Goal: Task Accomplishment & Management: Use online tool/utility

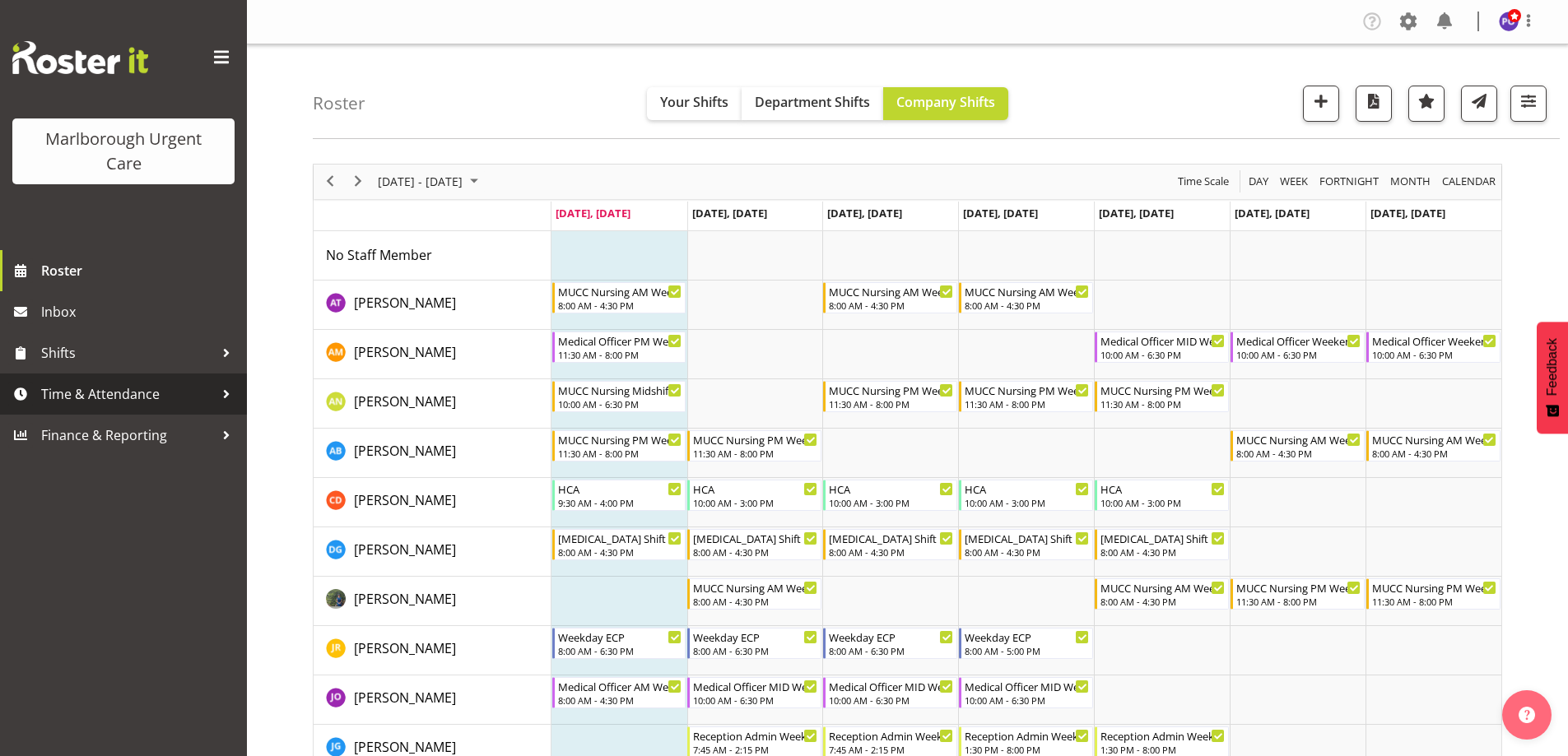
click at [109, 391] on span "Time & Attendance" at bounding box center [128, 394] width 173 height 24
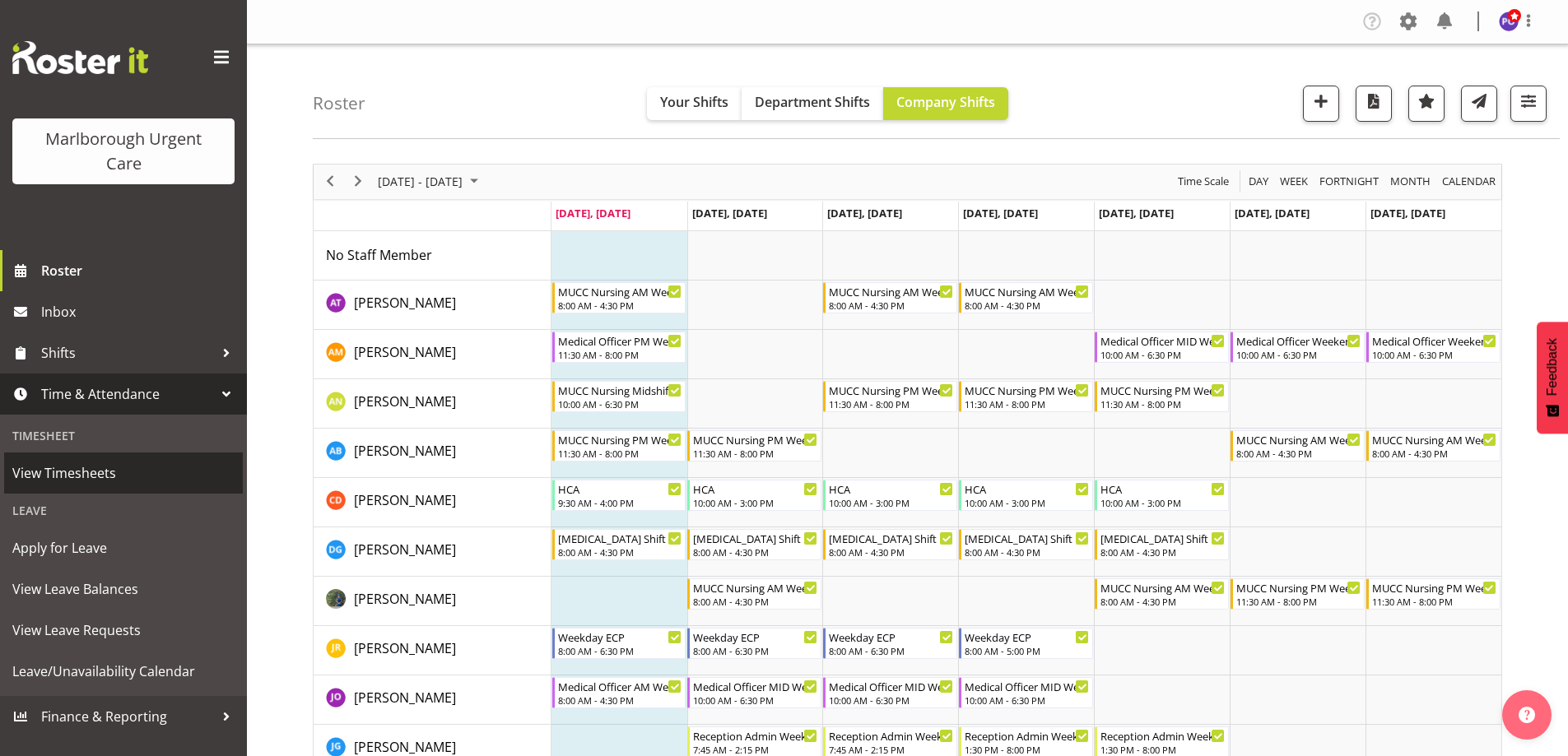
click at [94, 468] on span "View Timesheets" at bounding box center [123, 473] width 223 height 24
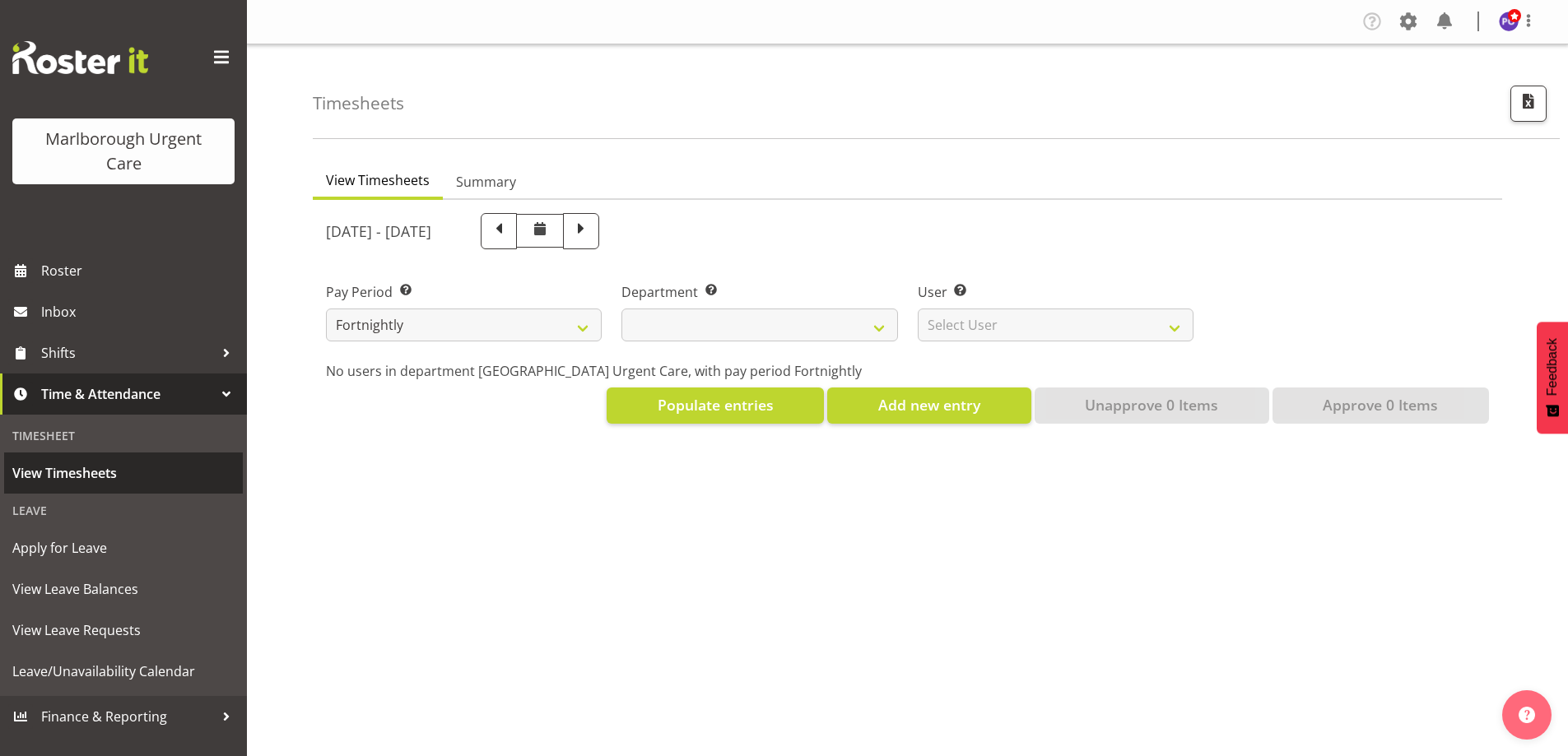
select select
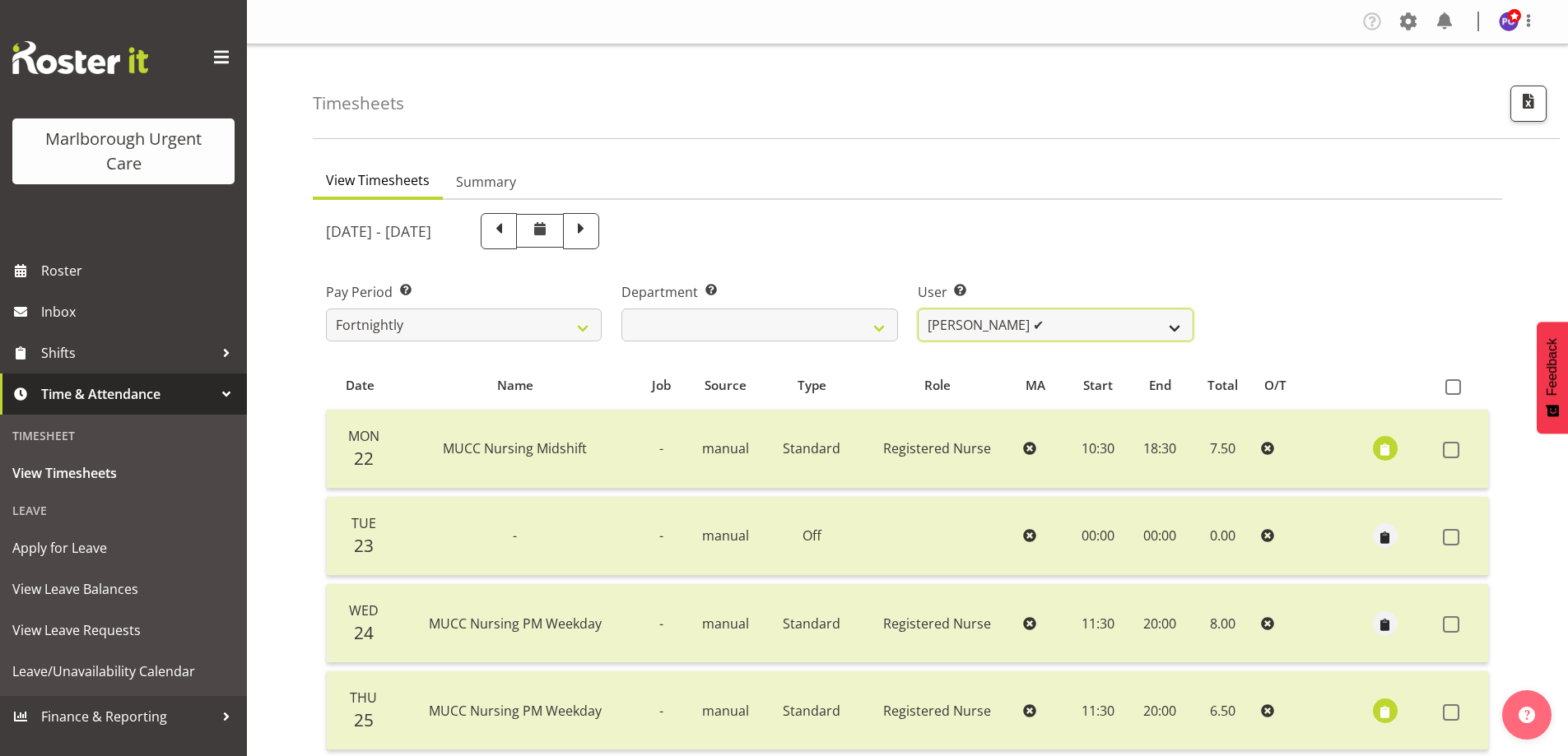
click at [1172, 328] on select "[PERSON_NAME] ✔ [PERSON_NAME] ✔ [PERSON_NAME] ✔ [PERSON_NAME] ✔ [PERSON_NAME] ✔…" at bounding box center [1055, 325] width 276 height 33
click at [1284, 330] on div "Pay Period Select which pay period you would like to view. Fortnightly MPHO - […" at bounding box center [907, 305] width 1182 height 92
click at [1181, 324] on select "Agnes Tyson ✔ Alysia Newman-Woods ✔ Andrew Brooks ✔ Cordelia Davies ✔ Gloria Va…" at bounding box center [1055, 325] width 276 height 33
click at [1277, 343] on div "Pay Period Select which pay period you would like to view. Fortnightly MPHO - H…" at bounding box center [907, 305] width 1182 height 92
click at [500, 193] on link "Summary" at bounding box center [486, 182] width 86 height 35
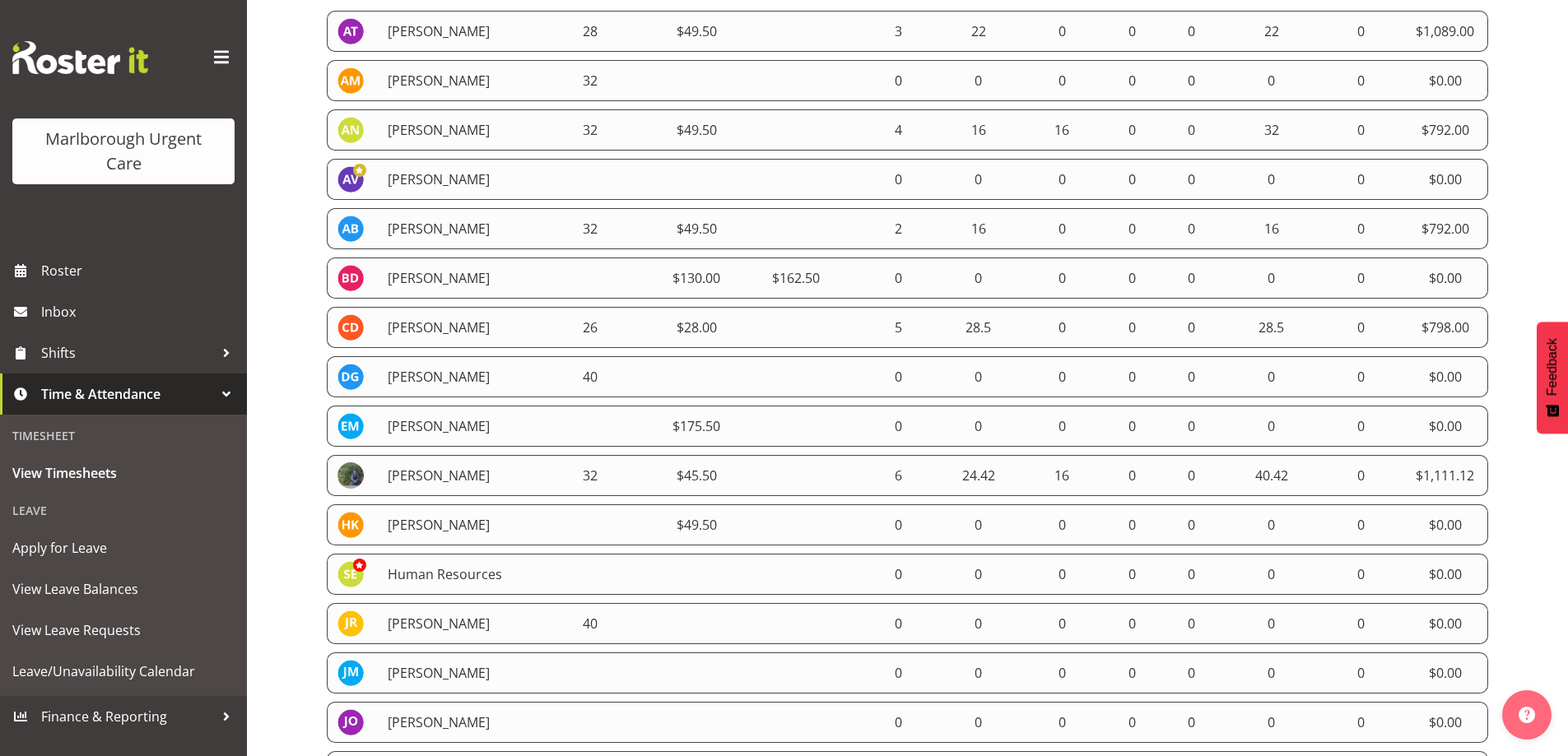
scroll to position [83, 0]
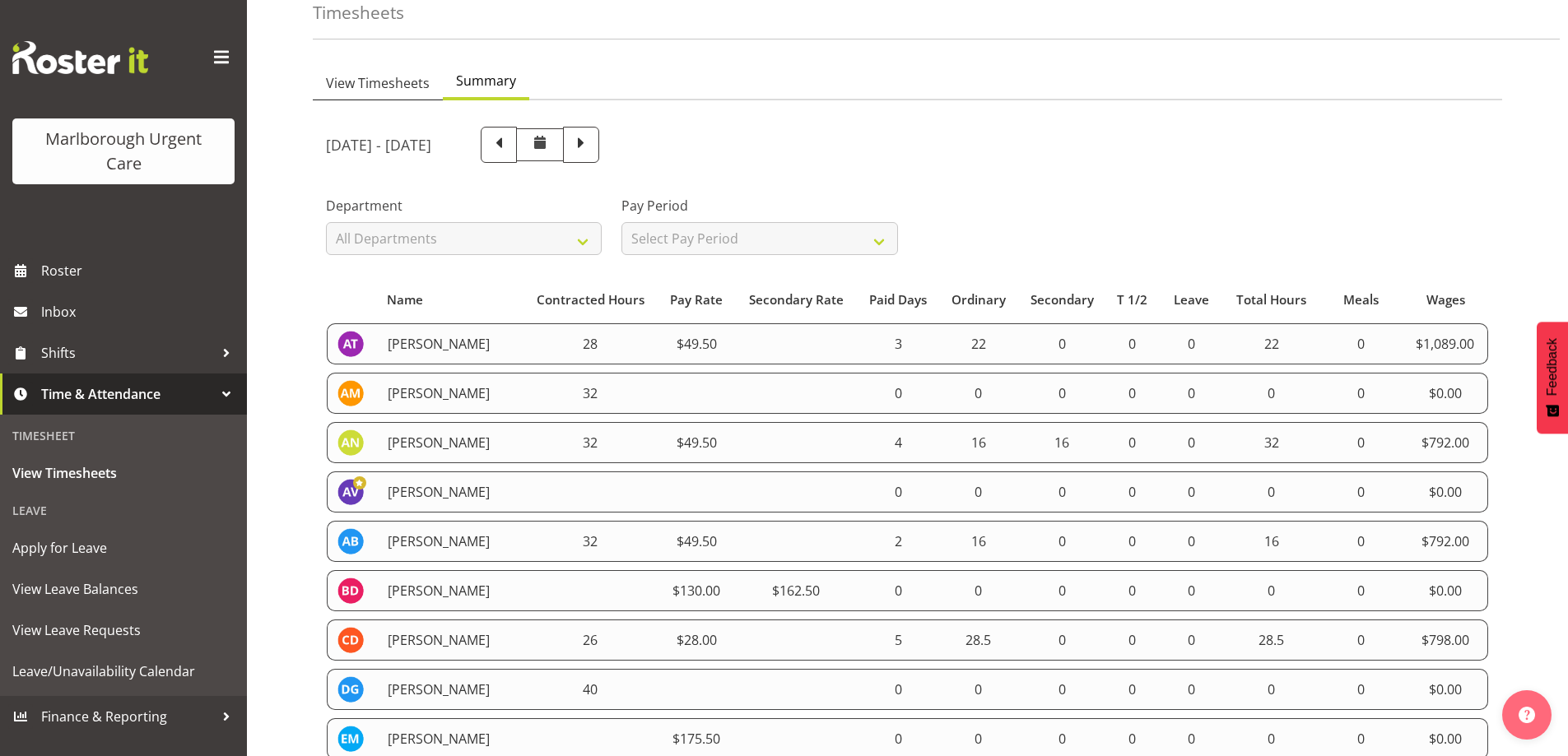
click at [347, 79] on span "View Timesheets" at bounding box center [377, 83] width 103 height 20
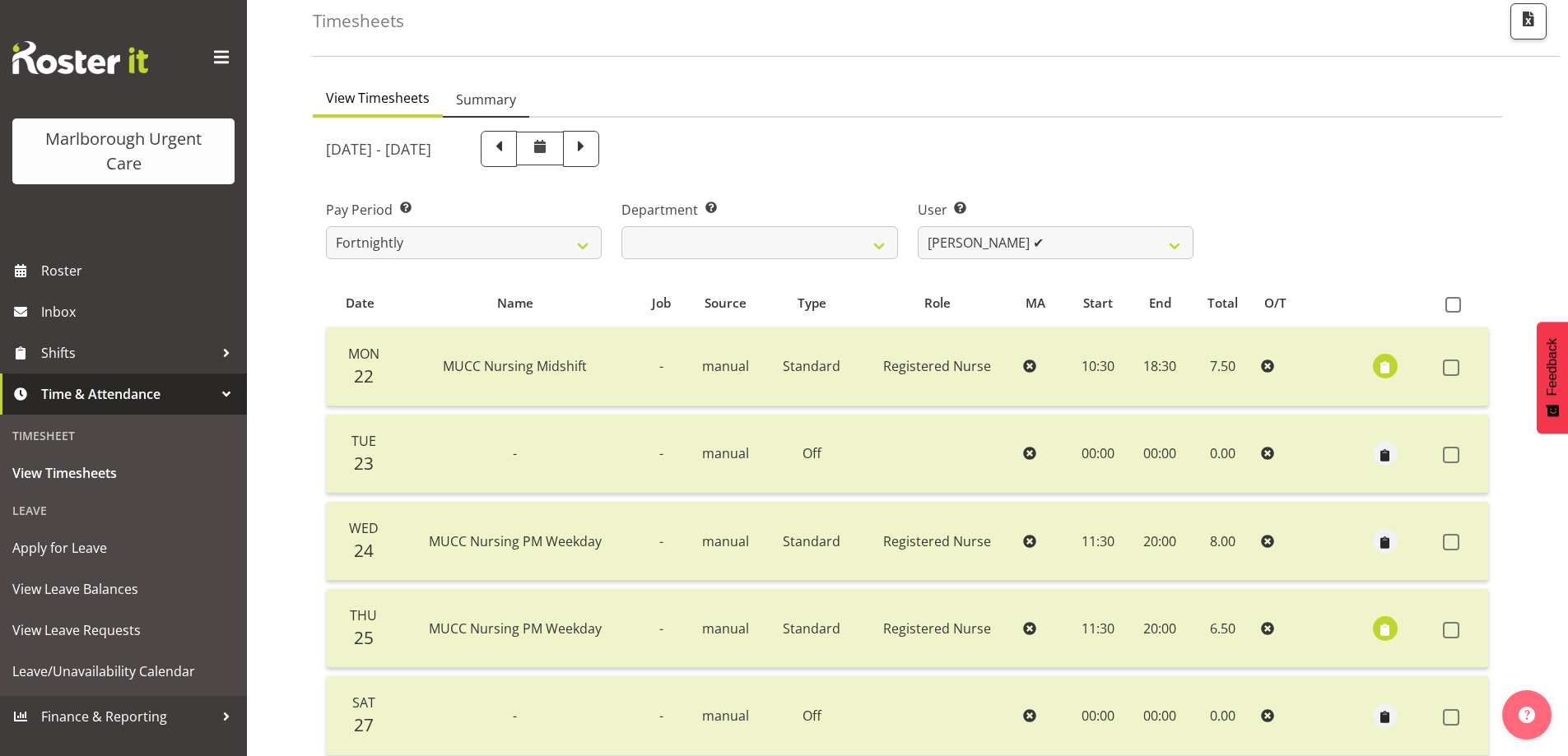
scroll to position [90, 0]
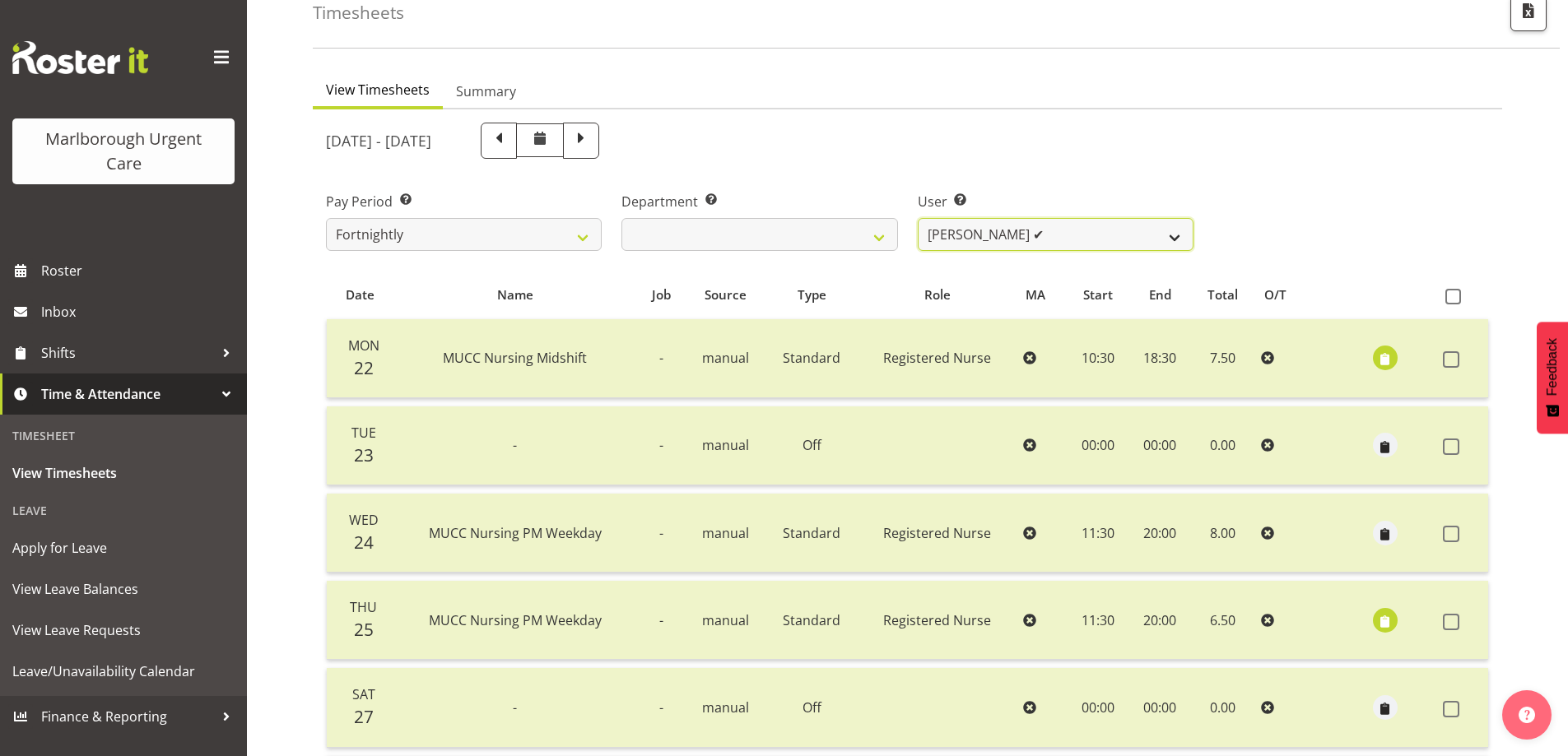
click at [1176, 229] on select "Agnes Tyson ✔ Alysia Newman-Woods ✔ Andrew Brooks ✔ Cordelia Davies ✔ Gloria Va…" at bounding box center [1055, 234] width 276 height 33
click at [1155, 161] on div "[DATE] - [DATE]" at bounding box center [760, 141] width 887 height 56
click at [497, 102] on link "Summary" at bounding box center [486, 92] width 86 height 35
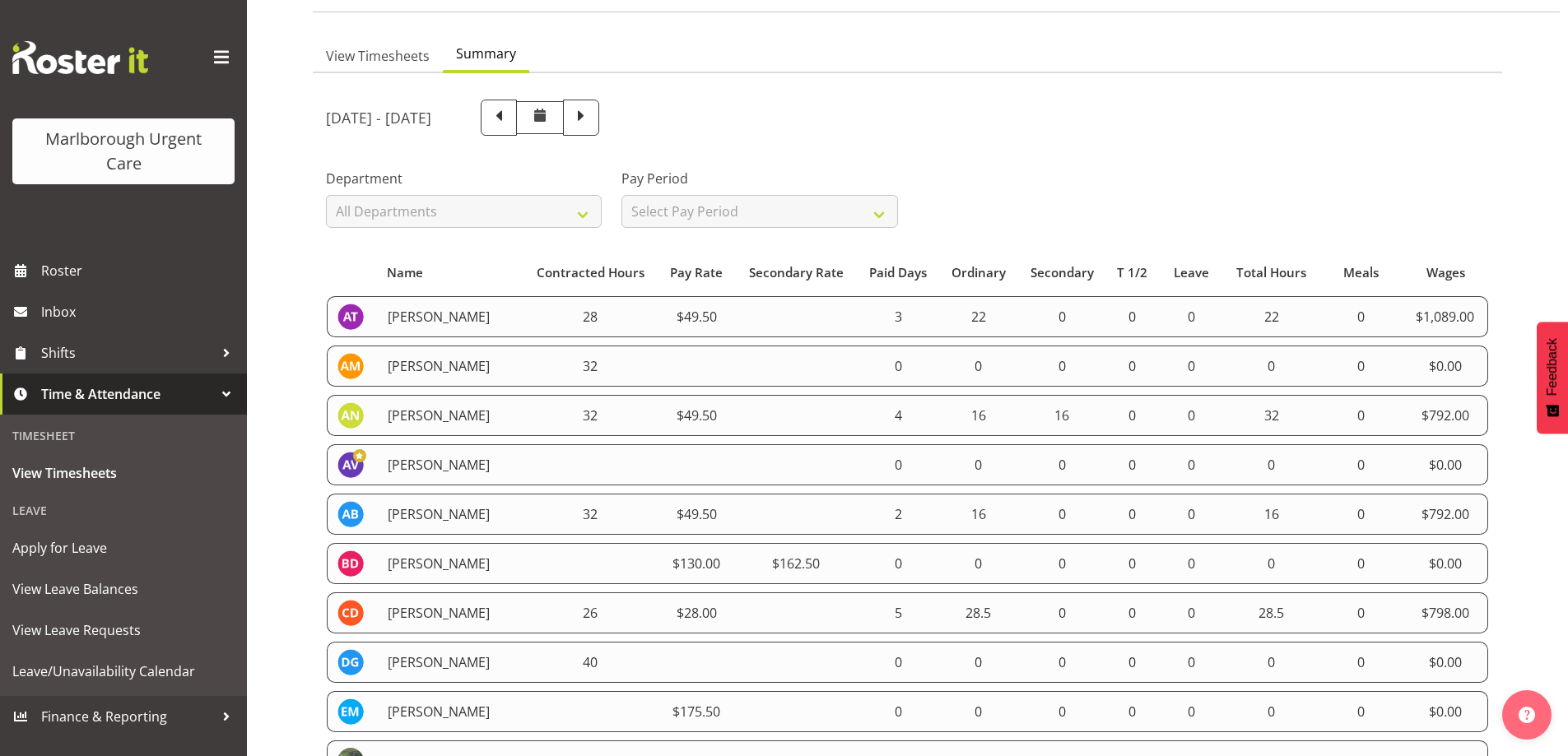
scroll to position [83, 0]
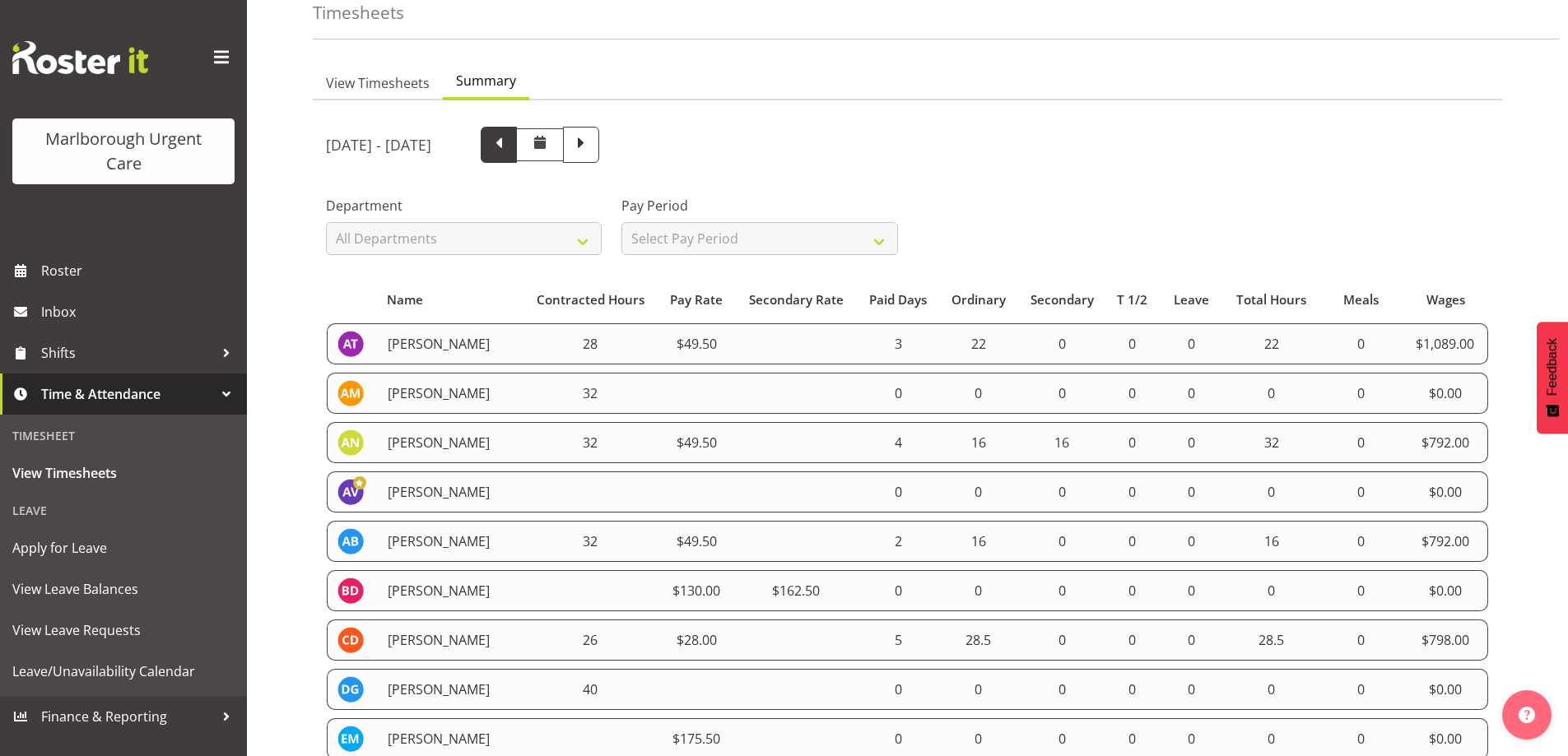
click at [510, 154] on span at bounding box center [499, 143] width 22 height 22
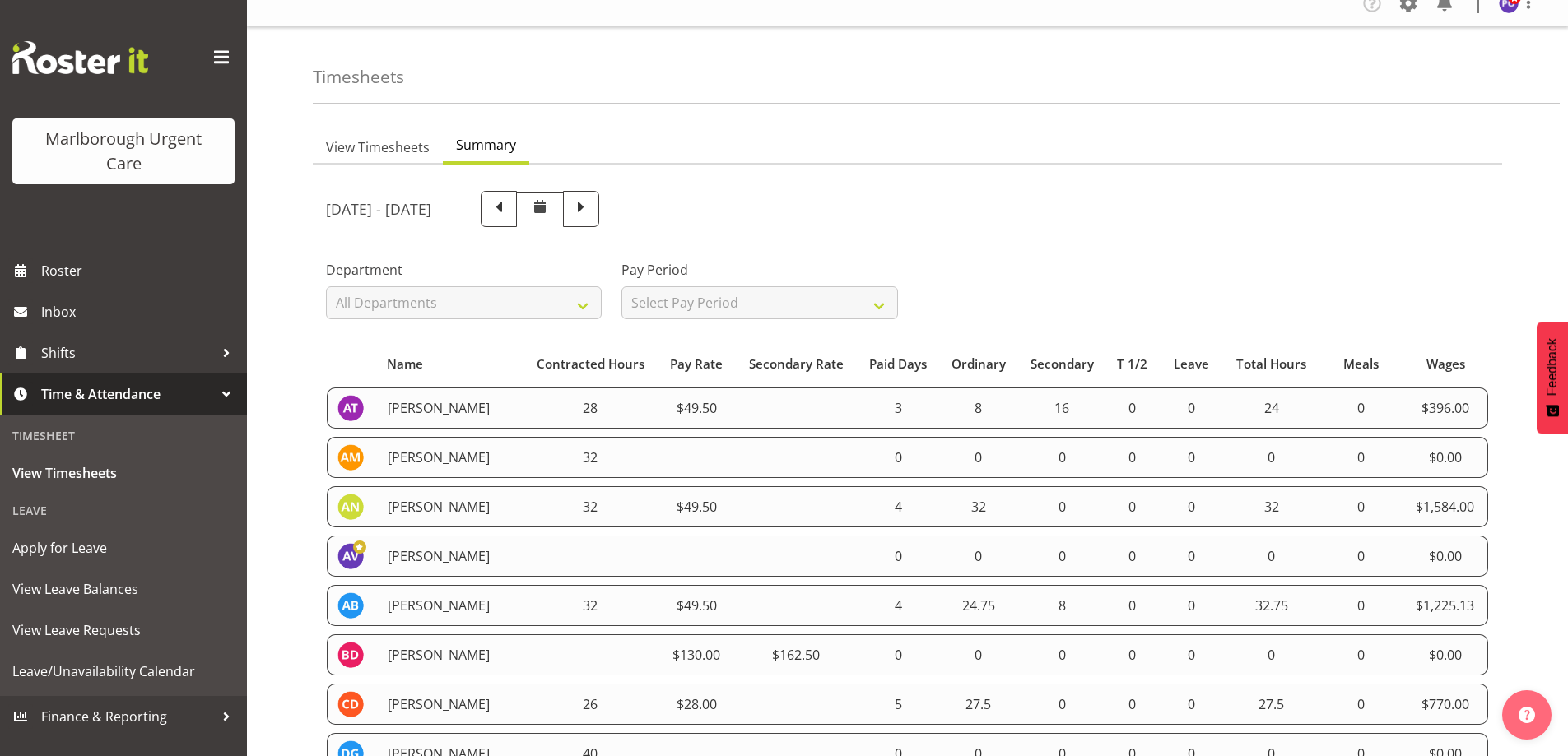
scroll to position [0, 0]
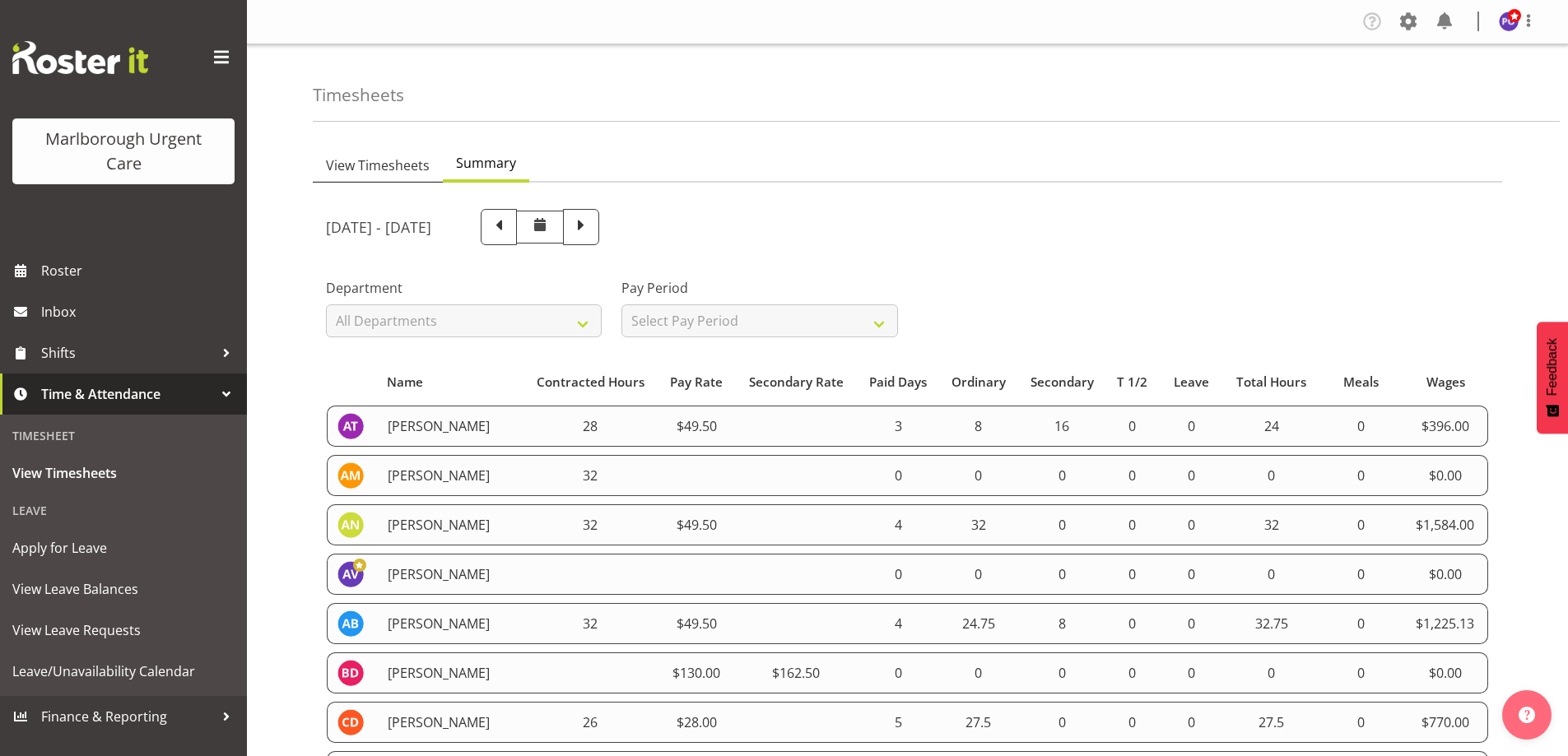
click at [388, 170] on span "View Timesheets" at bounding box center [377, 165] width 103 height 20
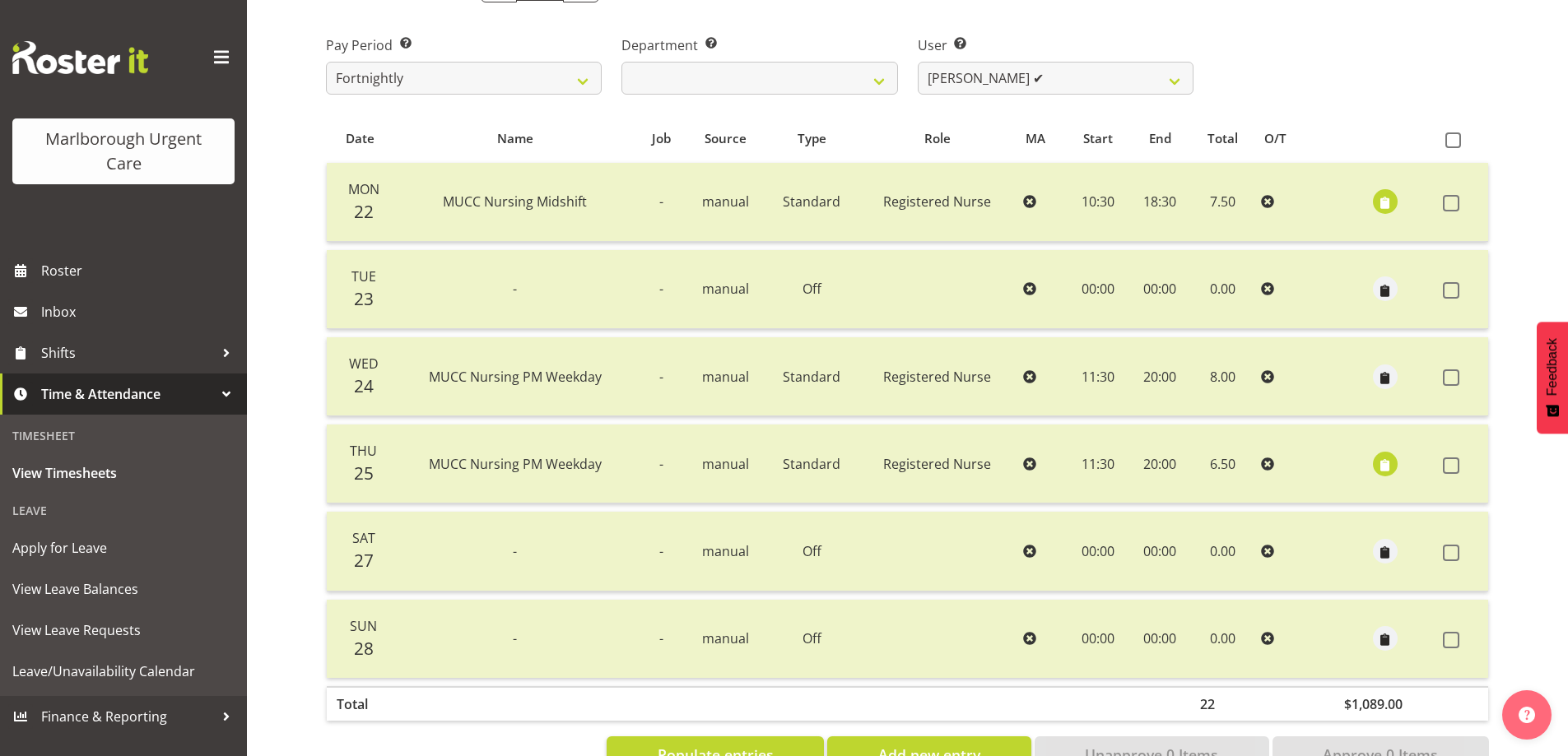
scroll to position [164, 0]
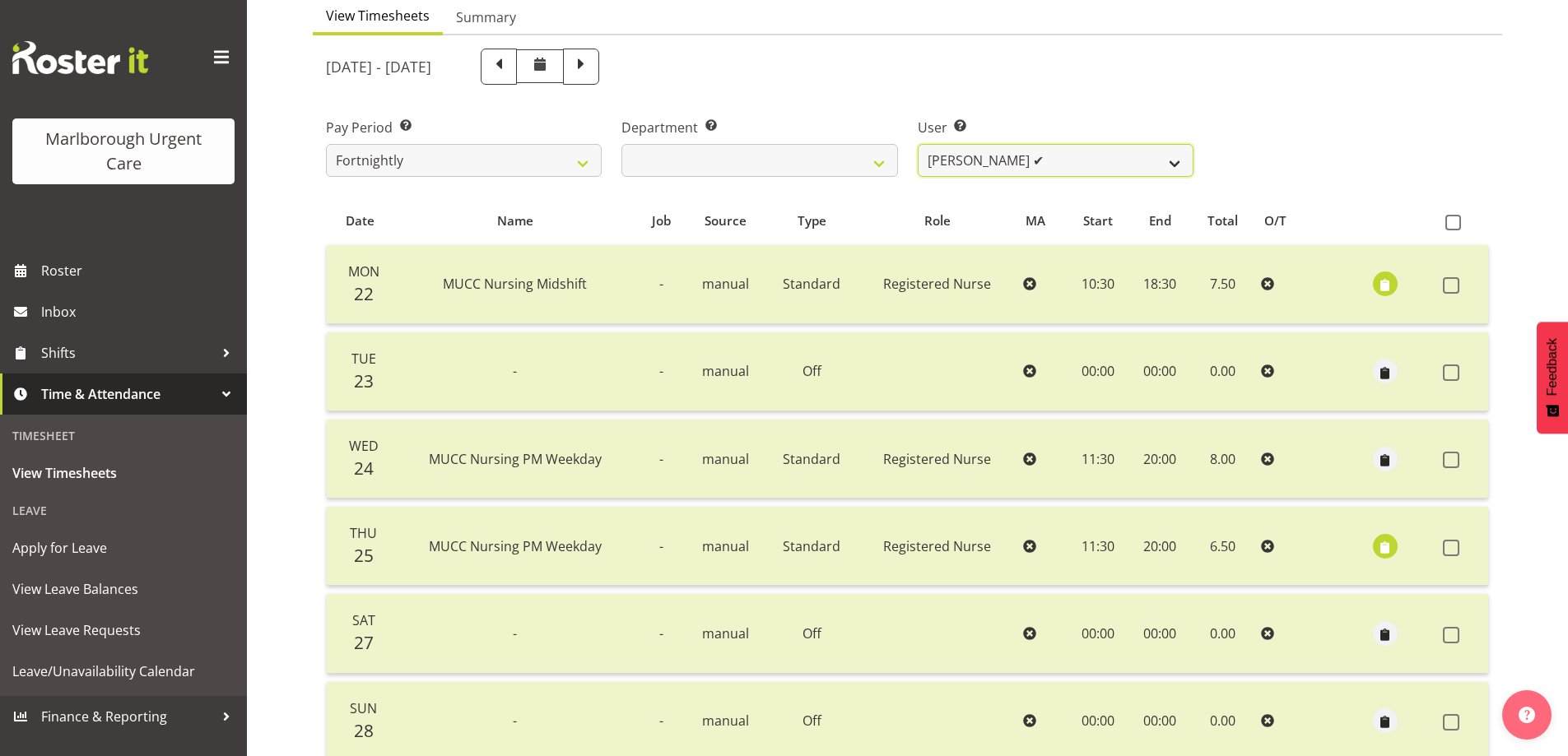
click at [1178, 157] on select "Agnes Tyson ✔ Alysia Newman-Woods ✔ Andrew Brooks ✔ Cordelia Davies ✔ Gloria Va…" at bounding box center [1055, 160] width 276 height 33
click at [917, 144] on select "Agnes Tyson ✔ Alysia Newman-Woods ✔ Andrew Brooks ✔ Cordelia Davies ✔ Gloria Va…" at bounding box center [1055, 160] width 276 height 33
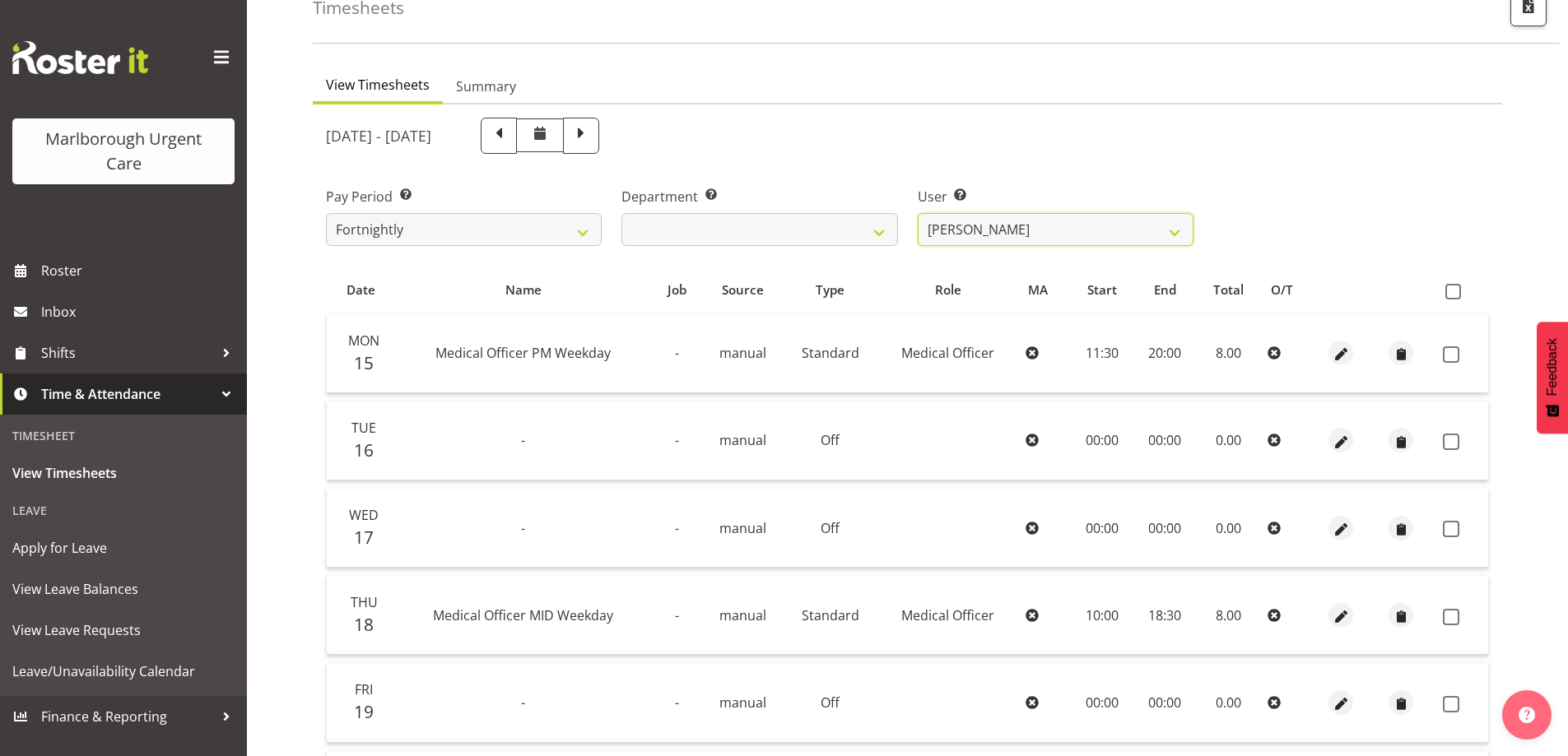
scroll to position [59, 0]
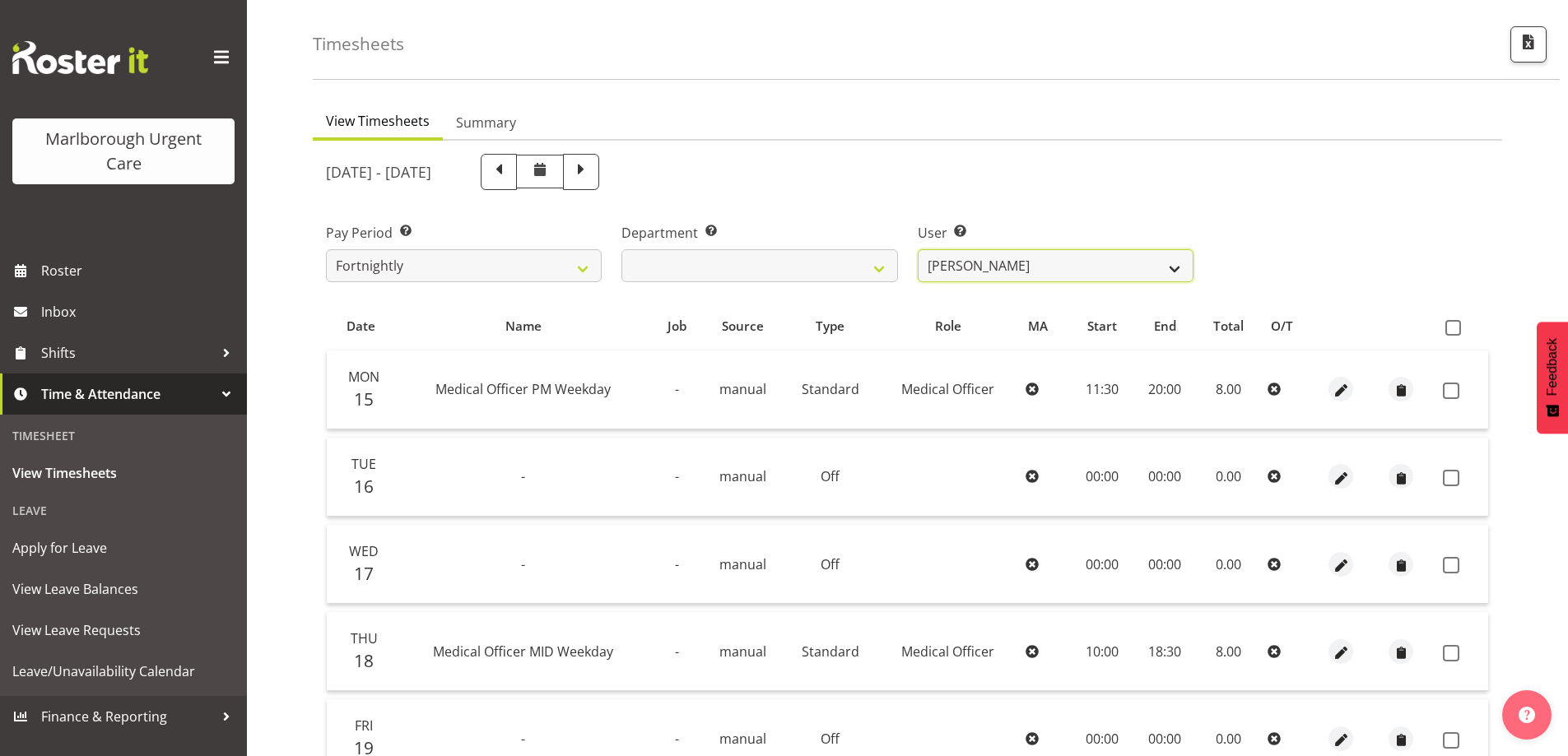
click at [1165, 260] on select "Agnes Tyson ✔ Alysia Newman-Woods ✔ Andrew Brooks ✔ Cordelia Davies ✔ Gloria Va…" at bounding box center [1055, 266] width 276 height 33
select select "11841"
click at [917, 250] on select "Agnes Tyson ✔ Alysia Newman-Woods ✔ Andrew Brooks ✔ Cordelia Davies ✔ Gloria Va…" at bounding box center [1055, 266] width 276 height 33
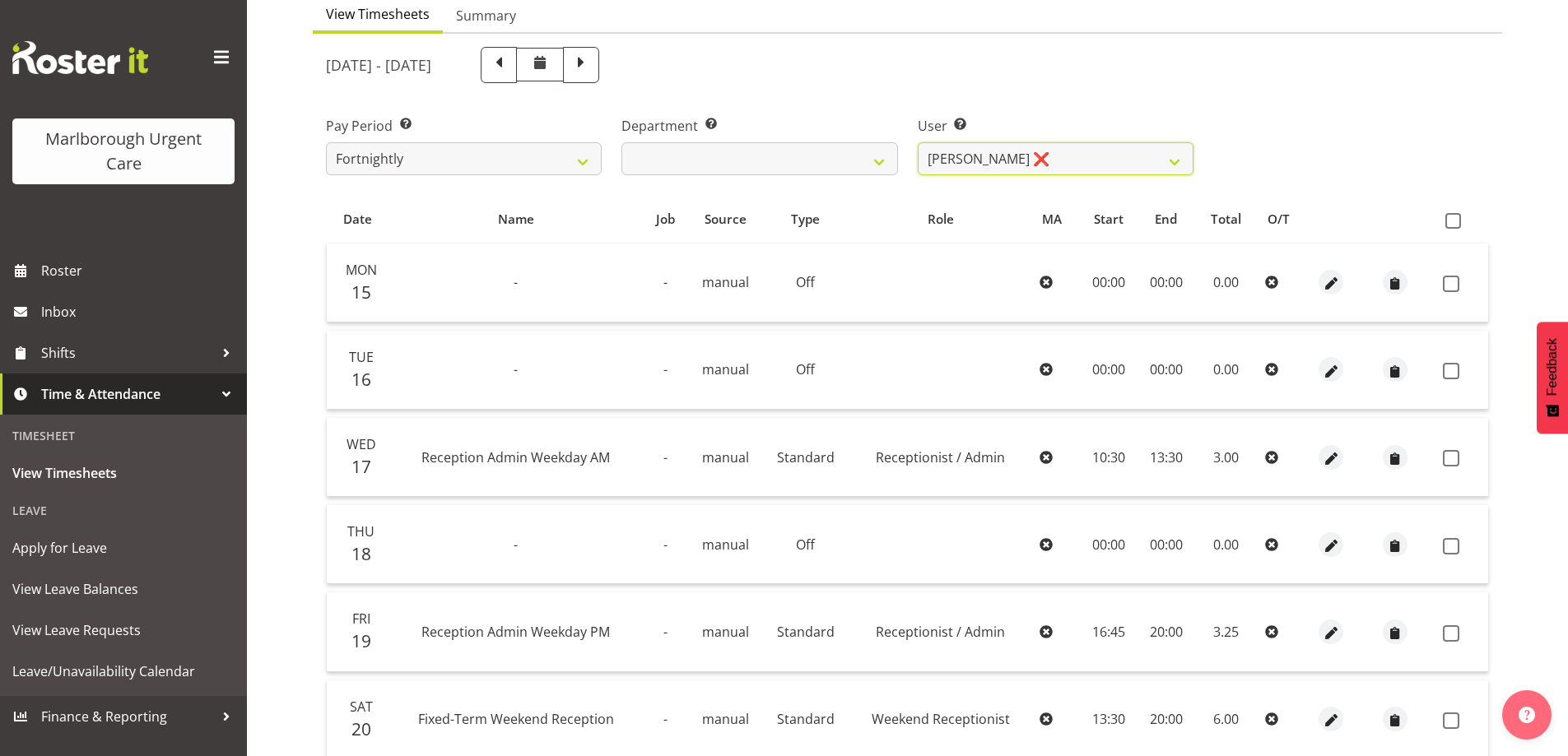
scroll to position [142, 0]
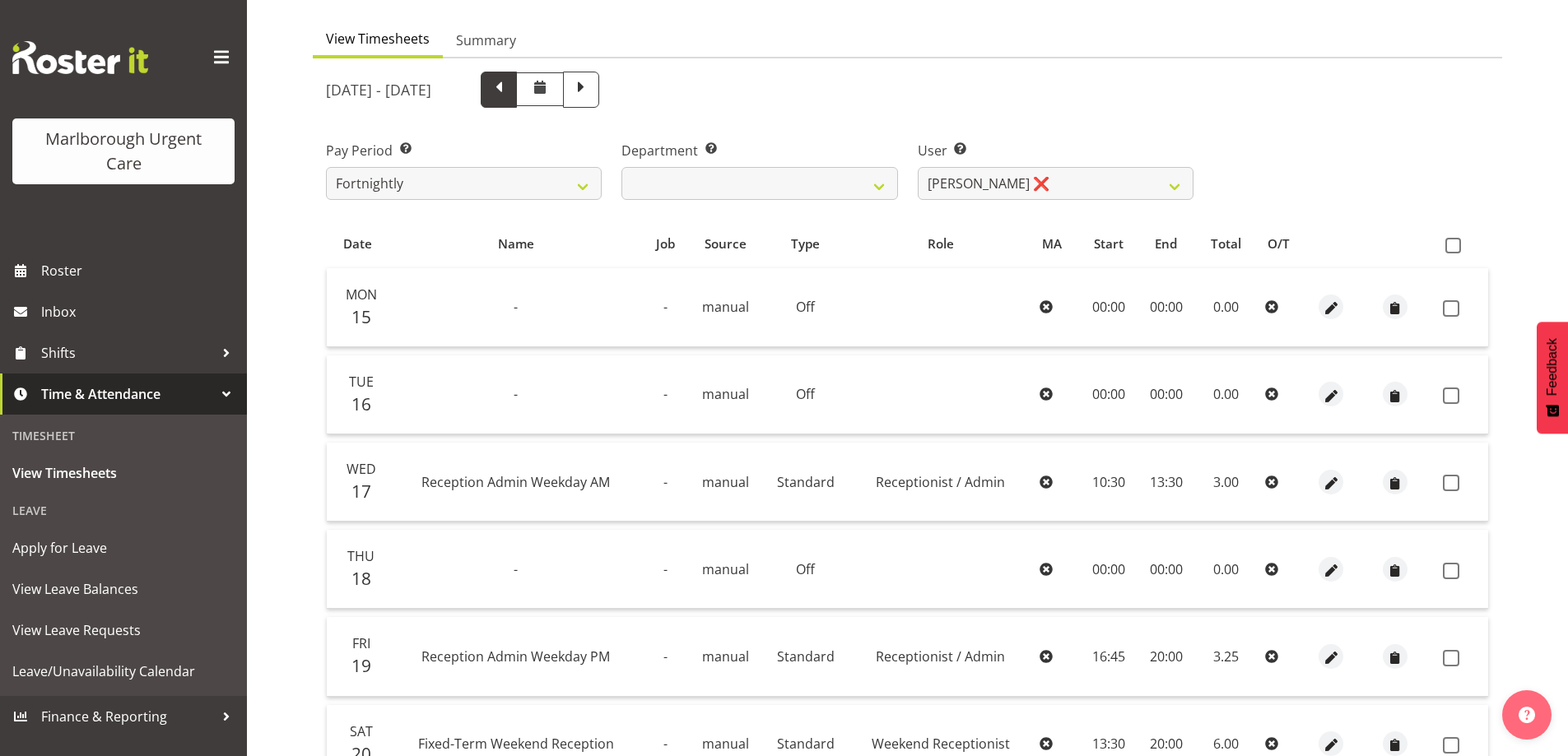
click at [516, 85] on span at bounding box center [499, 89] width 37 height 37
select select
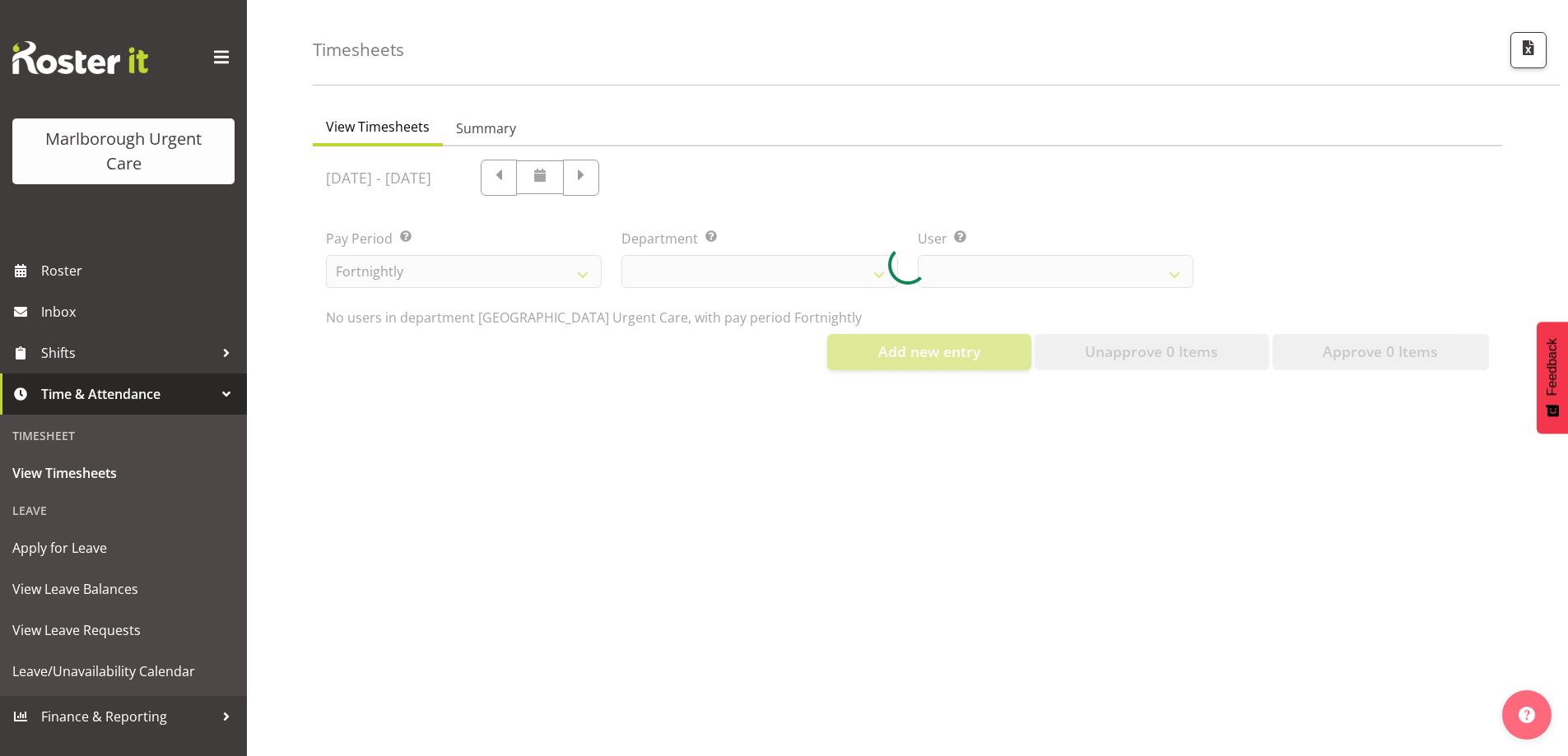
select select "11841"
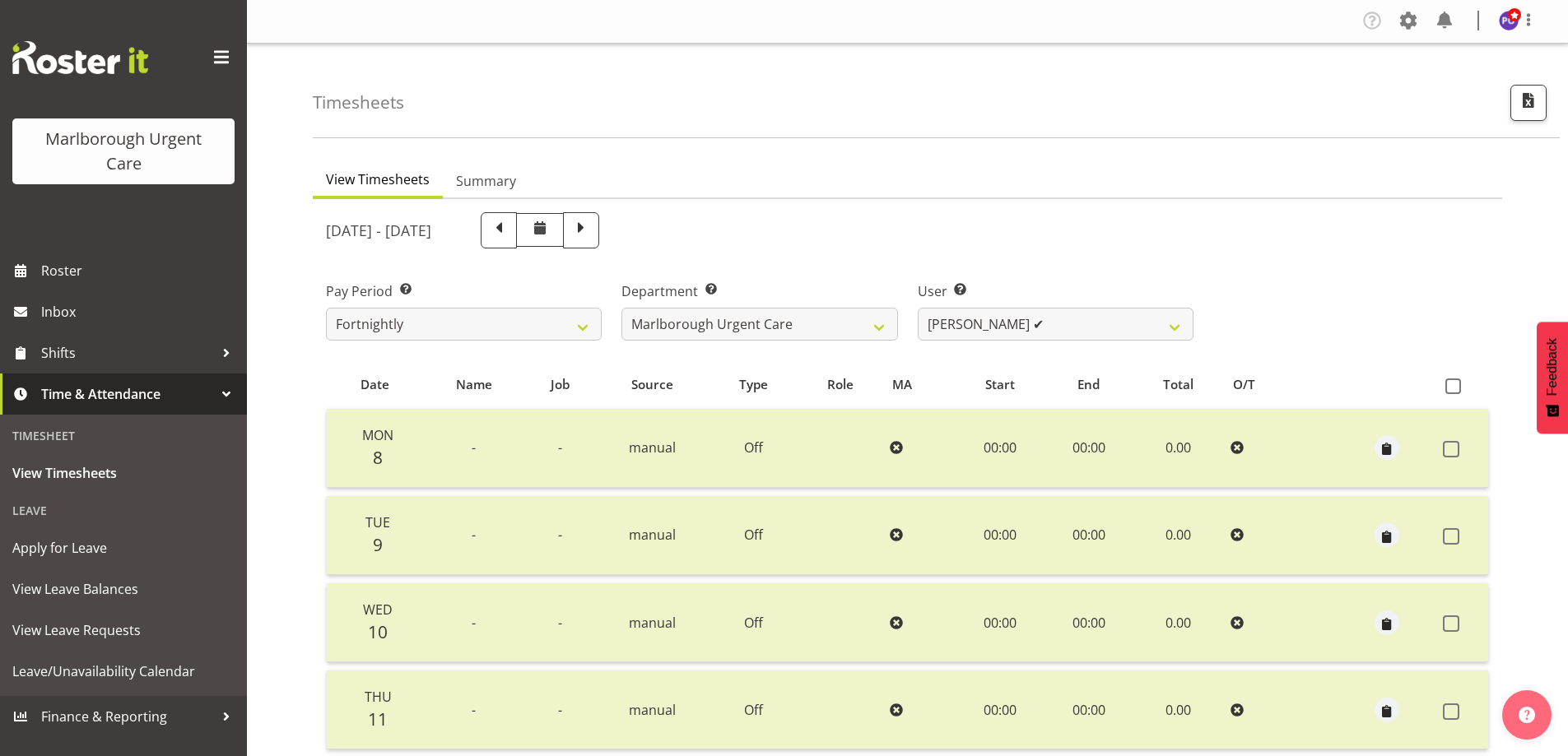
scroll to position [0, 0]
click at [1516, 27] on figure at bounding box center [1508, 21] width 20 height 20
click at [1459, 87] on link "Log Out" at bounding box center [1459, 86] width 158 height 30
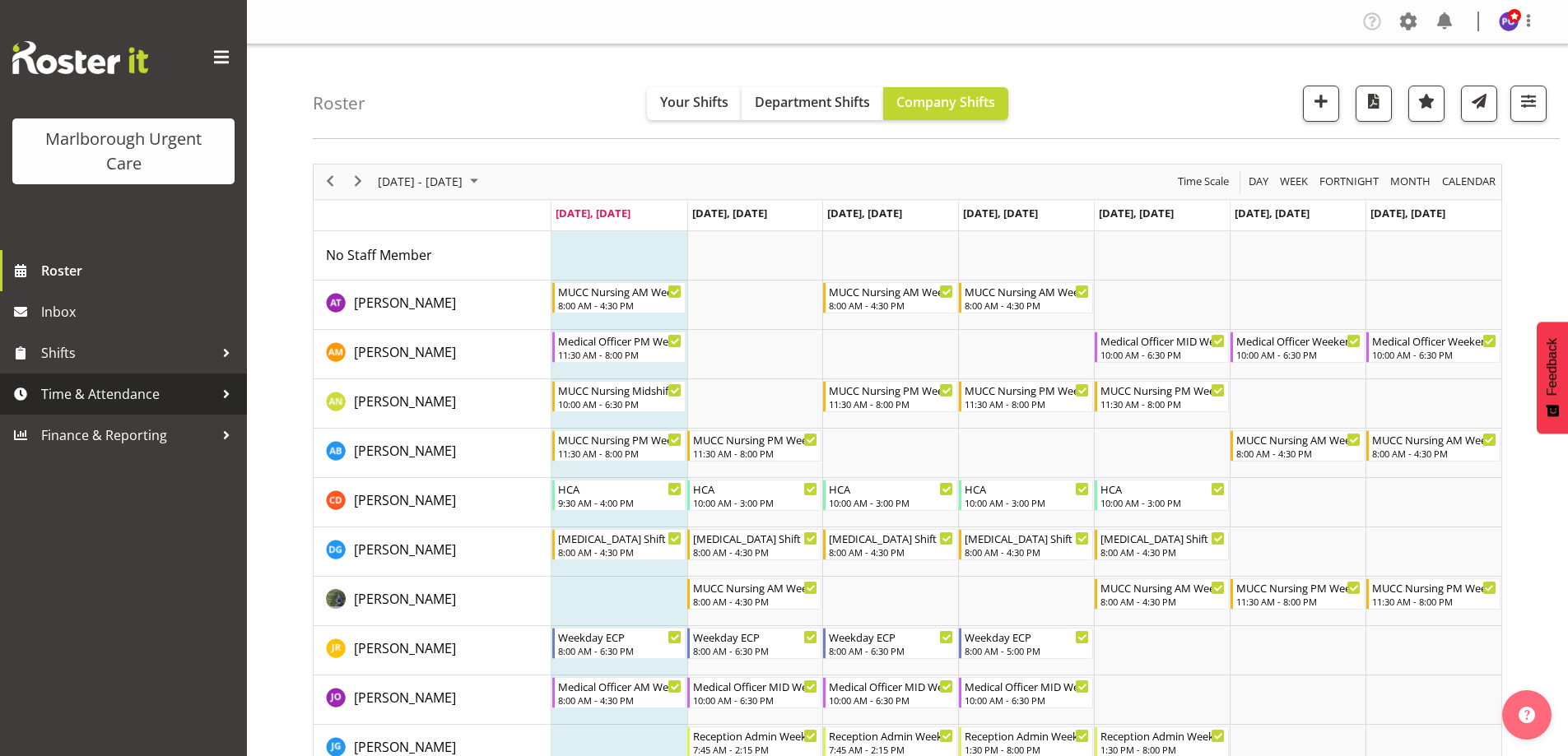
click at [129, 409] on link "Time & Attendance" at bounding box center [123, 394] width 247 height 41
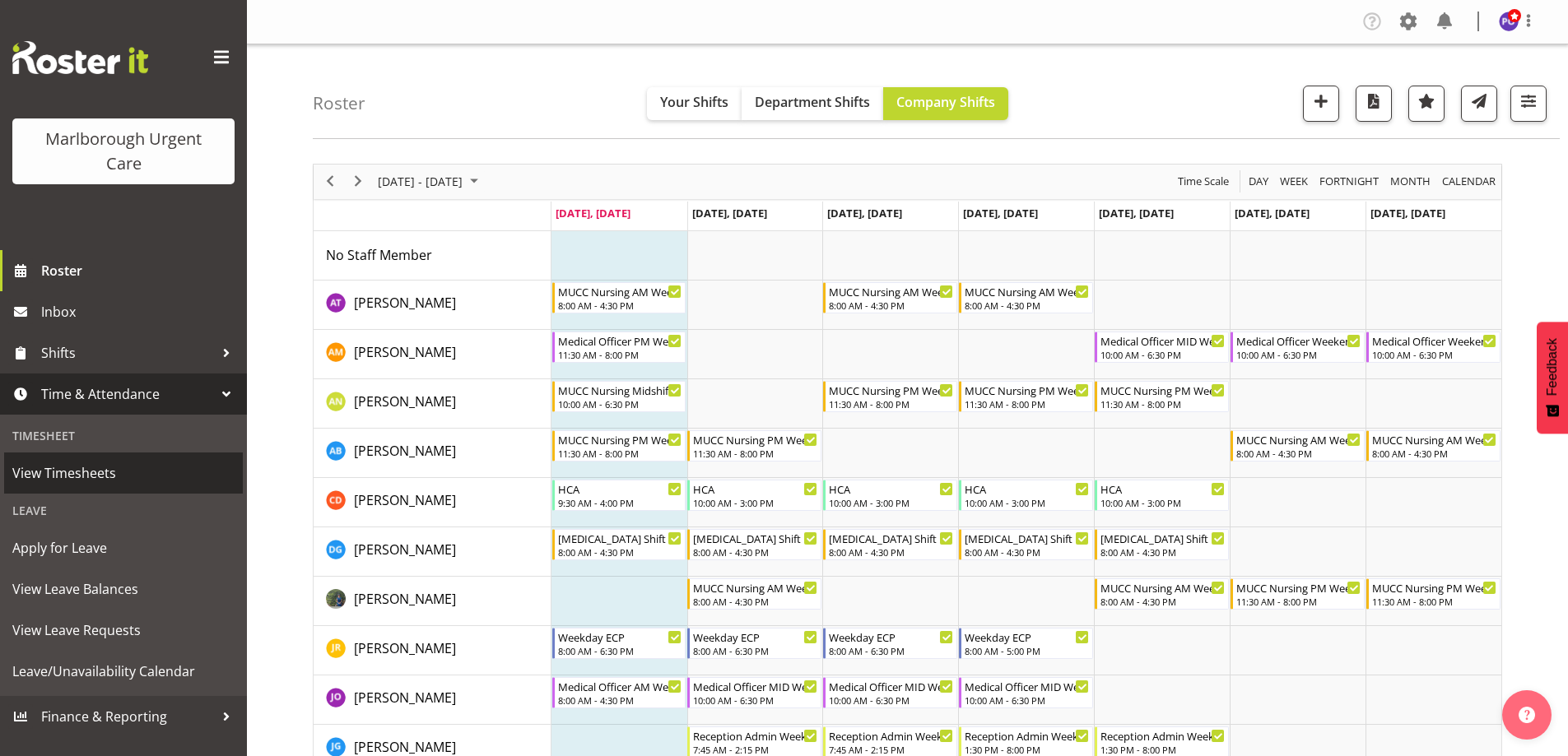
click at [149, 475] on span "View Timesheets" at bounding box center [123, 473] width 223 height 24
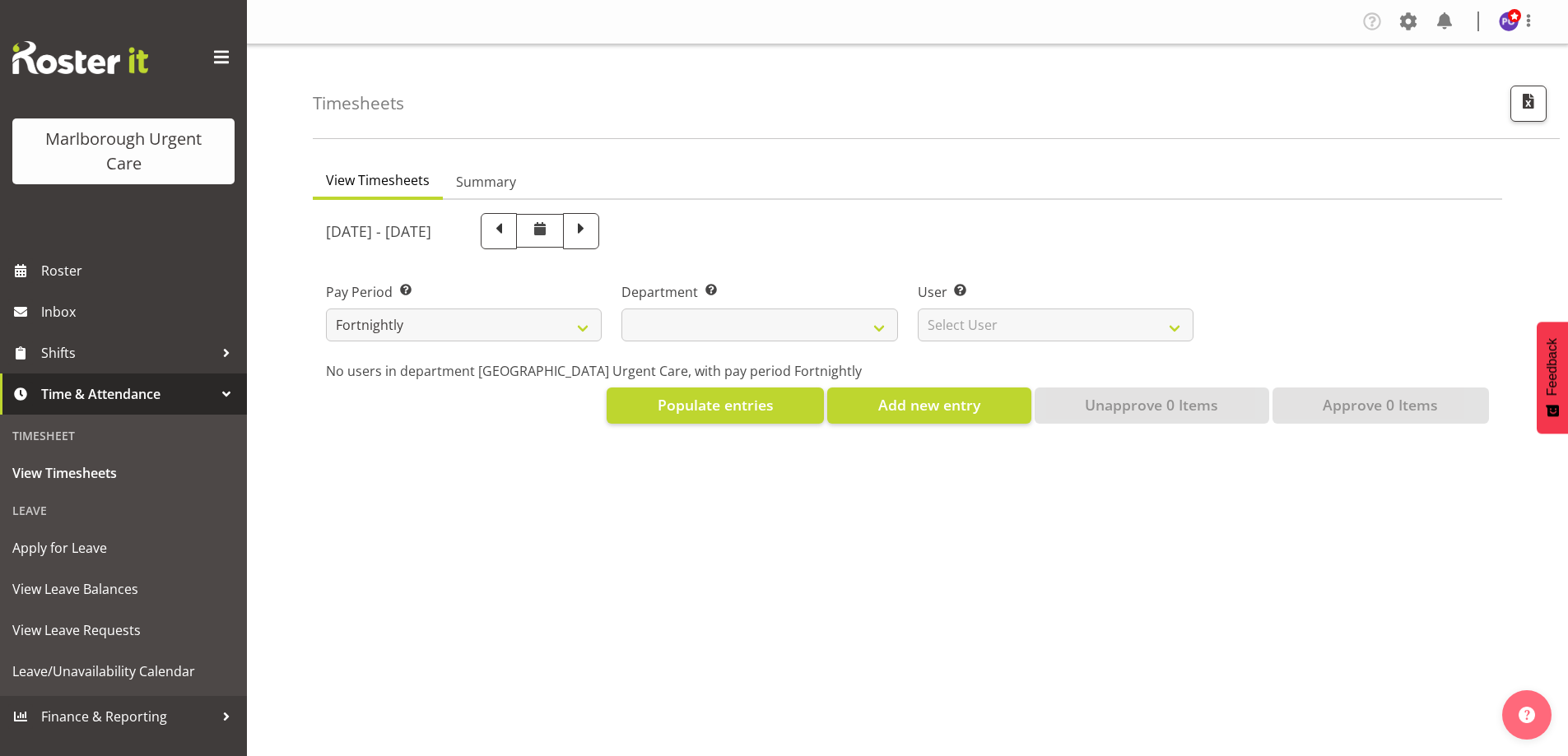
select select
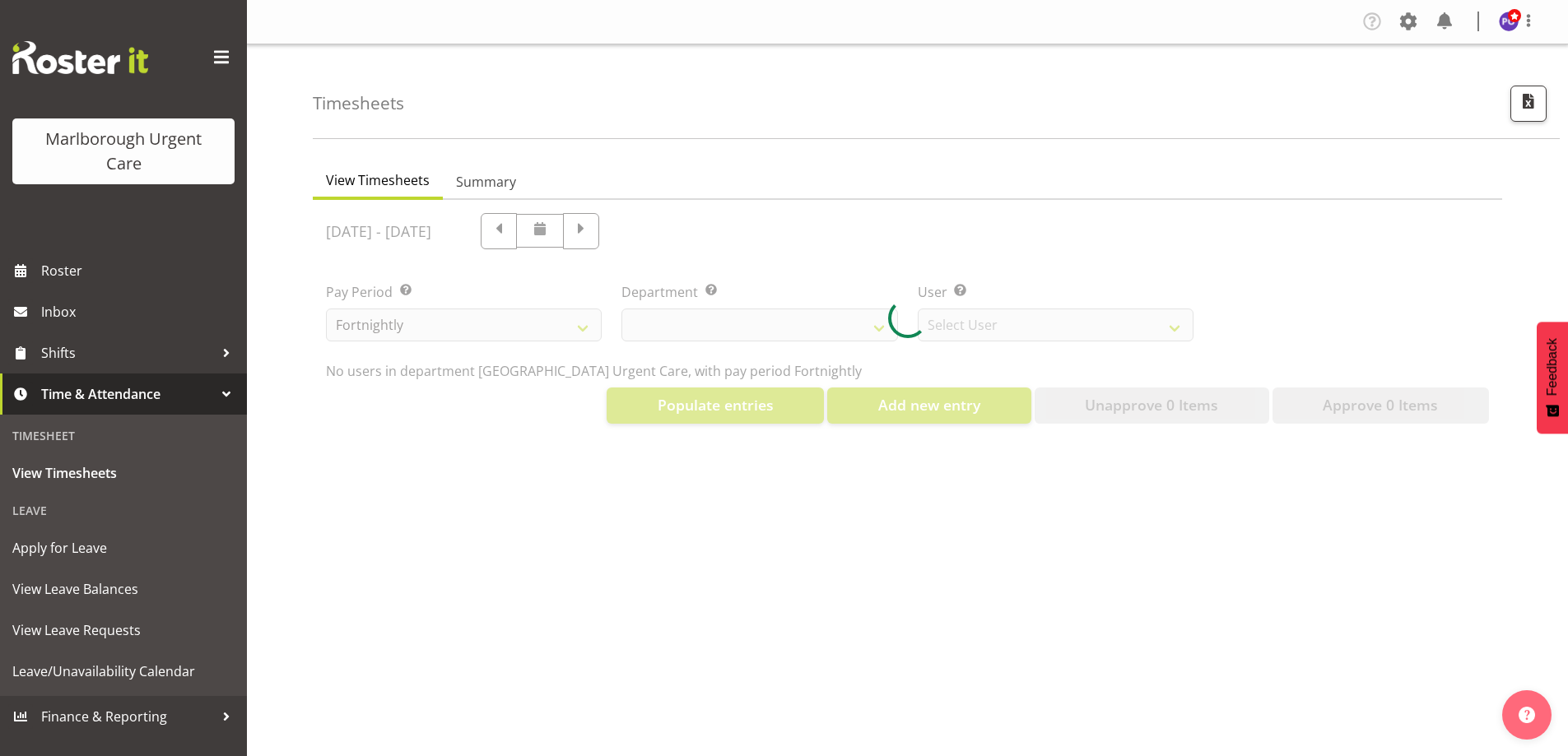
select select "11836"
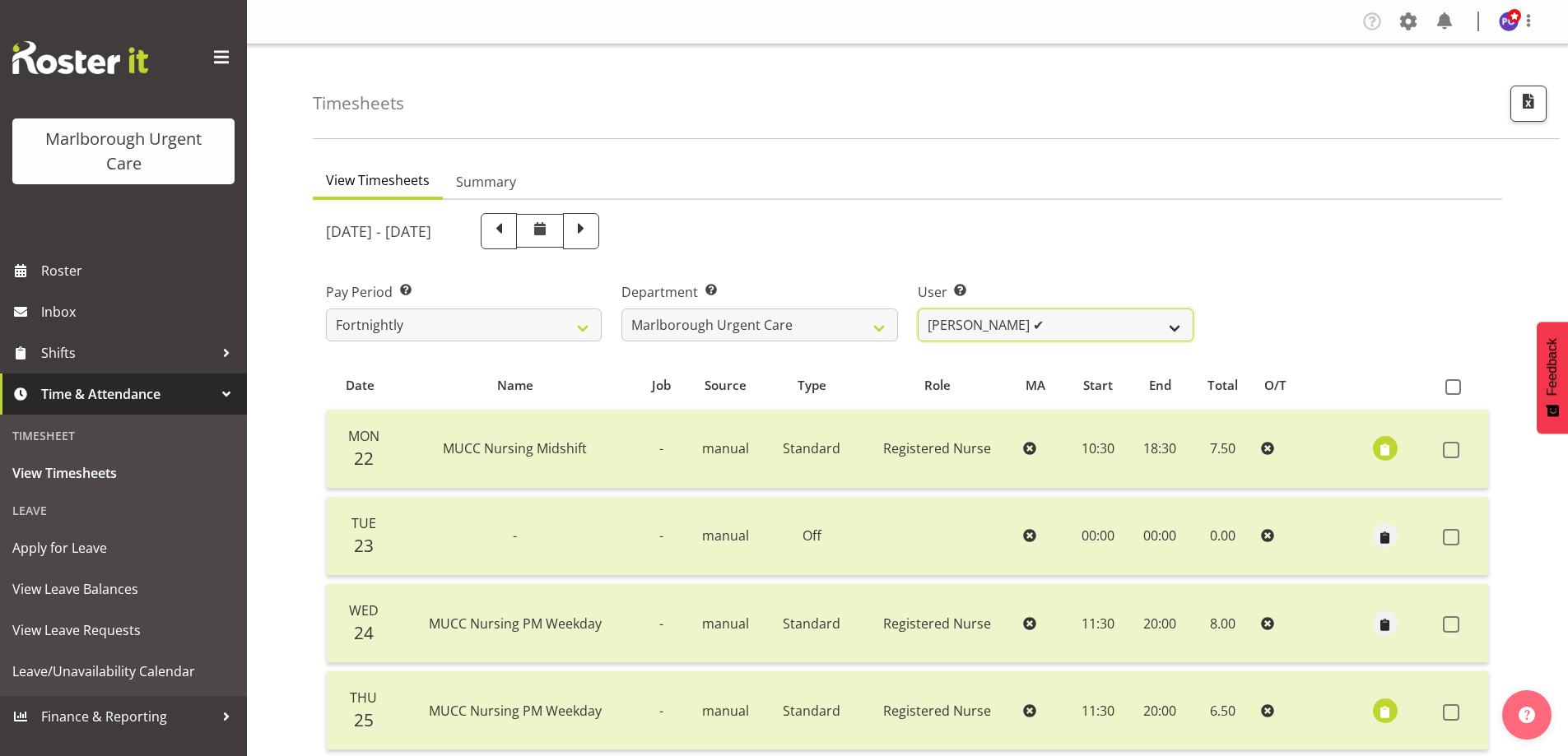
click at [1161, 323] on select "Agnes Tyson ✔ Alysia Newman-Woods ✔ Andrew Brooks ✔ Cordelia Davies ✔ Gloria Va…" at bounding box center [1055, 325] width 276 height 33
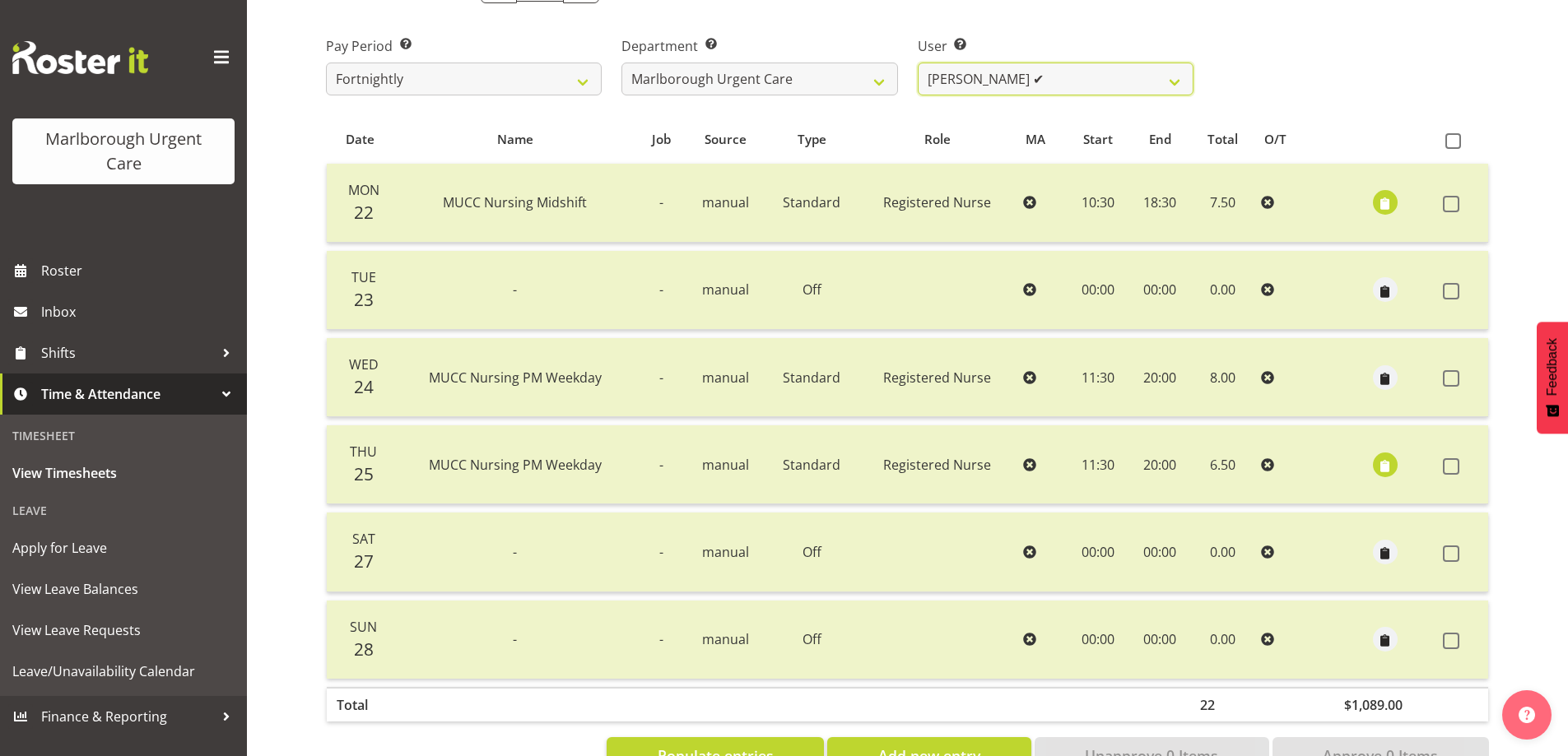
scroll to position [247, 0]
click at [1175, 83] on select "Agnes Tyson ✔ Alysia Newman-Woods ✔ Andrew Brooks ✔ Cordelia Davies ✔ Gloria Va…" at bounding box center [1055, 78] width 276 height 33
click at [1262, 69] on div "Pay Period Select which pay period you would like to view. Fortnightly MPHO - H…" at bounding box center [907, 58] width 1182 height 92
click at [1176, 82] on select "Agnes Tyson ✔ Alysia Newman-Woods ✔ Andrew Brooks ✔ Cordelia Davies ✔ Gloria Va…" at bounding box center [1055, 78] width 276 height 33
click at [1284, 84] on div "Pay Period Select which pay period you would like to view. Fortnightly MPHO - H…" at bounding box center [907, 58] width 1182 height 92
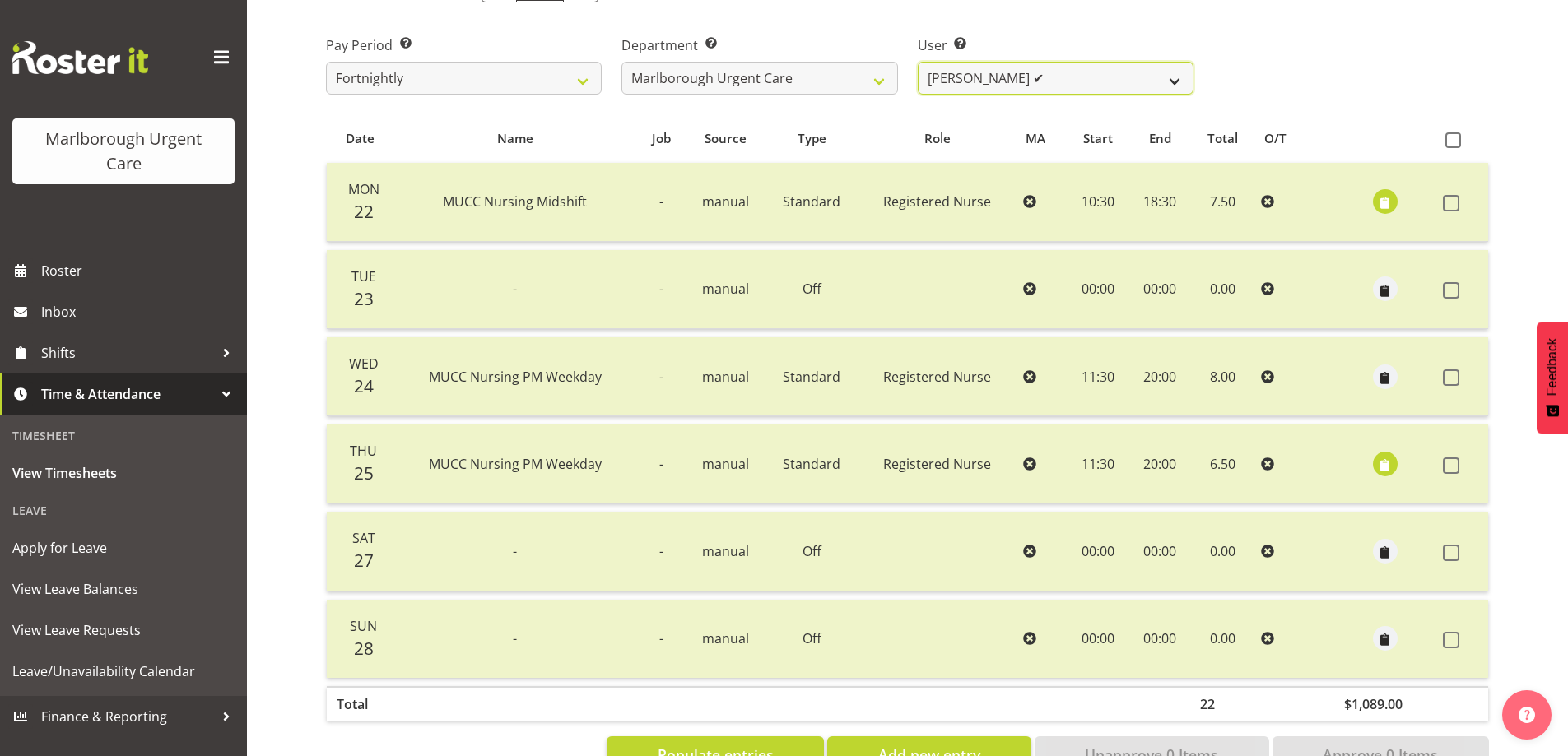
click at [1170, 85] on select "Agnes Tyson ✔ Alysia Newman-Woods ✔ Andrew Brooks ✔ Cordelia Davies ✔ Gloria Va…" at bounding box center [1055, 78] width 276 height 33
click at [1400, 43] on div "Pay Period Select which pay period you would like to view. Fortnightly MPHO - H…" at bounding box center [907, 58] width 1182 height 92
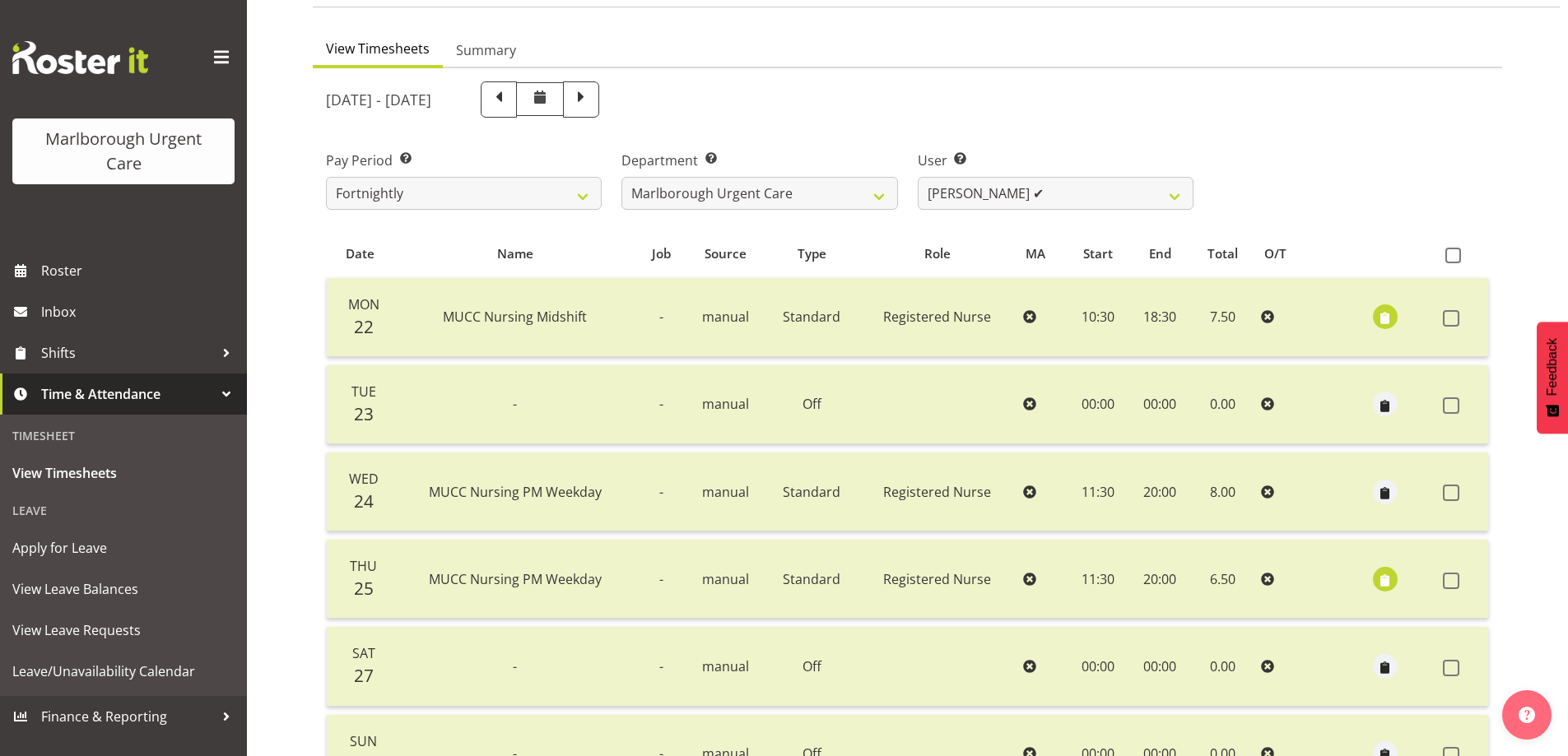
scroll to position [83, 0]
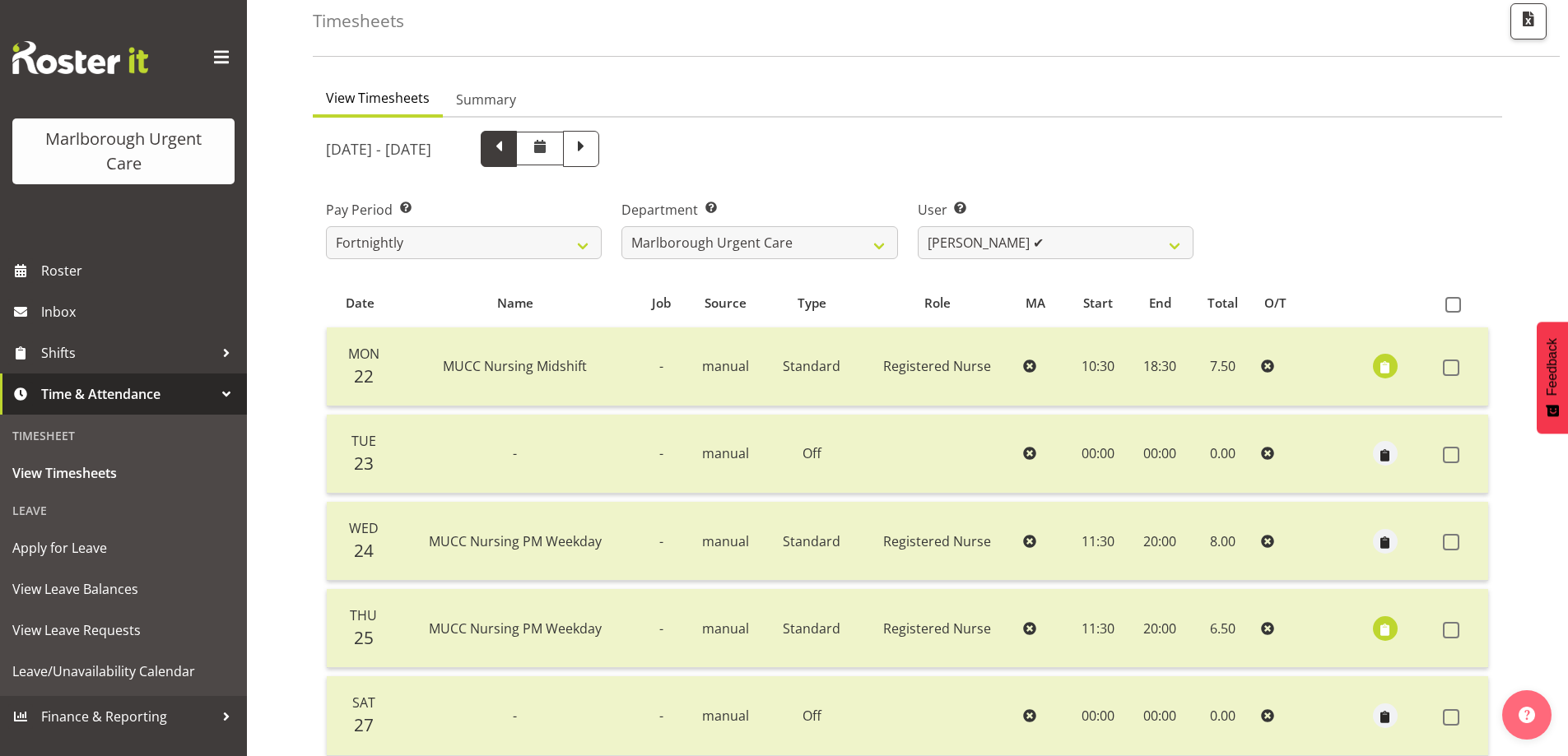
click at [510, 146] on span at bounding box center [499, 147] width 22 height 22
select select
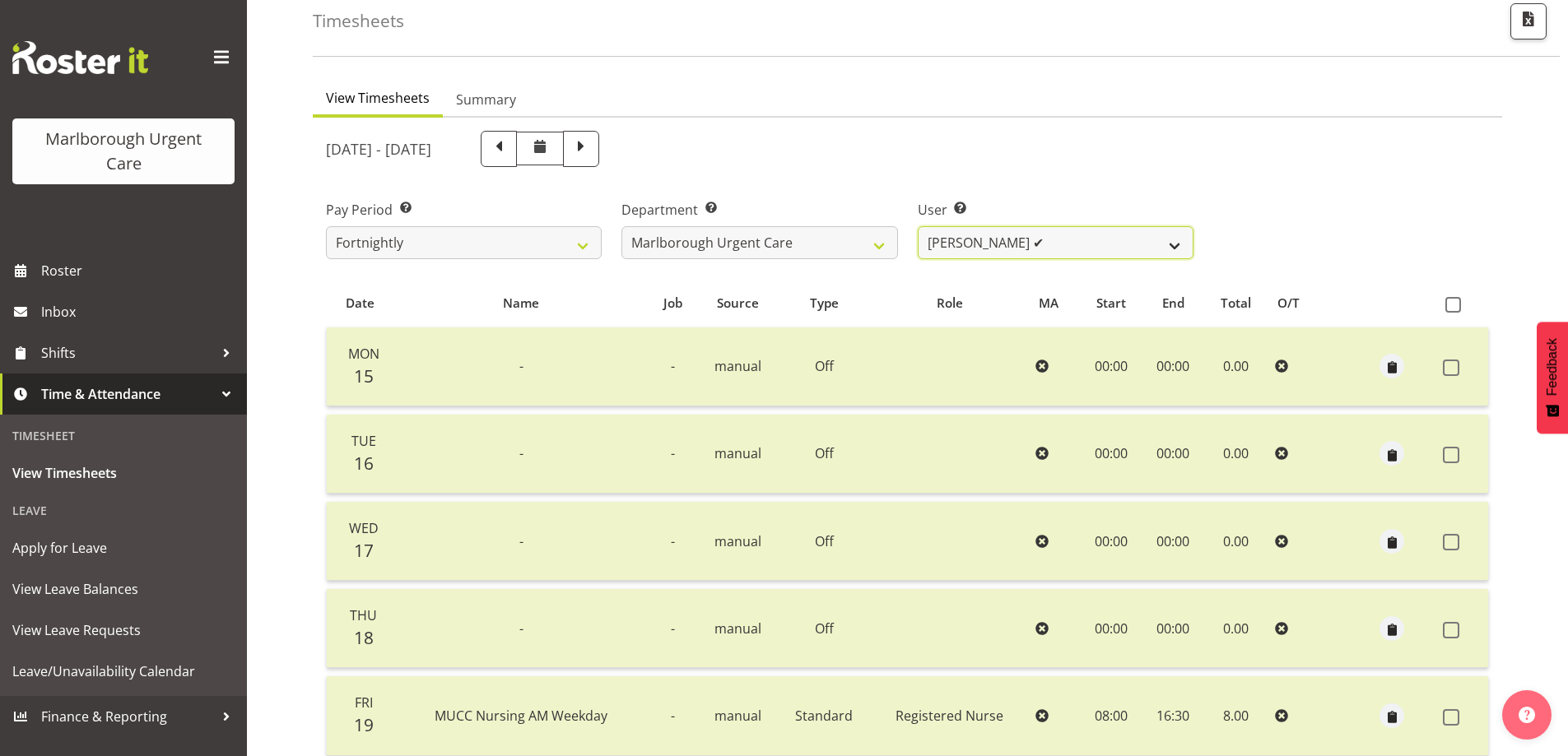
click at [1143, 243] on select "Agnes Tyson ✔ Alysia Newman-Woods ✔ Andrew Brooks ✔ Cordelia Davies ✔ Gloria Va…" at bounding box center [1055, 242] width 276 height 33
click at [1314, 237] on div "Pay Period Select which pay period you would like to view. Fortnightly MPHO - H…" at bounding box center [907, 223] width 1182 height 92
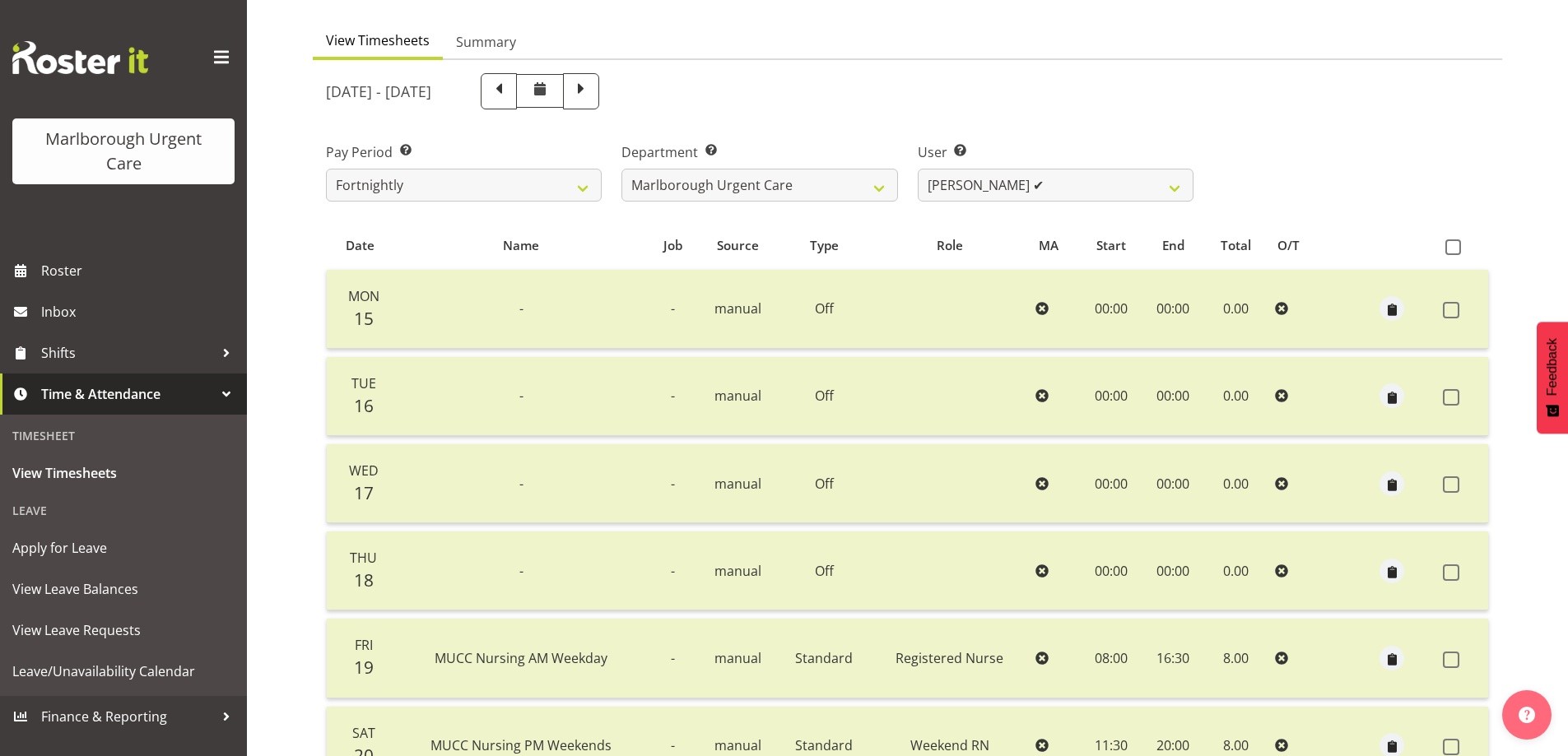
scroll to position [164, 0]
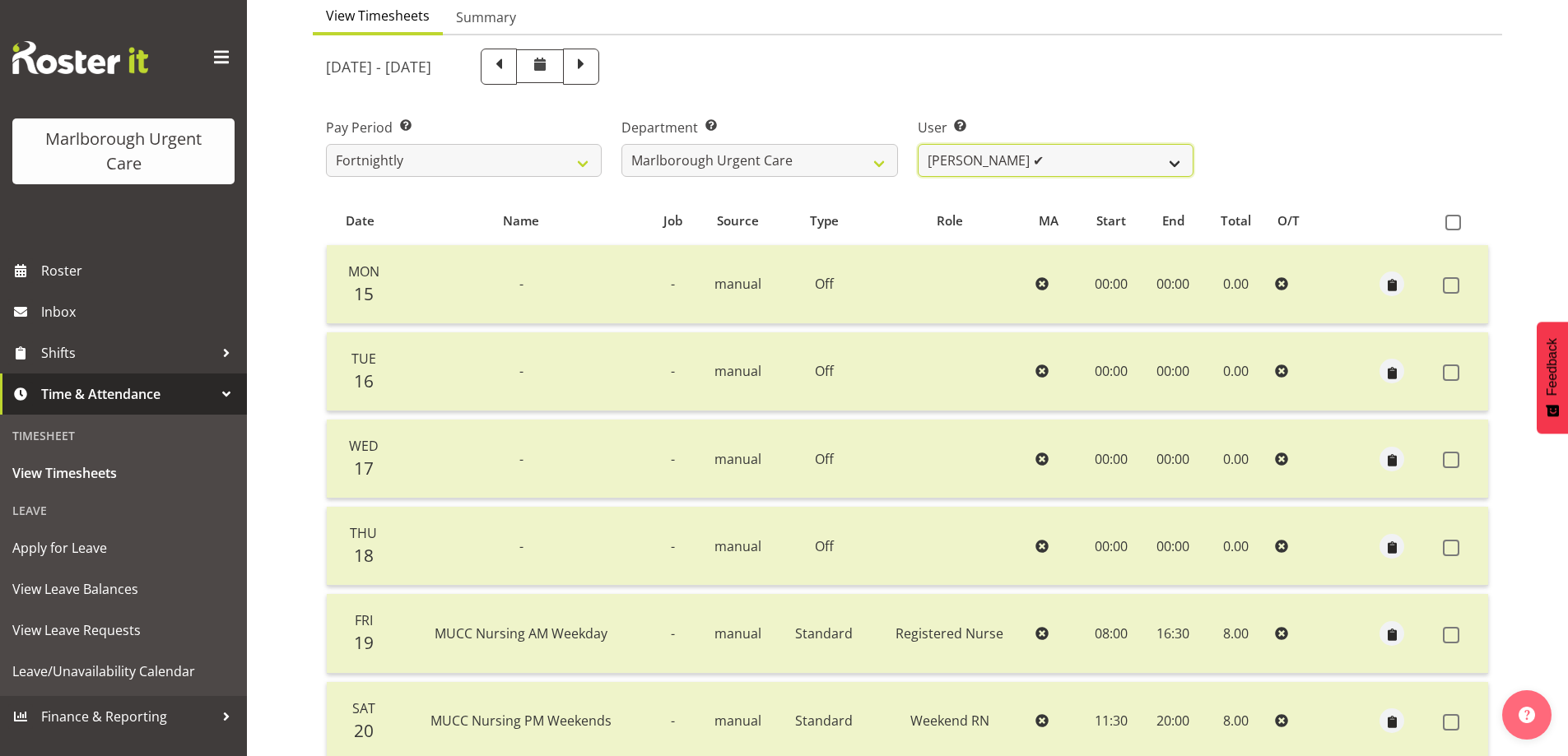
click at [1188, 162] on select "Agnes Tyson ✔ Alysia Newman-Woods ✔ Andrew Brooks ✔ Cordelia Davies ✔ Gloria Va…" at bounding box center [1055, 160] width 276 height 33
click at [1291, 114] on div "Pay Period Select which pay period you would like to view. Fortnightly MPHO - H…" at bounding box center [907, 141] width 1182 height 92
click at [592, 70] on span at bounding box center [580, 65] width 22 height 22
select select
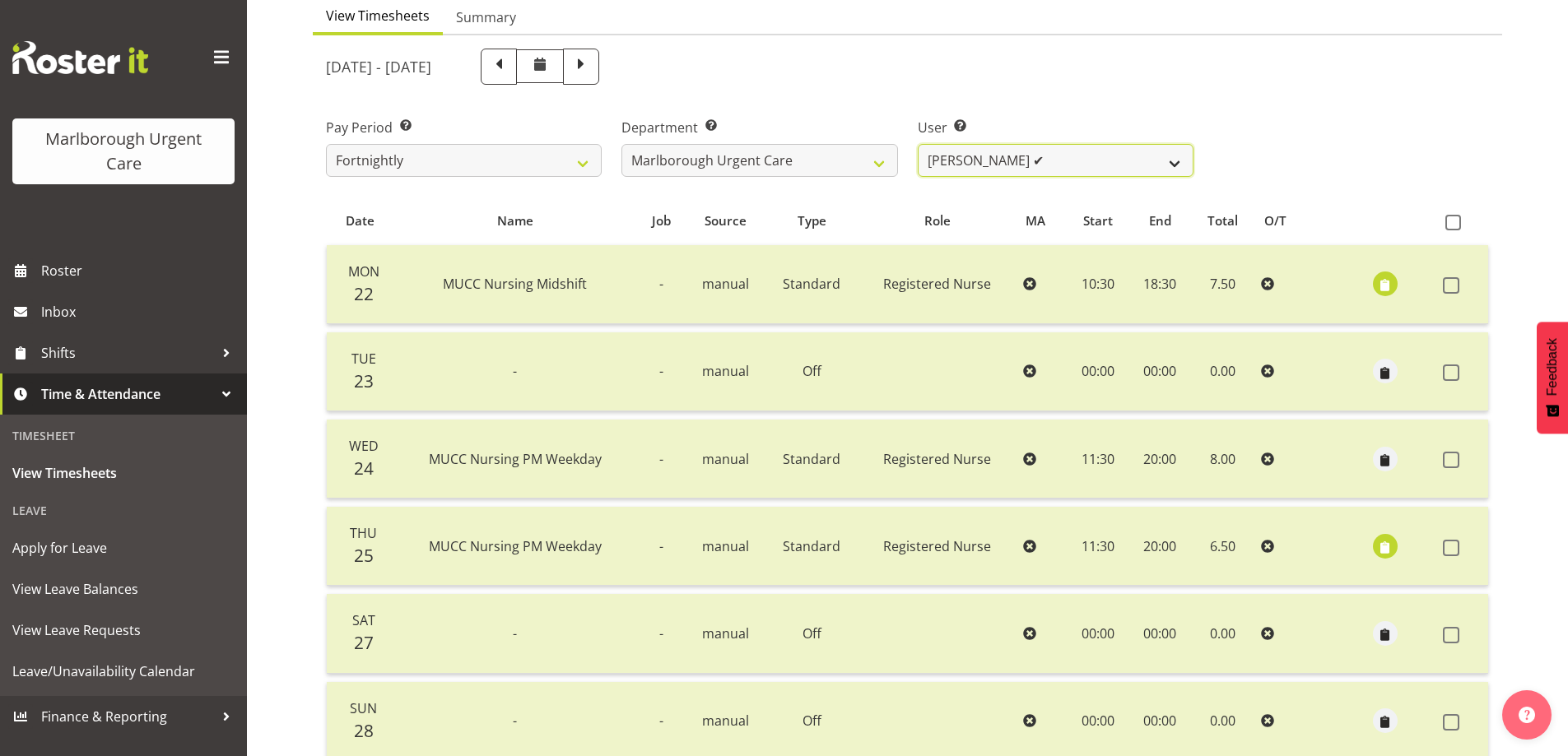
click at [1177, 161] on select "Agnes Tyson ✔ Alysia Newman-Woods ✔ Andrew Brooks ✔ Cordelia Davies ✔ Gloria Va…" at bounding box center [1055, 160] width 276 height 33
click at [1286, 165] on div "Pay Period Select which pay period you would like to view. Fortnightly MPHO - H…" at bounding box center [907, 141] width 1182 height 92
click at [1279, 168] on div "Pay Period Select which pay period you would like to view. Fortnightly MPHO - H…" at bounding box center [907, 141] width 1182 height 92
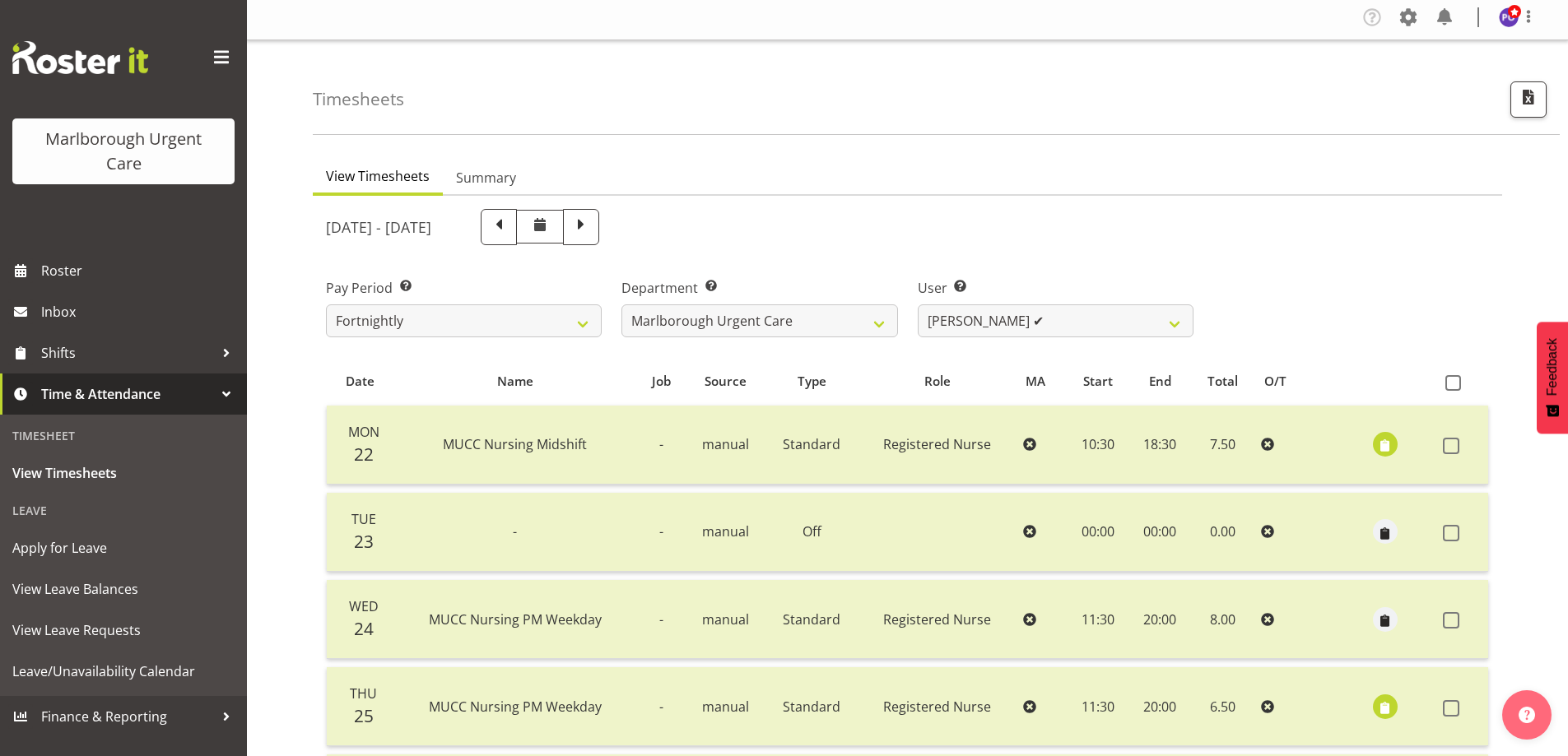
scroll to position [0, 0]
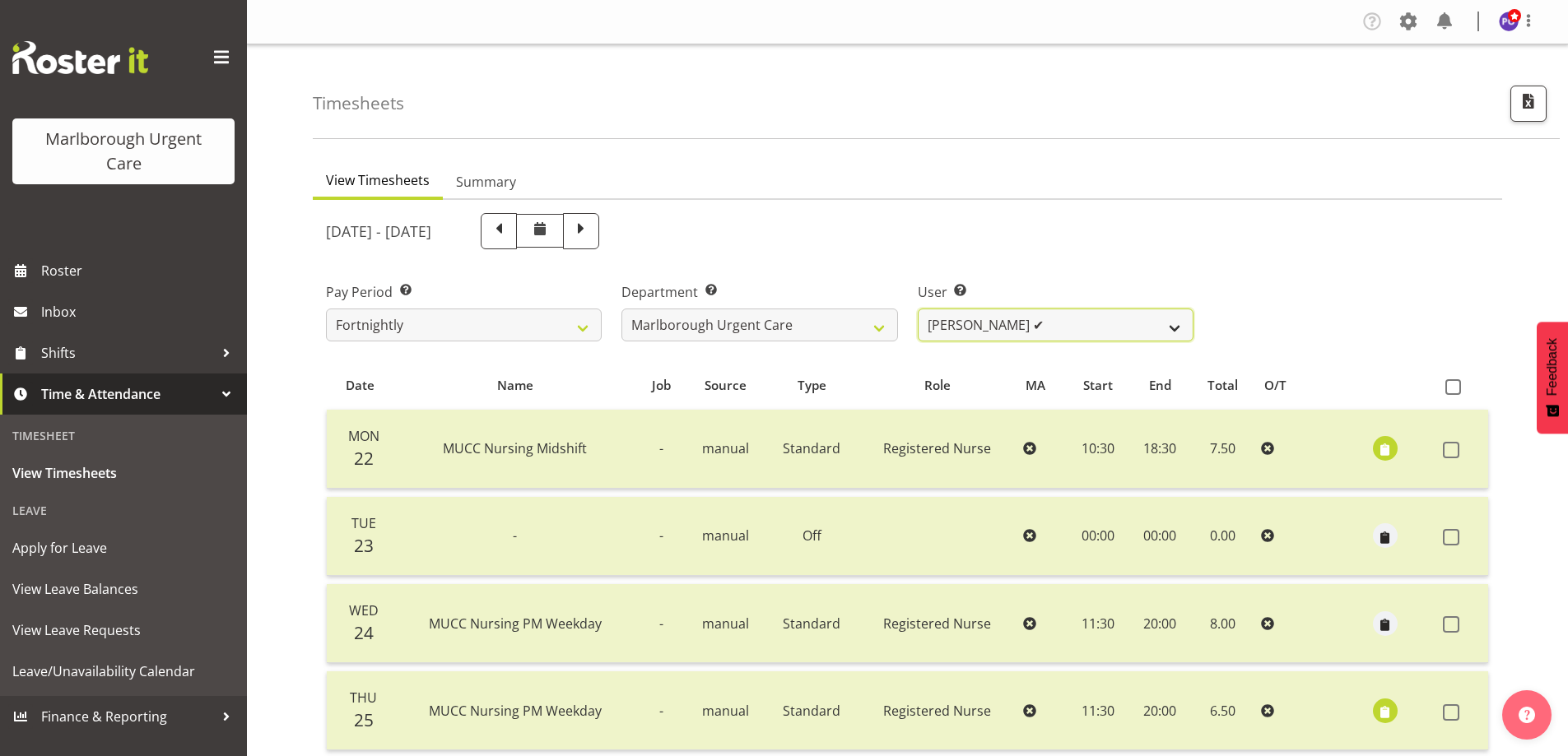
click at [1176, 330] on select "Agnes Tyson ✔ Alysia Newman-Woods ✔ Andrew Brooks ✔ Cordelia Davies ✔ Gloria Va…" at bounding box center [1055, 325] width 276 height 33
click at [1296, 323] on div "Pay Period Select which pay period you would like to view. Fortnightly MPHO - H…" at bounding box center [907, 305] width 1182 height 92
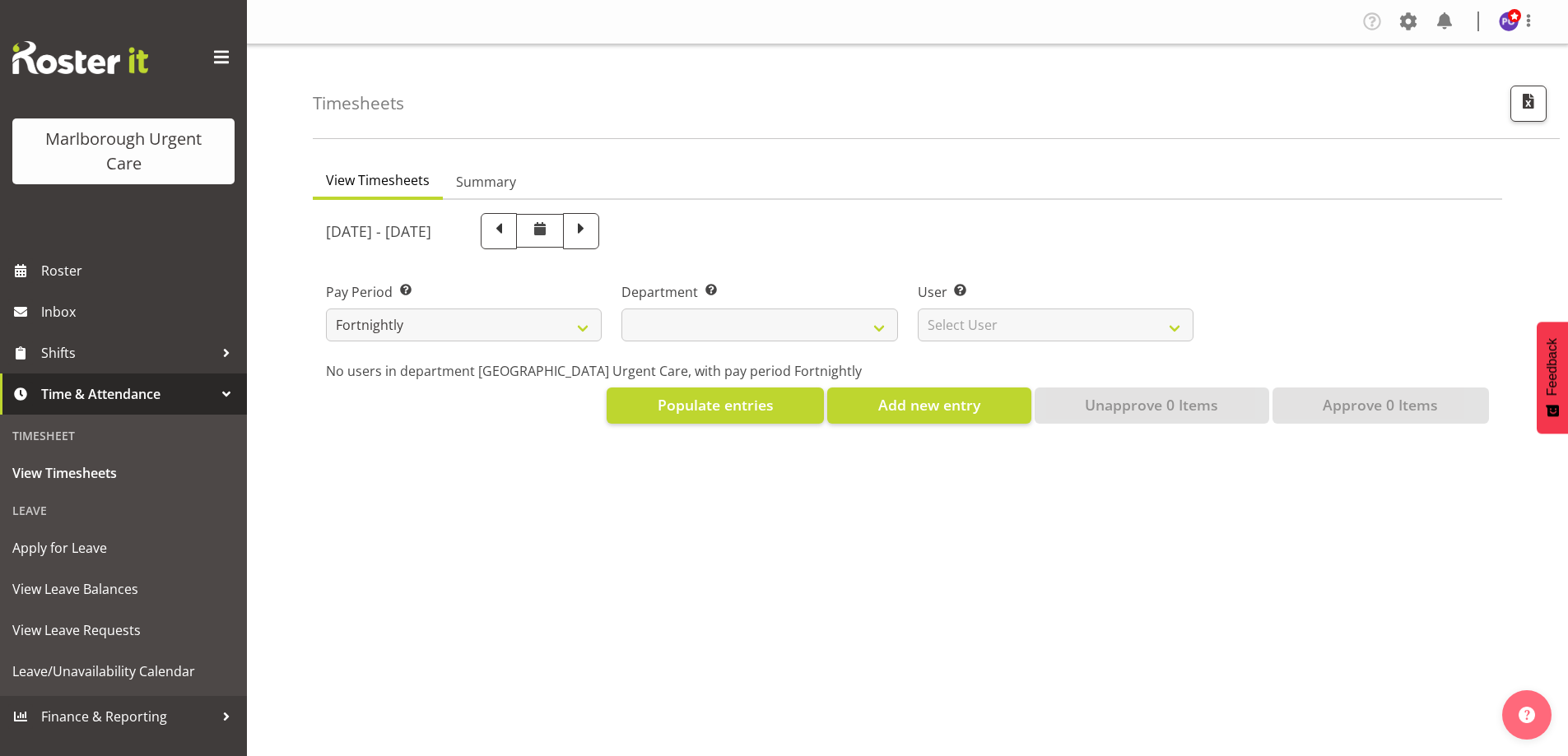
select select
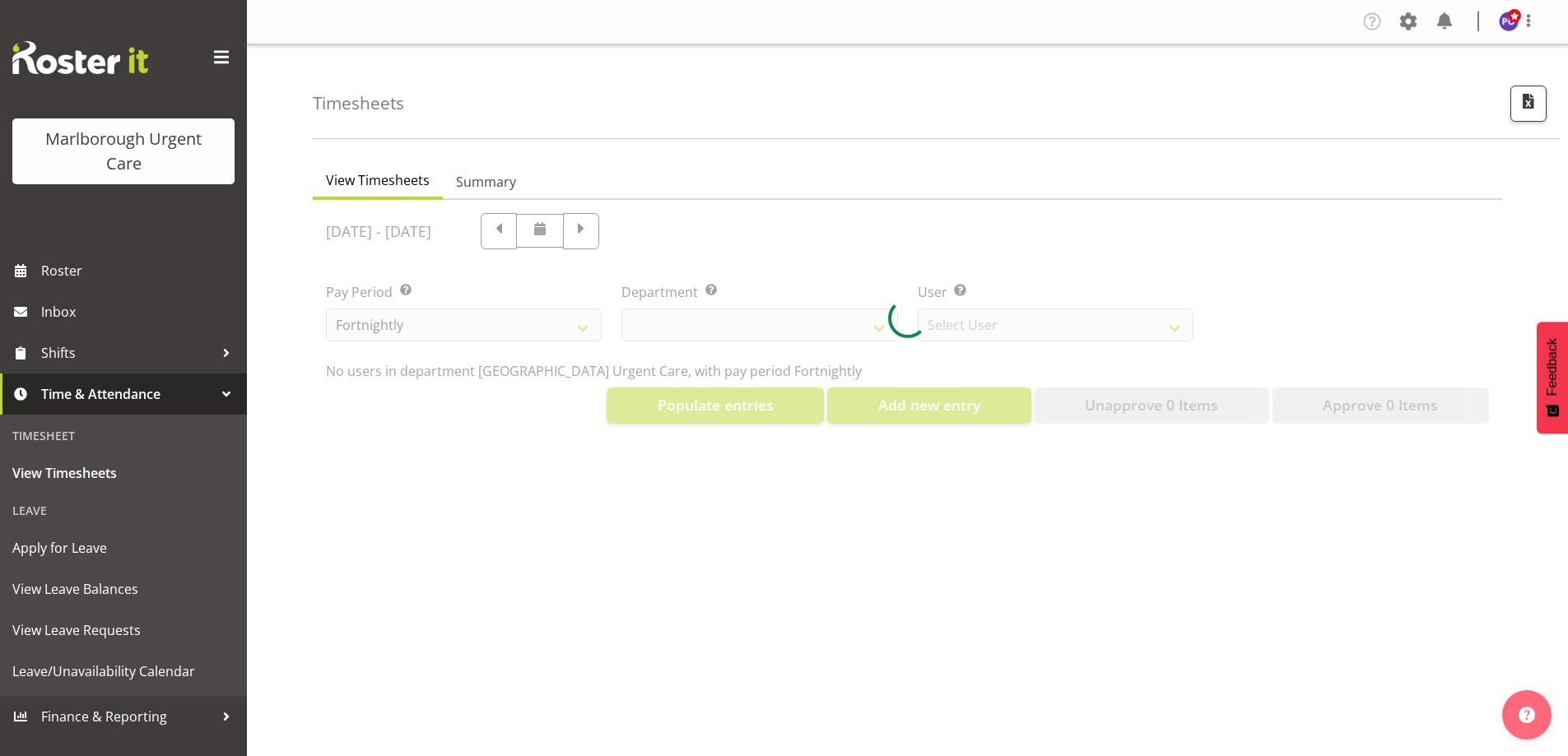
select select "11836"
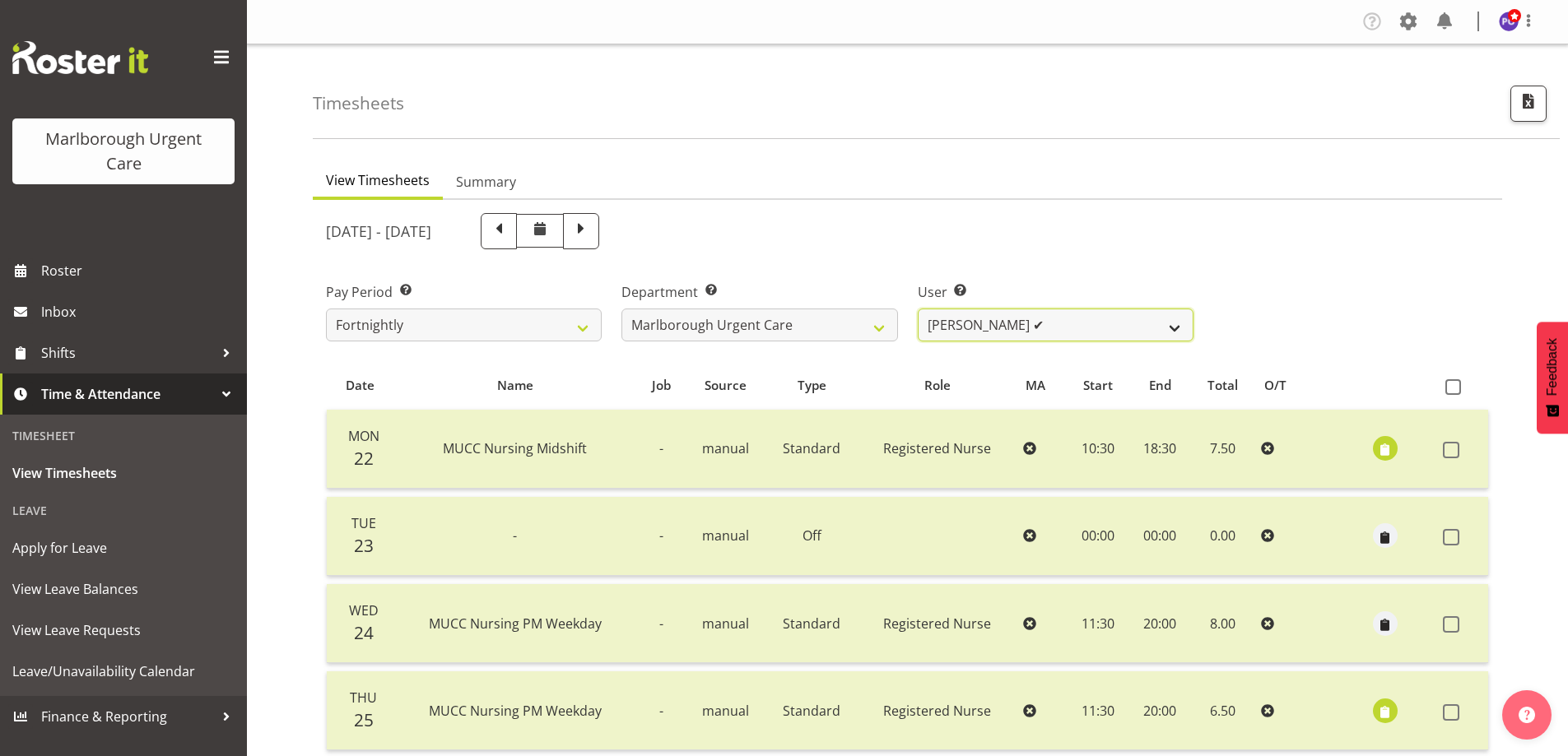
click at [1108, 317] on select "Agnes Tyson ✔ Alysia Newman-Woods ✔ Andrew Brooks ✔ Cordelia Davies ✔ Gloria Va…" at bounding box center [1055, 325] width 276 height 33
click at [510, 230] on span at bounding box center [499, 229] width 22 height 22
select select
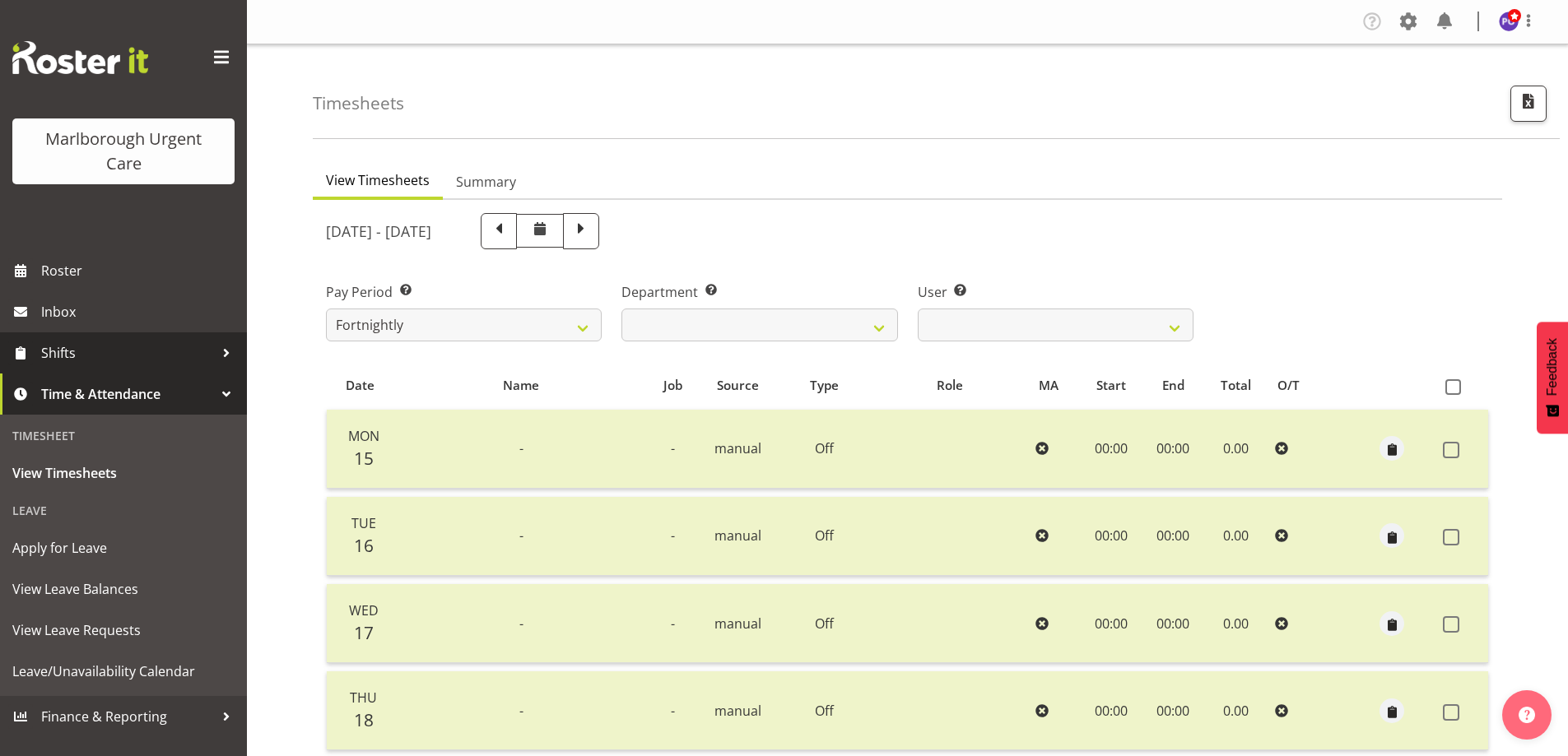
click at [199, 349] on span "Shifts" at bounding box center [128, 353] width 173 height 24
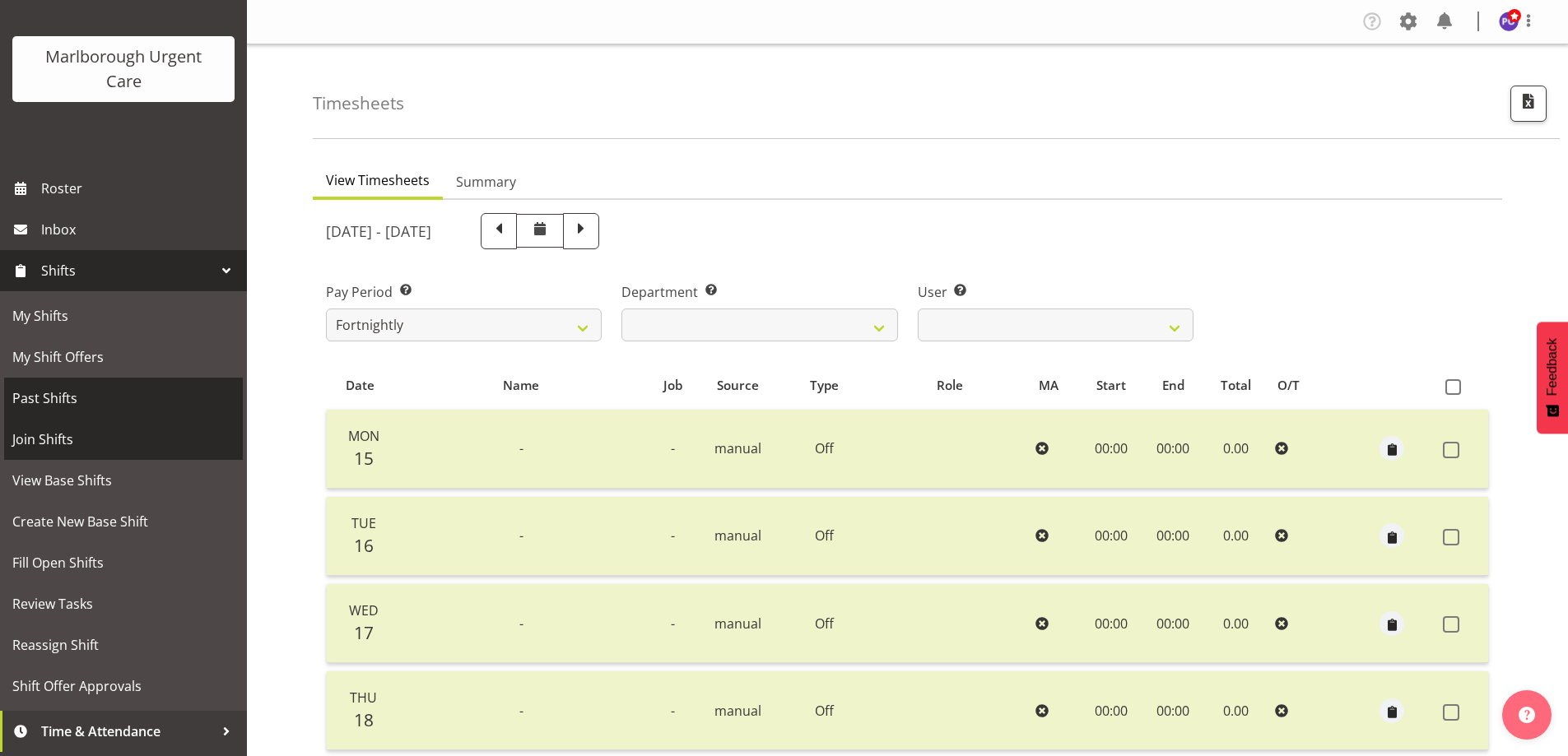
scroll to position [119, 0]
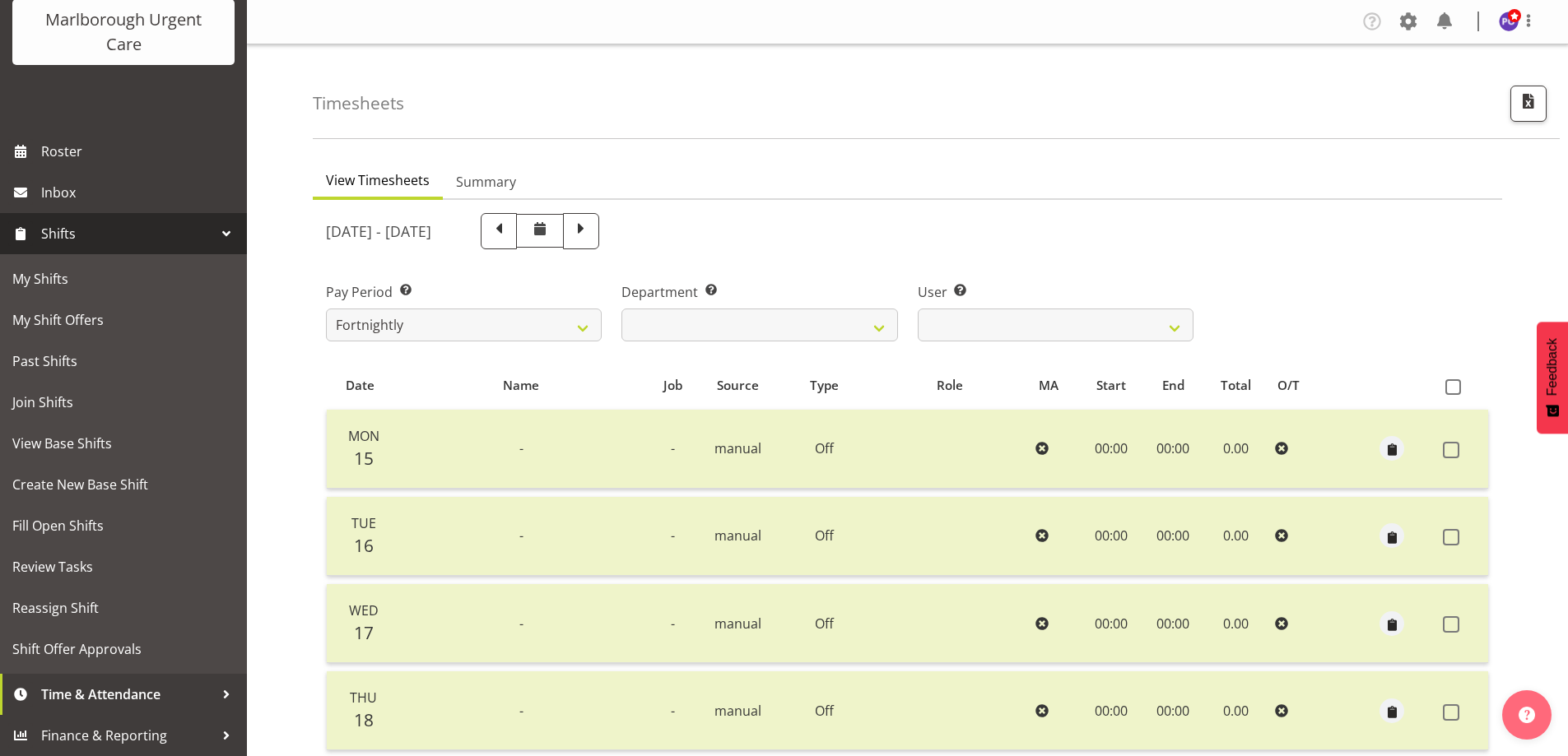
click at [192, 229] on span "Shifts" at bounding box center [128, 234] width 173 height 24
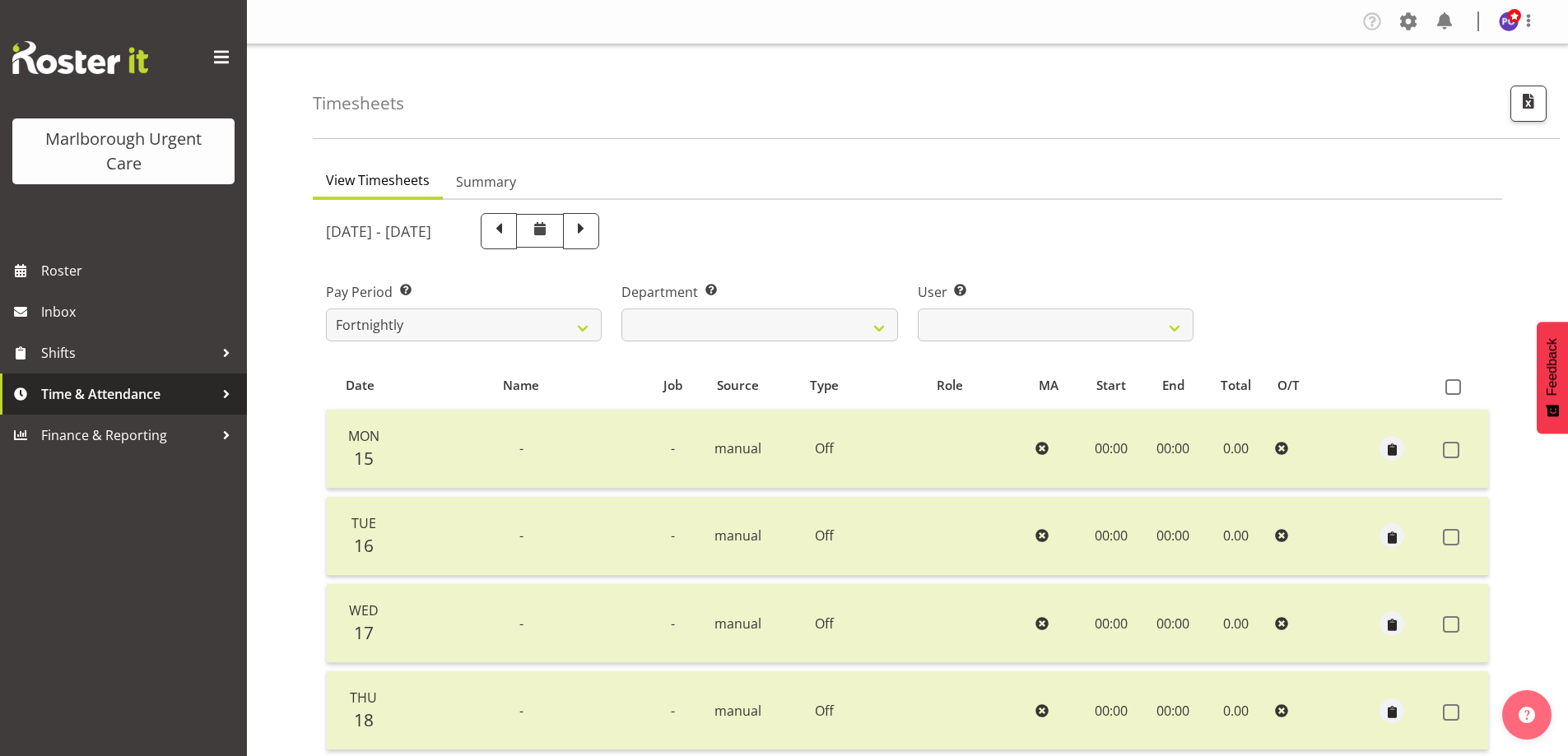
click at [137, 399] on span "Time & Attendance" at bounding box center [128, 394] width 173 height 24
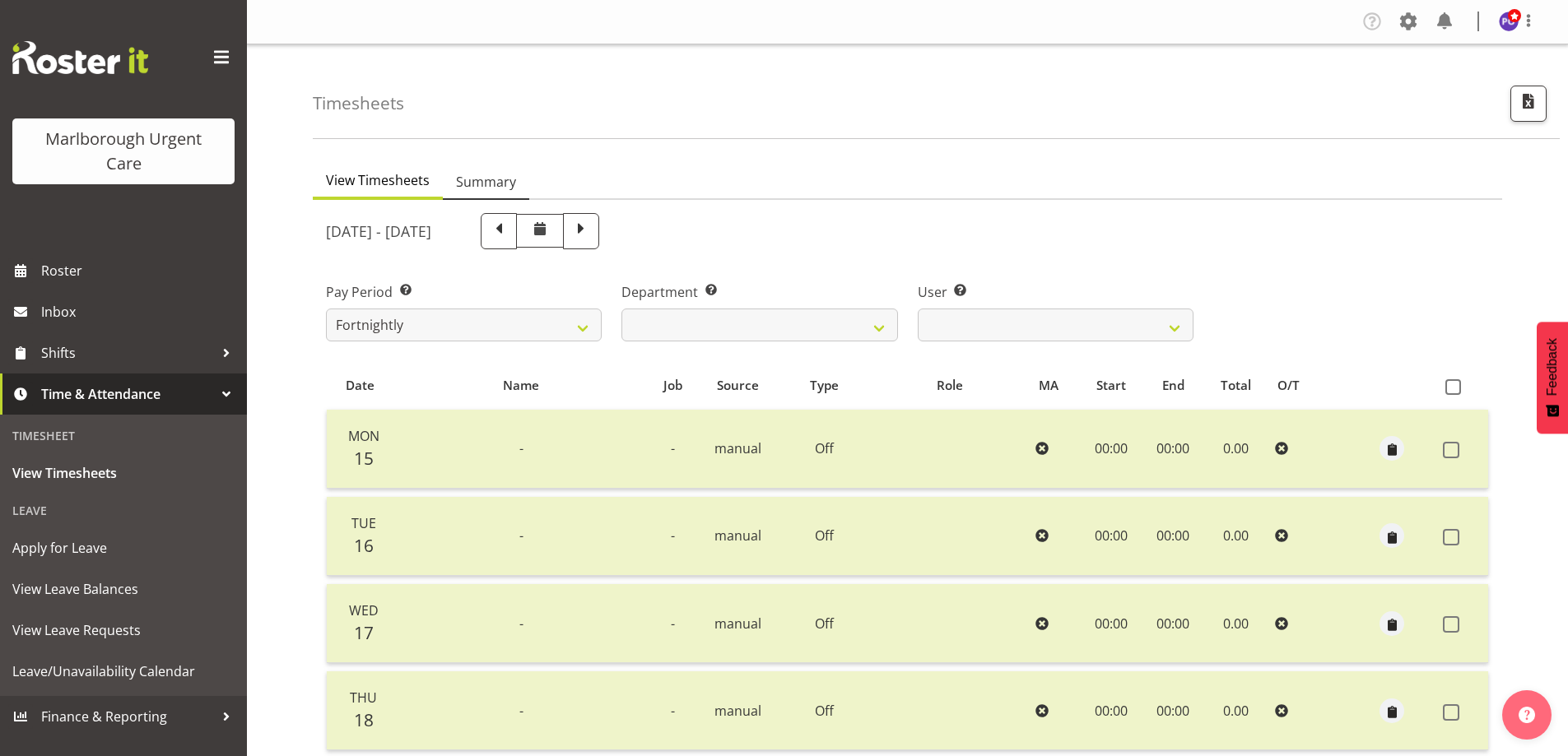
click at [484, 188] on span "Summary" at bounding box center [486, 181] width 60 height 20
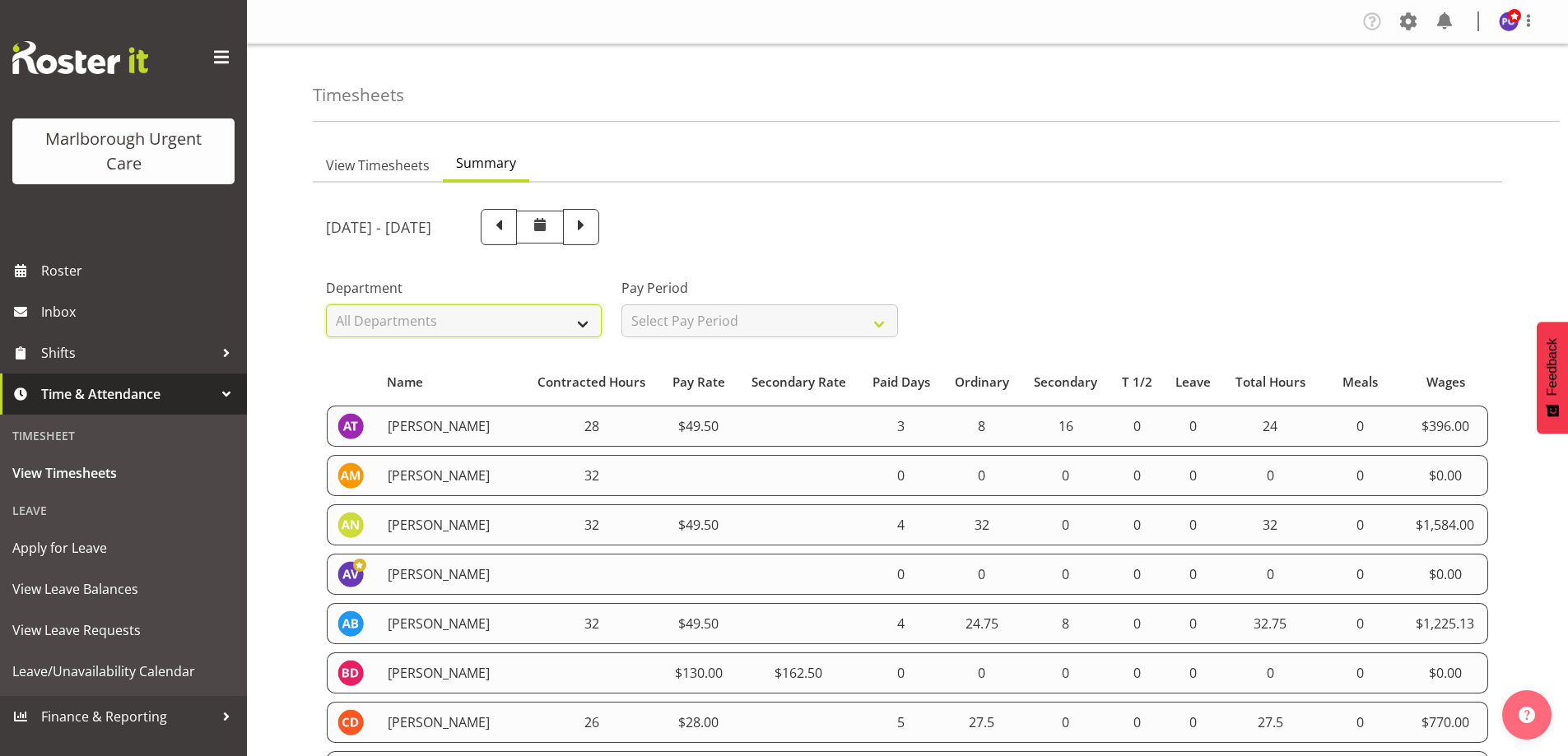
click at [583, 326] on select "All Departments Haemodialysis Dialysis Unit Marlborough Urgent Care" at bounding box center [464, 320] width 276 height 33
click at [326, 304] on select "All Departments Haemodialysis Dialysis Unit Marlborough Urgent Care" at bounding box center [464, 320] width 276 height 33
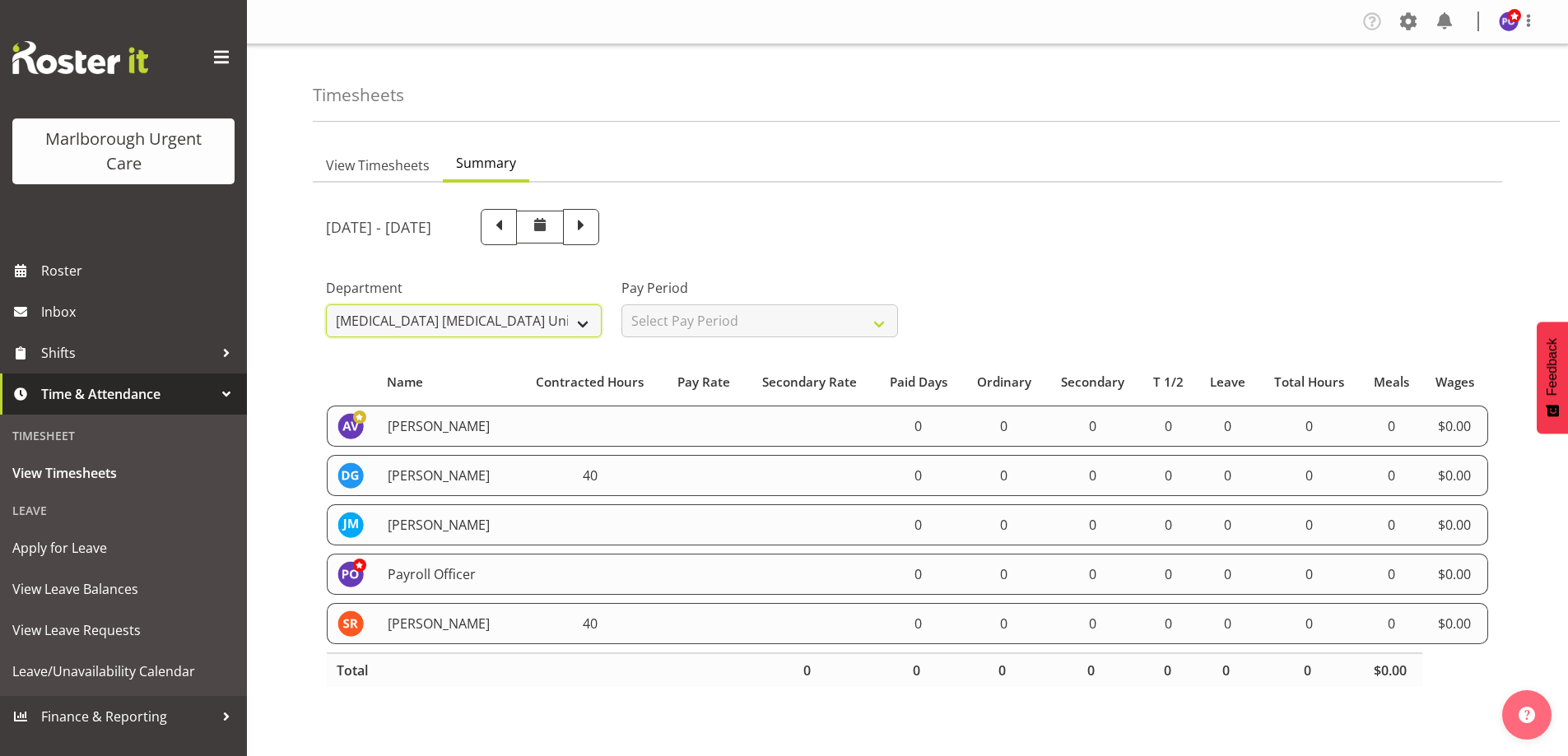
click at [582, 323] on select "All Departments Haemodialysis Dialysis Unit Marlborough Urgent Care" at bounding box center [464, 320] width 276 height 33
select select "925"
click at [326, 304] on select "All Departments Haemodialysis Dialysis Unit Marlborough Urgent Care" at bounding box center [464, 320] width 276 height 33
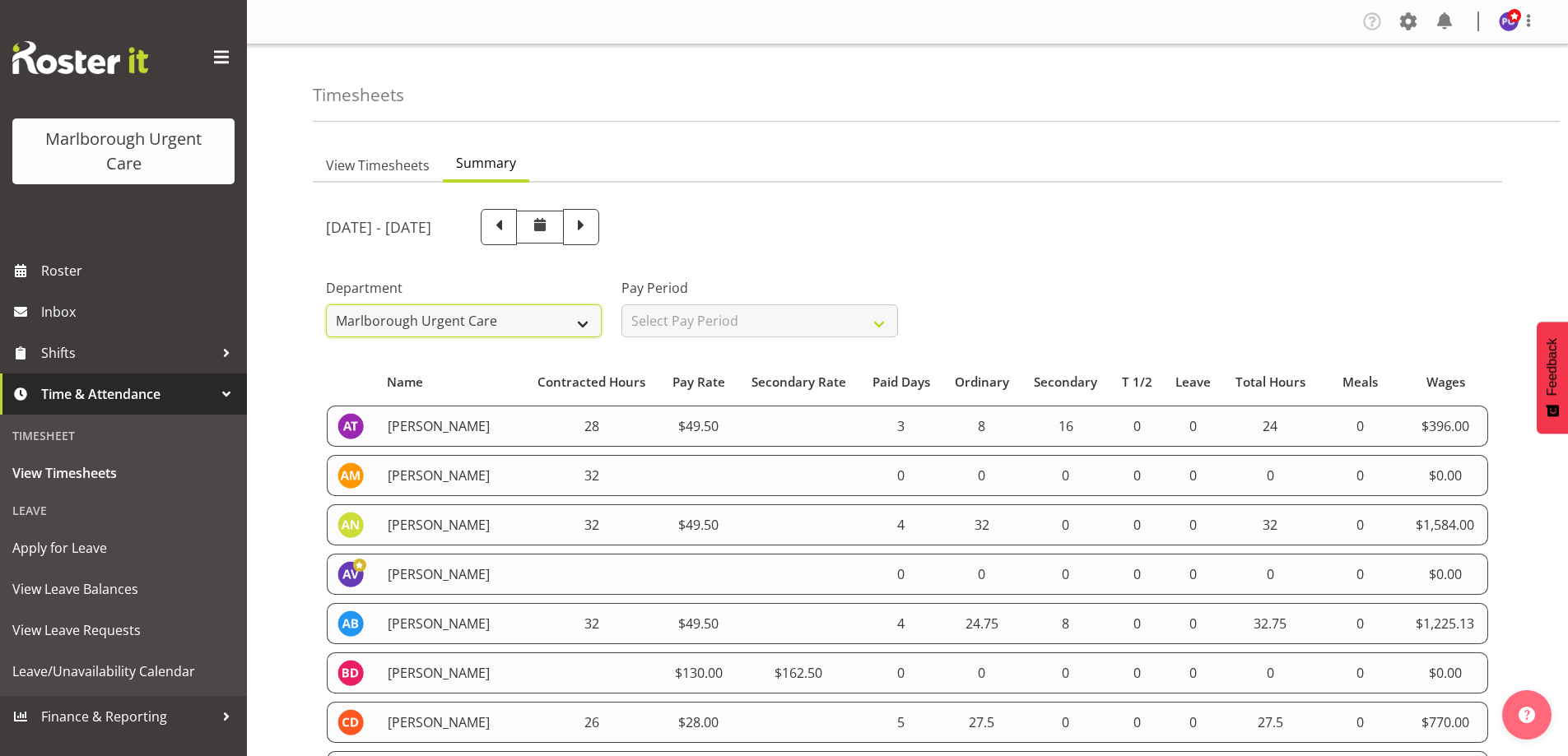
click at [577, 326] on select "All Departments Haemodialysis Dialysis Unit Marlborough Urgent Care" at bounding box center [464, 320] width 276 height 33
select select
click at [326, 304] on select "All Departments Haemodialysis Dialysis Unit Marlborough Urgent Care" at bounding box center [464, 320] width 276 height 33
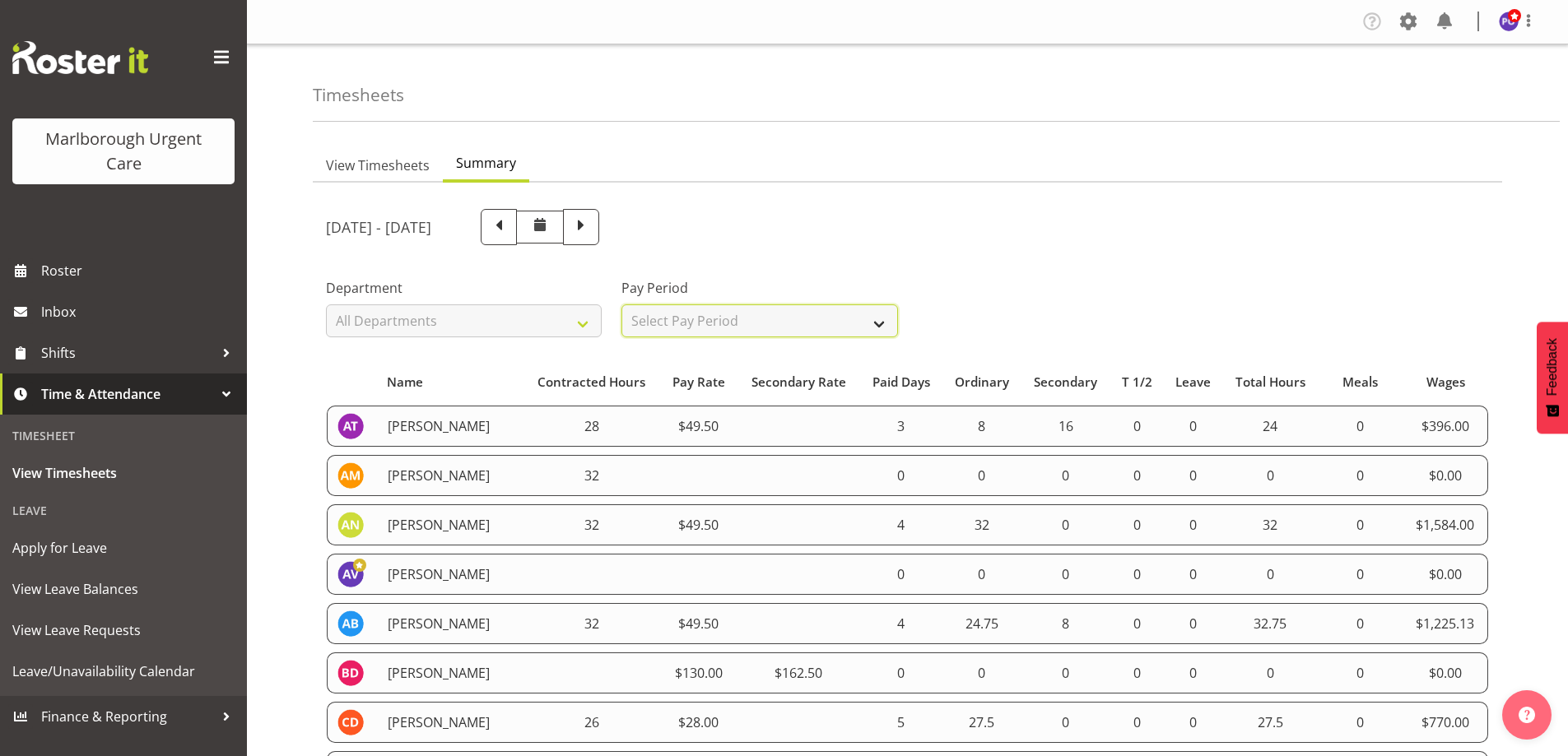
click at [800, 315] on select "Select Pay Period All Pay Periods Fortnightly MPHO - Haemodialysis Contractors …" at bounding box center [760, 320] width 276 height 33
click at [622, 304] on select "Select Pay Period All Pay Periods Fortnightly MPHO - Haemodialysis Contractors …" at bounding box center [760, 320] width 276 height 33
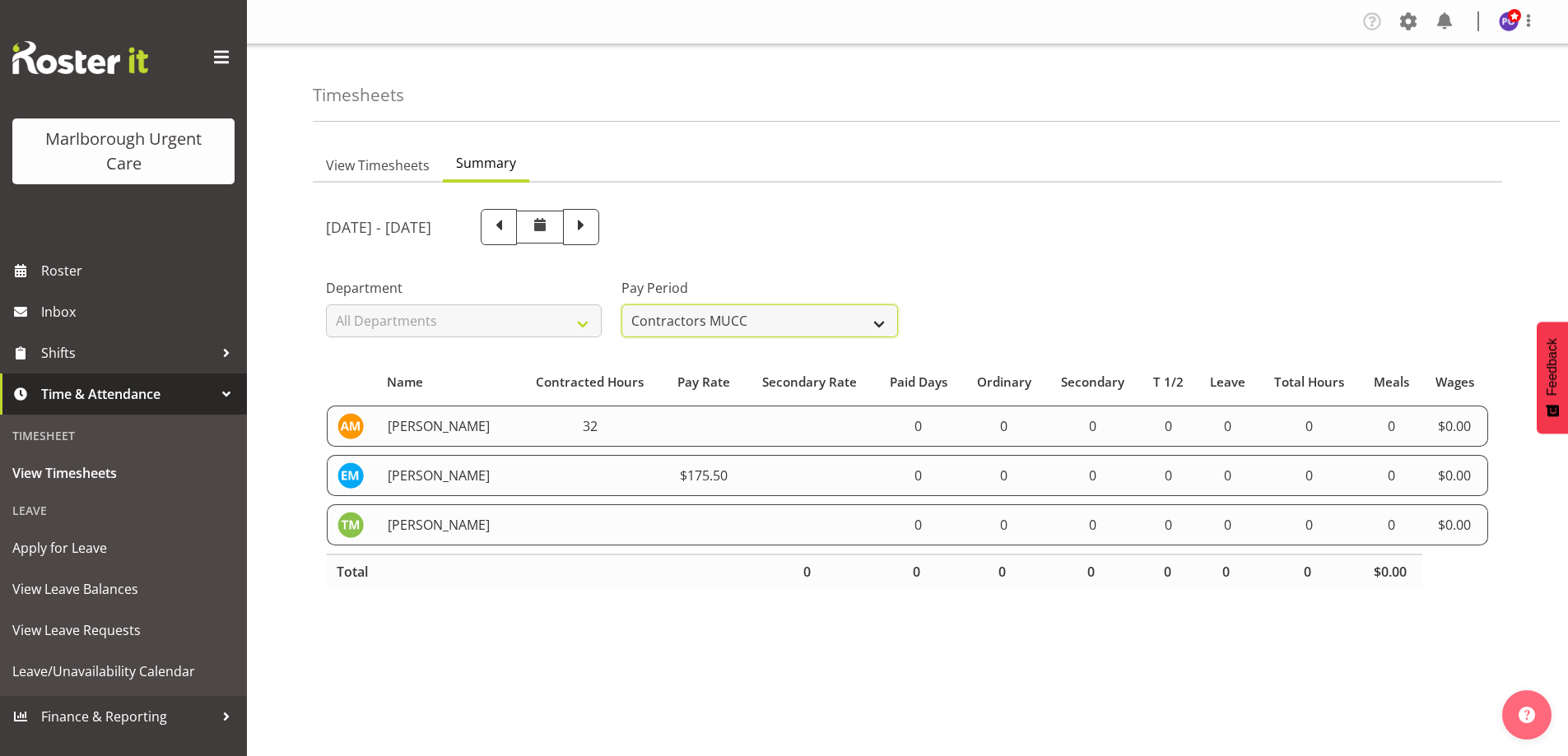
click at [873, 324] on select "All Pay Periods Fortnightly MPHO - Haemodialysis Contractors MUCC MUCC Casuals …" at bounding box center [760, 320] width 276 height 33
click at [622, 304] on select "All Pay Periods Fortnightly MPHO - Haemodialysis Contractors MUCC MUCC Casuals …" at bounding box center [760, 320] width 276 height 33
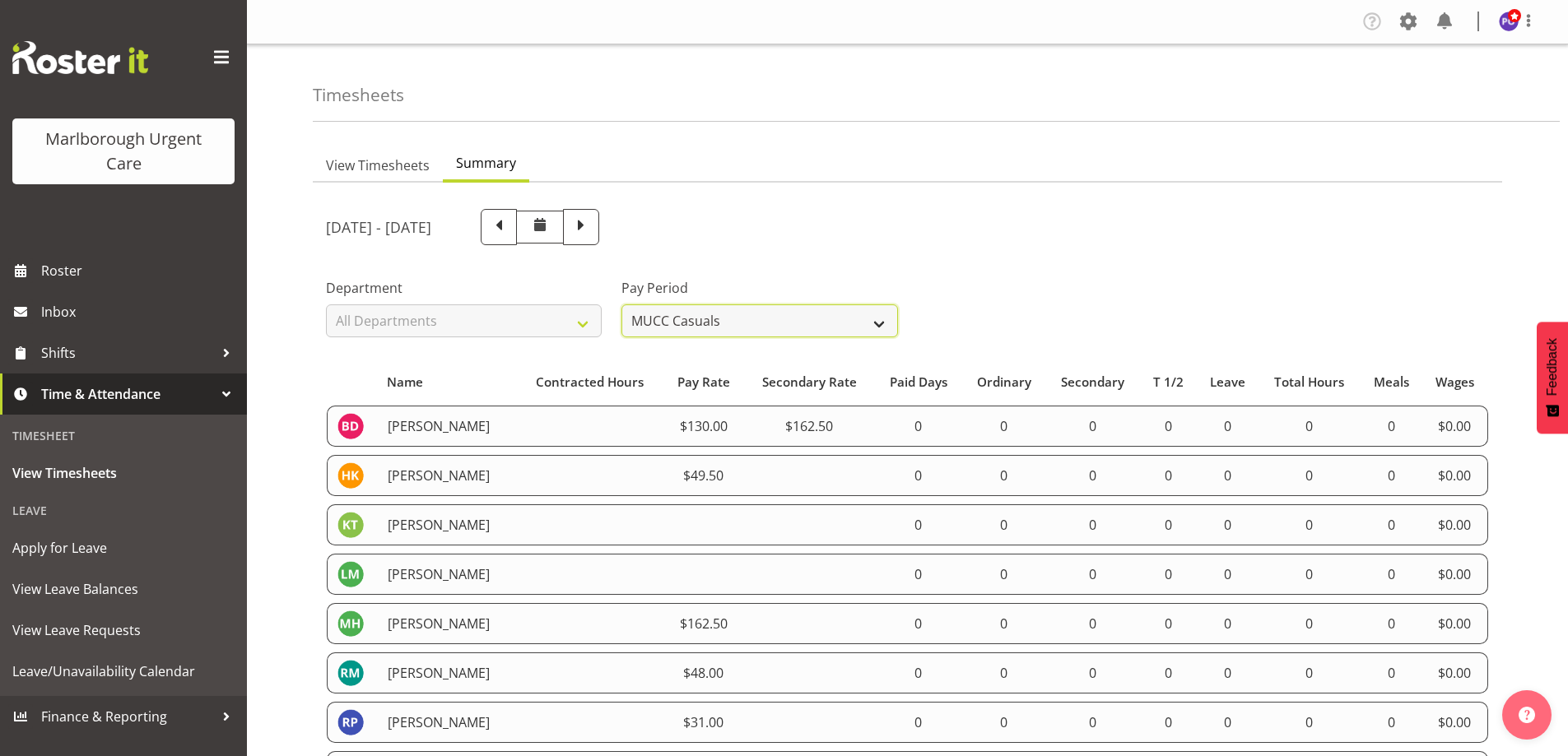
click at [849, 319] on select "All Pay Periods Fortnightly MPHO - Haemodialysis Contractors MUCC MUCC Casuals …" at bounding box center [760, 320] width 276 height 33
select select "188"
click at [622, 304] on select "All Pay Periods Fortnightly MPHO - Haemodialysis Contractors MUCC MUCC Casuals …" at bounding box center [760, 320] width 276 height 33
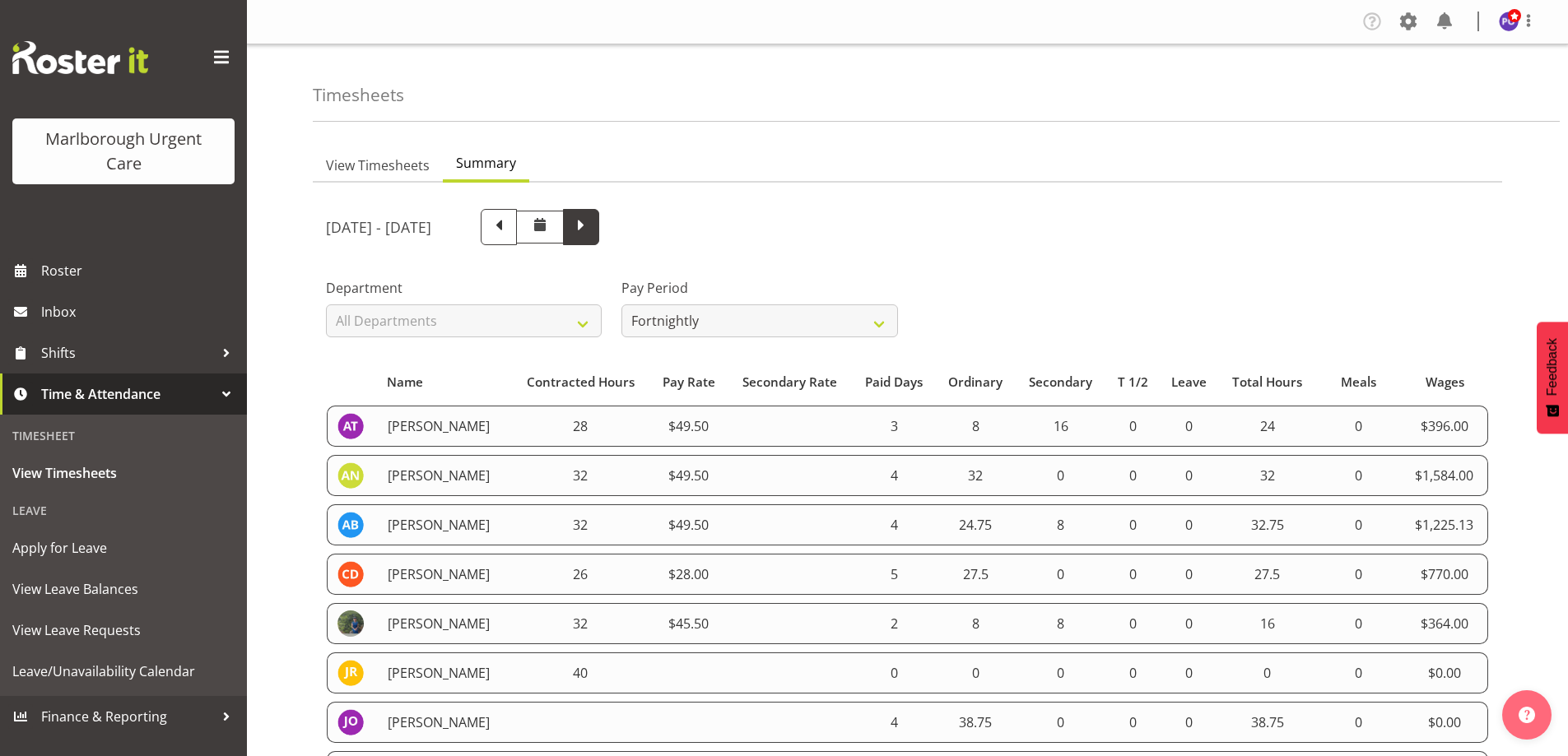
click at [592, 225] on span at bounding box center [580, 225] width 22 height 22
click at [510, 229] on span at bounding box center [499, 225] width 22 height 22
click at [388, 168] on span "View Timesheets" at bounding box center [377, 165] width 103 height 20
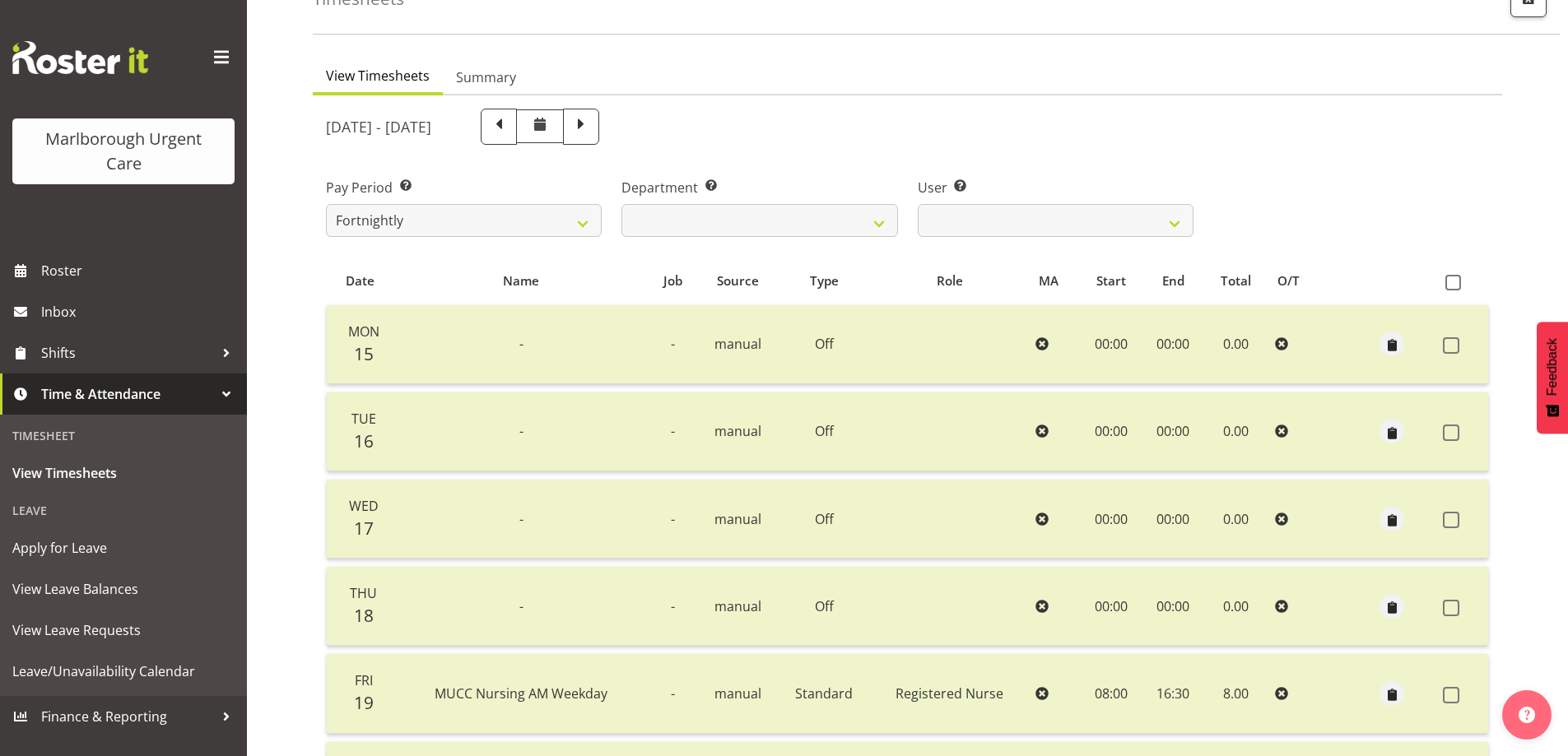
scroll to position [59, 0]
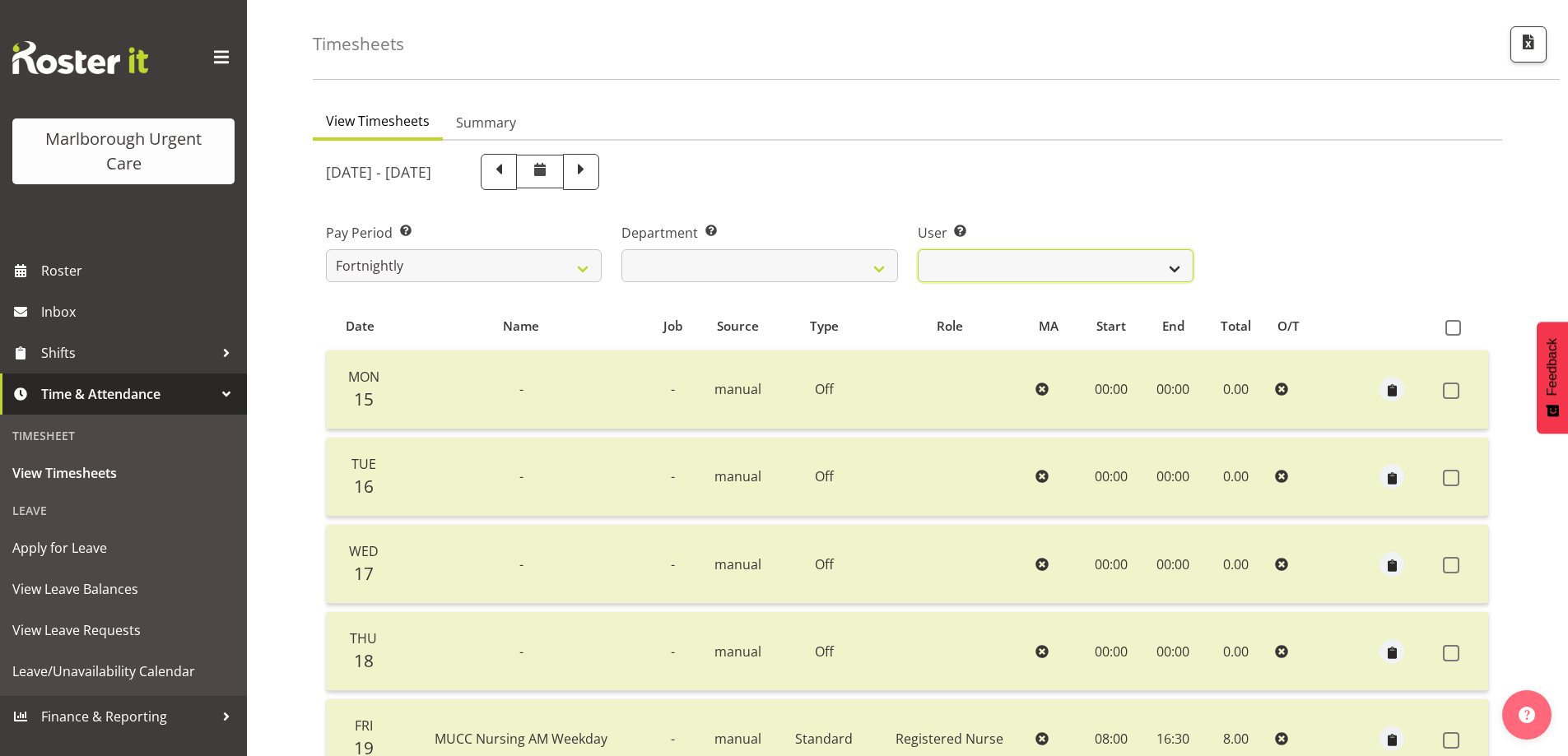
click at [1163, 270] on select "Agnes Tyson ✔ Alysia Newman-Woods ✔ Andrew Brooks ✔ Cordelia Davies ✔ Gloria Va…" at bounding box center [1055, 266] width 276 height 33
click at [876, 272] on select "Marlborough Urgent Care" at bounding box center [760, 266] width 276 height 33
click at [1217, 203] on div "Pay Period Select which pay period you would like to view. Fortnightly MPHO - H…" at bounding box center [907, 246] width 1182 height 92
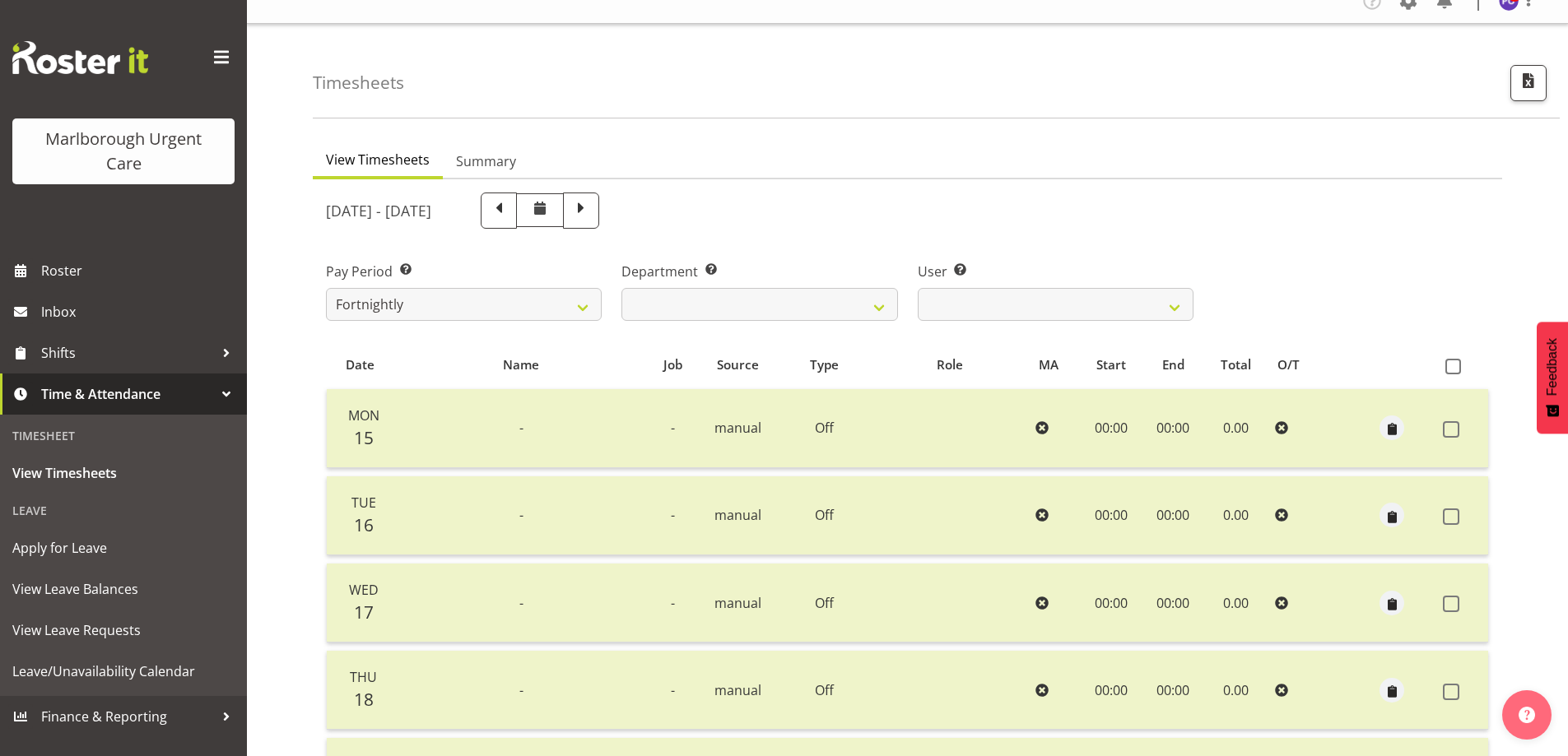
scroll to position [0, 0]
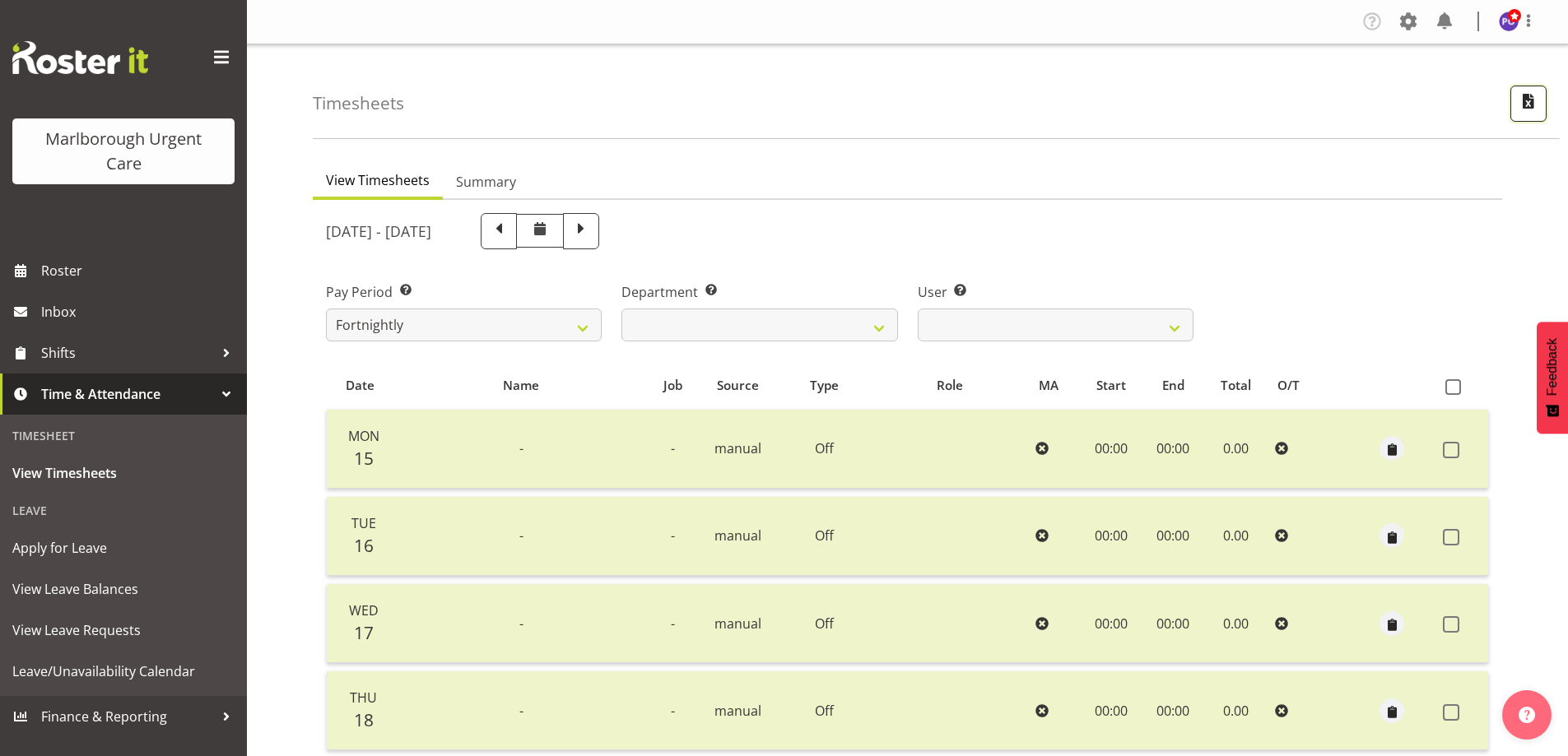
click at [1525, 107] on span "button" at bounding box center [1528, 100] width 22 height 22
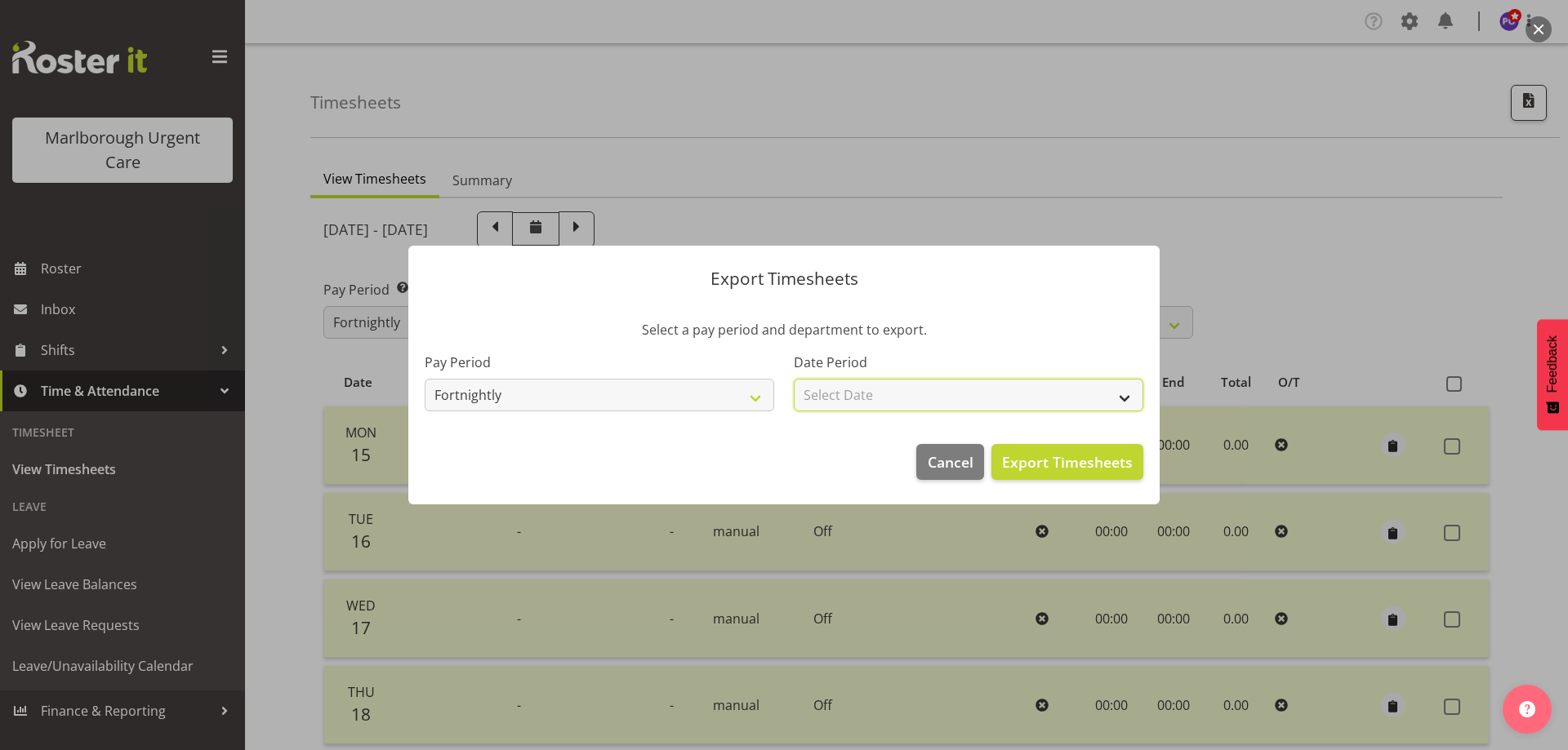
click at [1089, 386] on select "Select Date Fortnight starting 29/09/2025 Fortnight starting 15/09/2025 Fortnig…" at bounding box center [968, 395] width 349 height 33
select select "2025-09-15"
click at [794, 379] on select "Select Date Fortnight starting 29/09/2025 Fortnight starting 15/09/2025 Fortnig…" at bounding box center [968, 395] width 349 height 33
click at [1041, 459] on span "Export Timesheets" at bounding box center [1067, 462] width 130 height 21
click at [970, 456] on span "Cancel" at bounding box center [950, 462] width 46 height 21
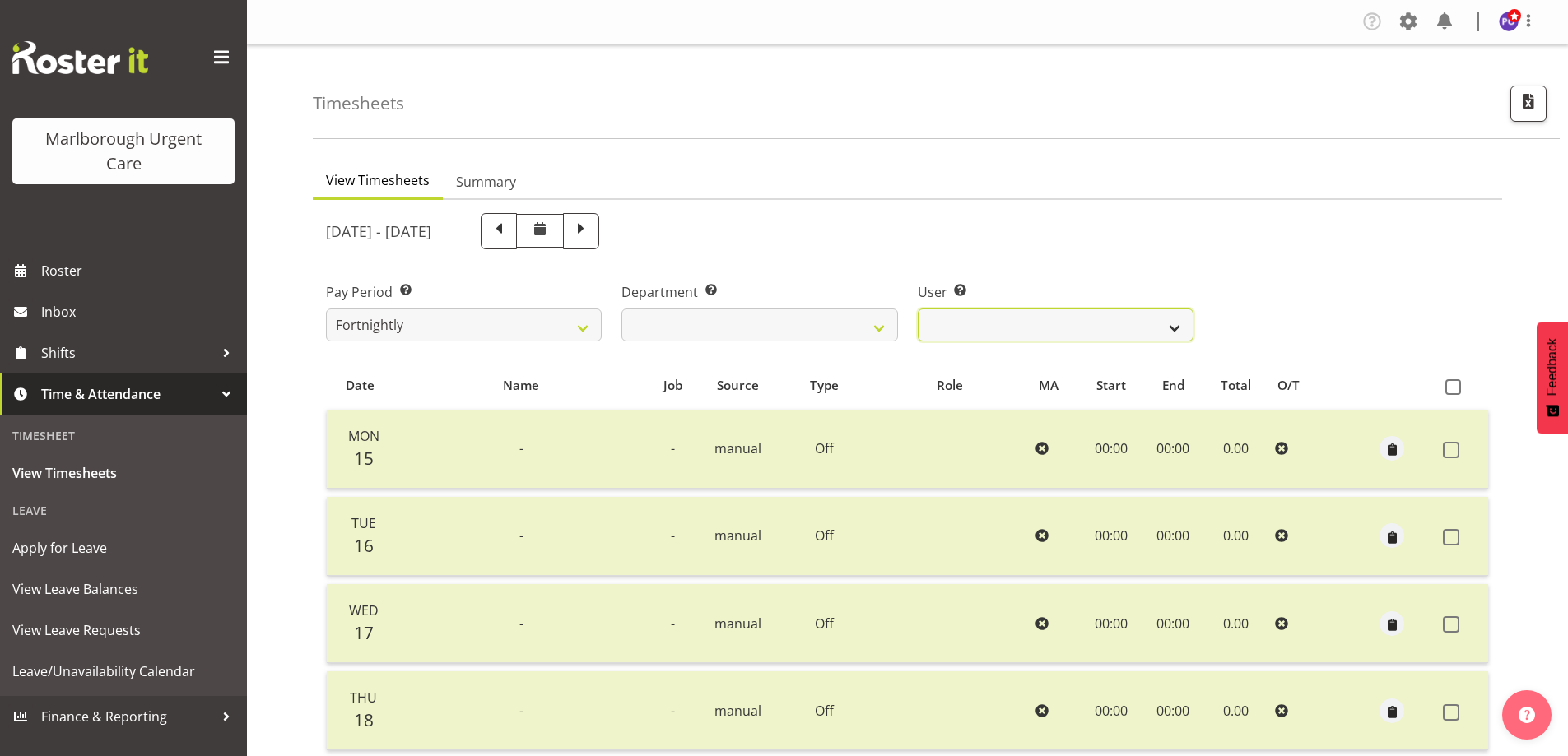
click at [1166, 328] on select "Agnes Tyson ✔ Alysia Newman-Woods ✔ Andrew Brooks ✔ Cordelia Davies ✔ Gloria Va…" at bounding box center [1055, 325] width 276 height 33
click at [1258, 310] on div "Pay Period Select which pay period you would like to view. Fortnightly MPHO - H…" at bounding box center [907, 305] width 1182 height 92
click at [110, 471] on span "View Timesheets" at bounding box center [123, 473] width 223 height 24
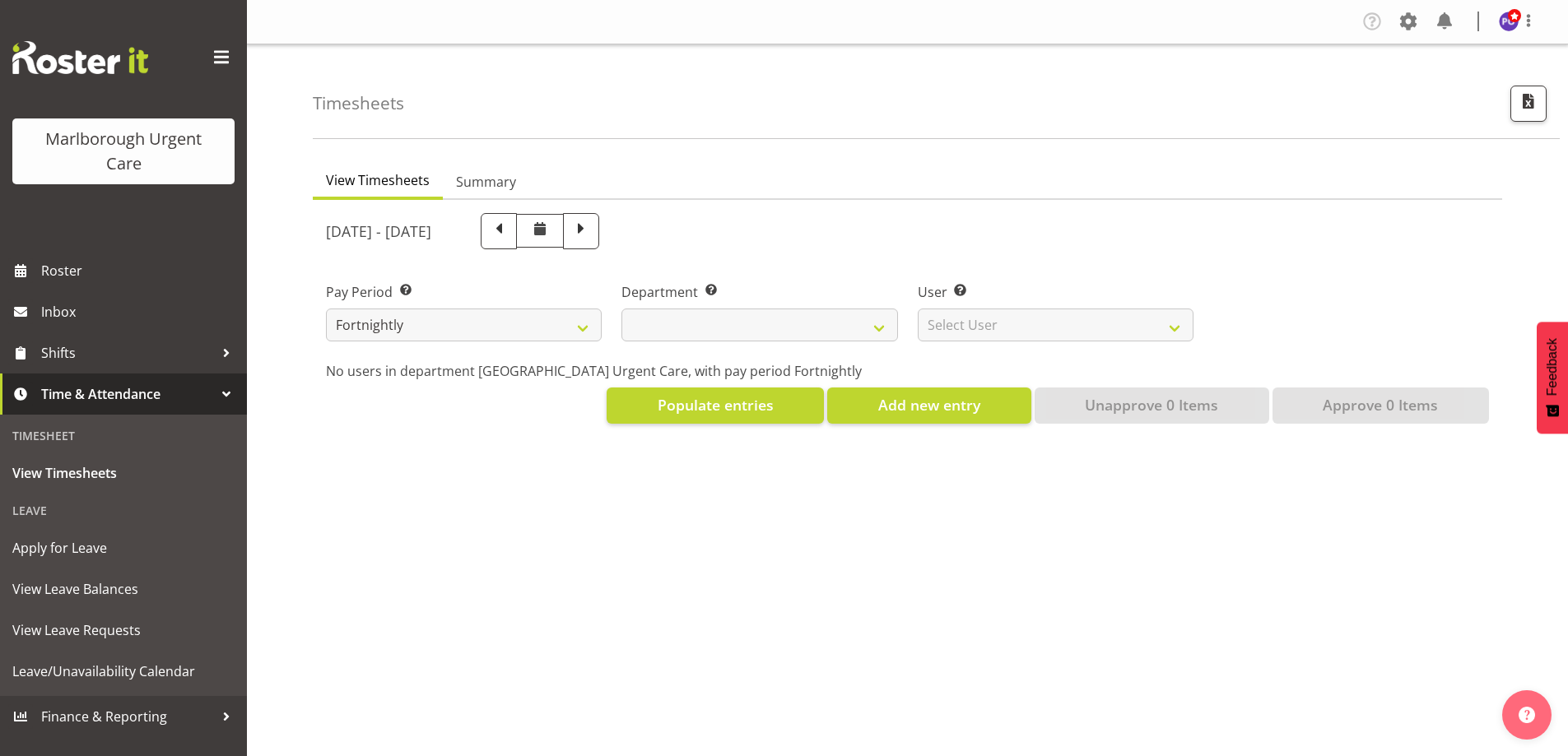
select select
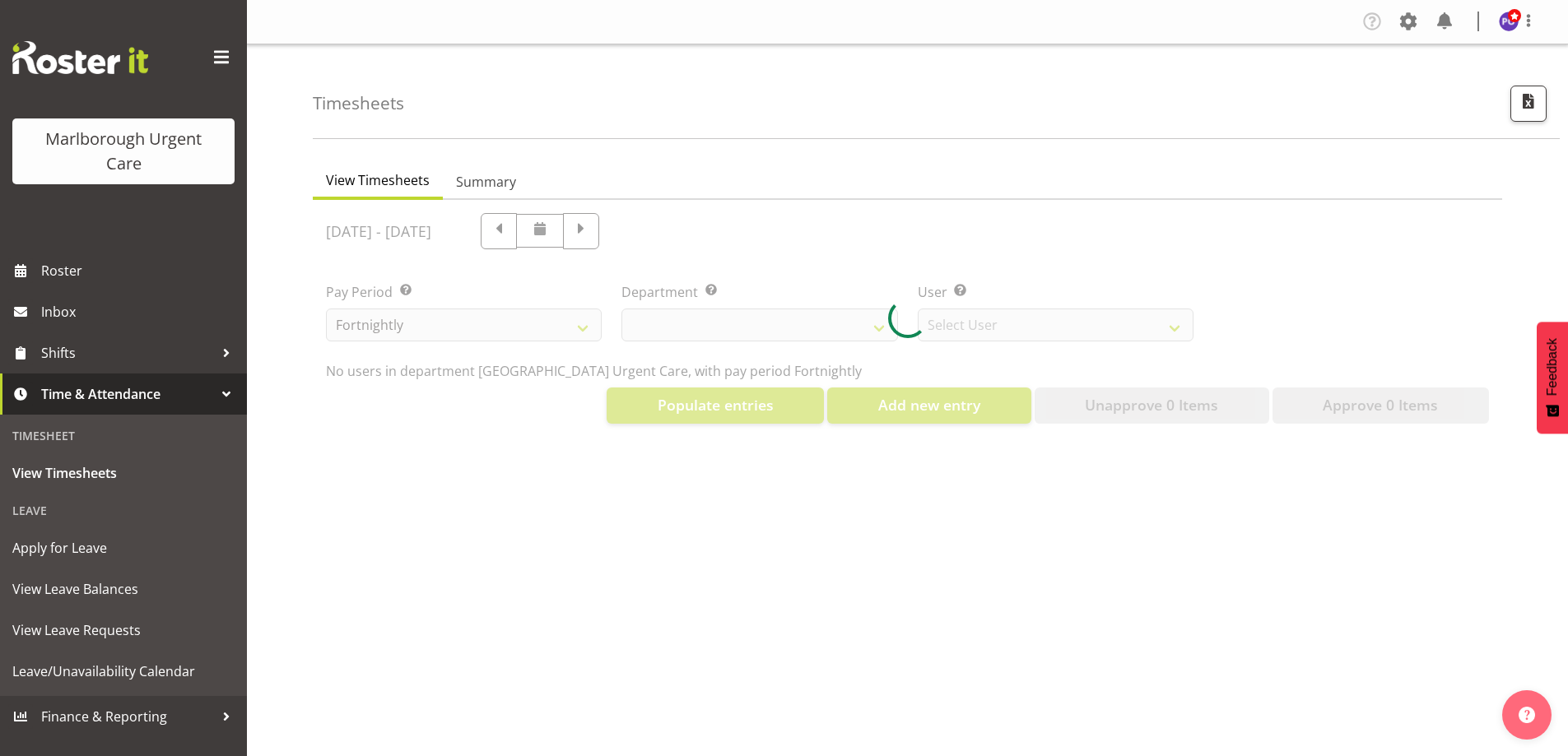
select select "11836"
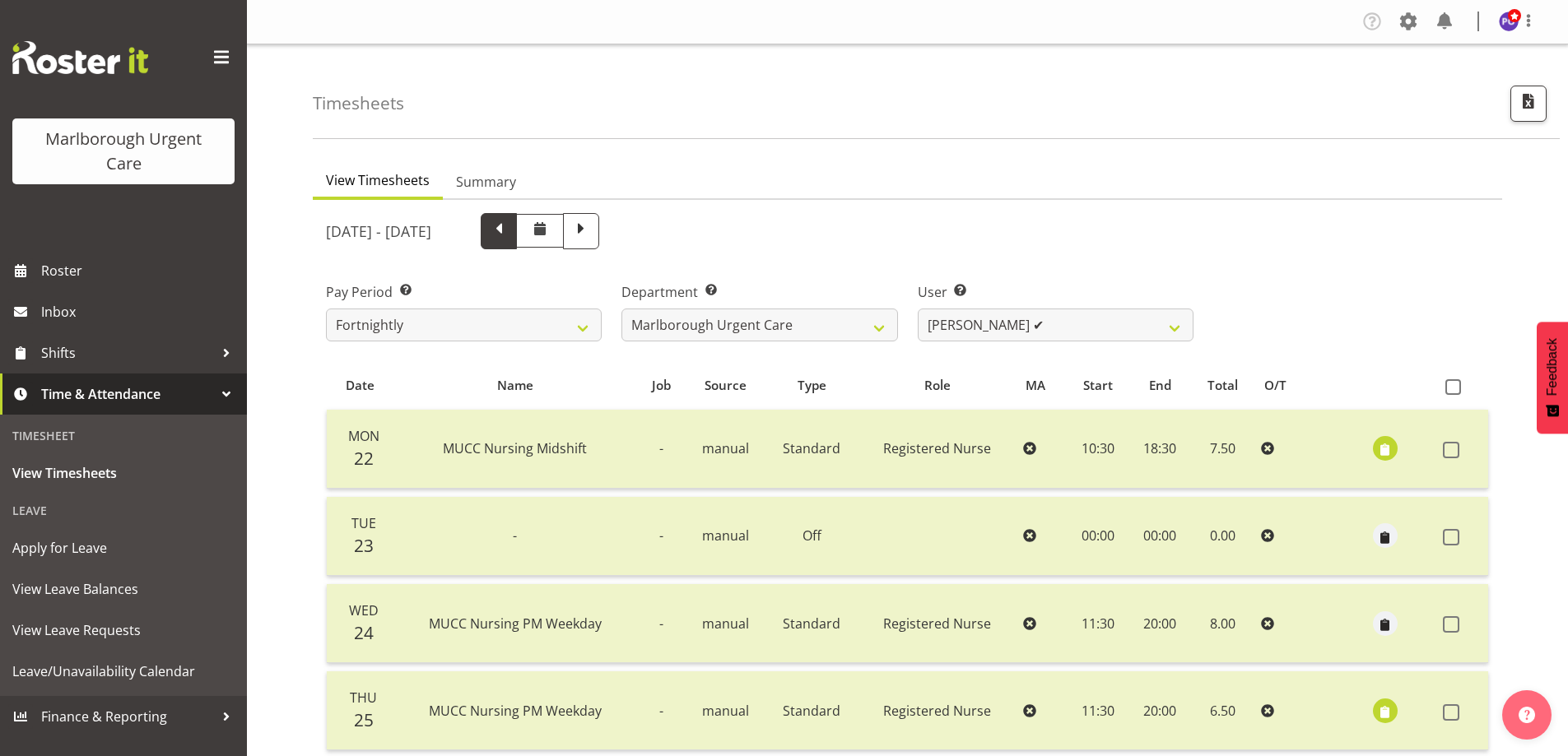
click at [510, 230] on span at bounding box center [499, 229] width 22 height 22
select select
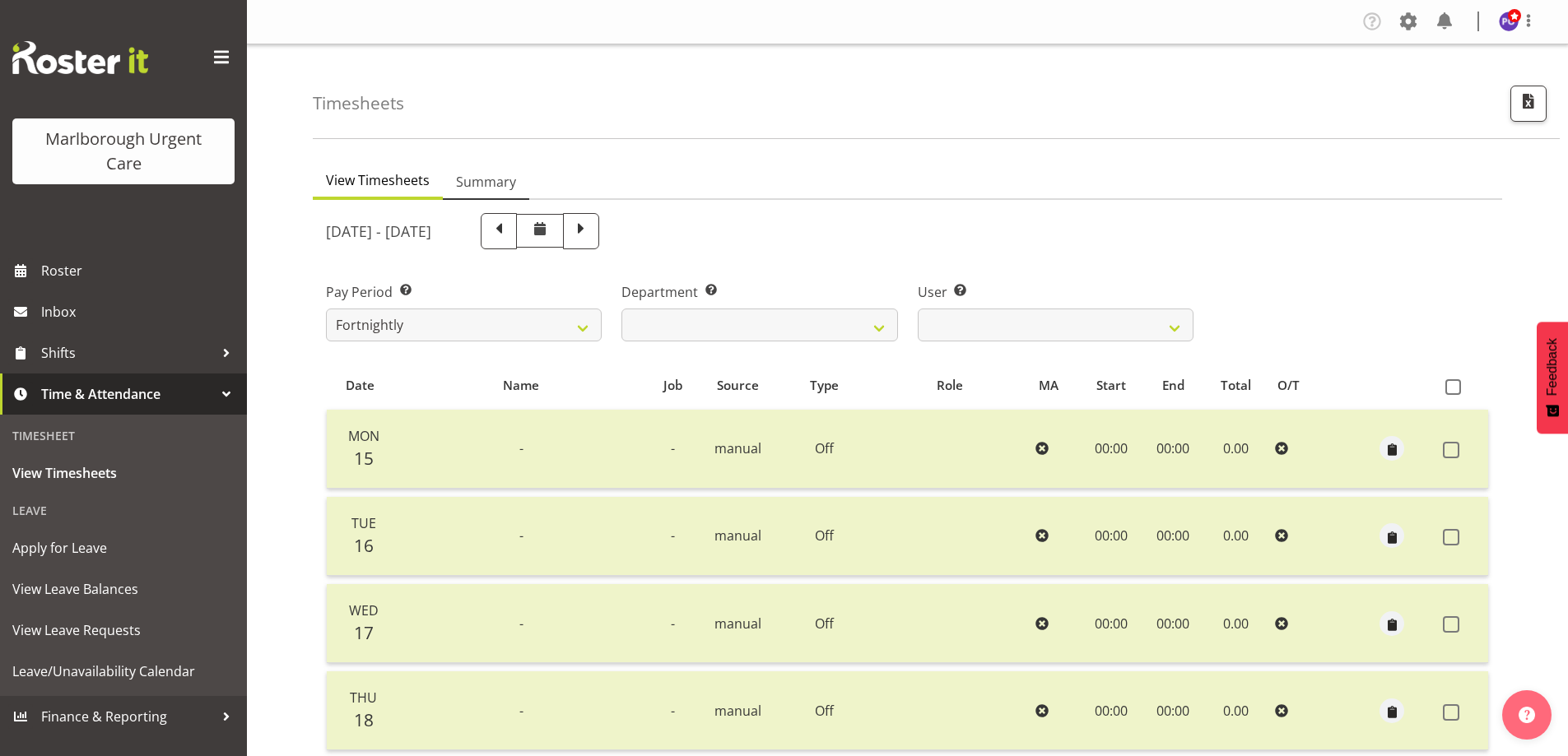
click at [464, 185] on span "Summary" at bounding box center [486, 181] width 60 height 20
